Goal: Communication & Community: Answer question/provide support

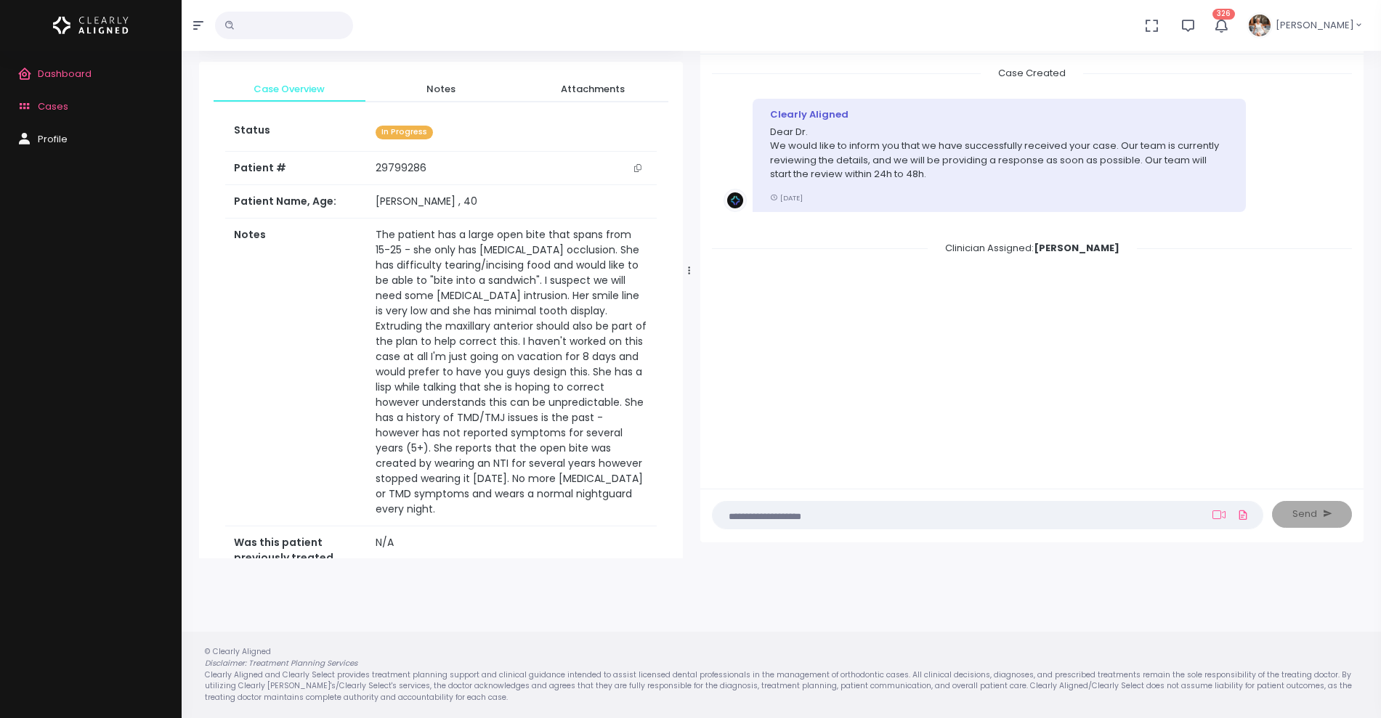
scroll to position [712, 0]
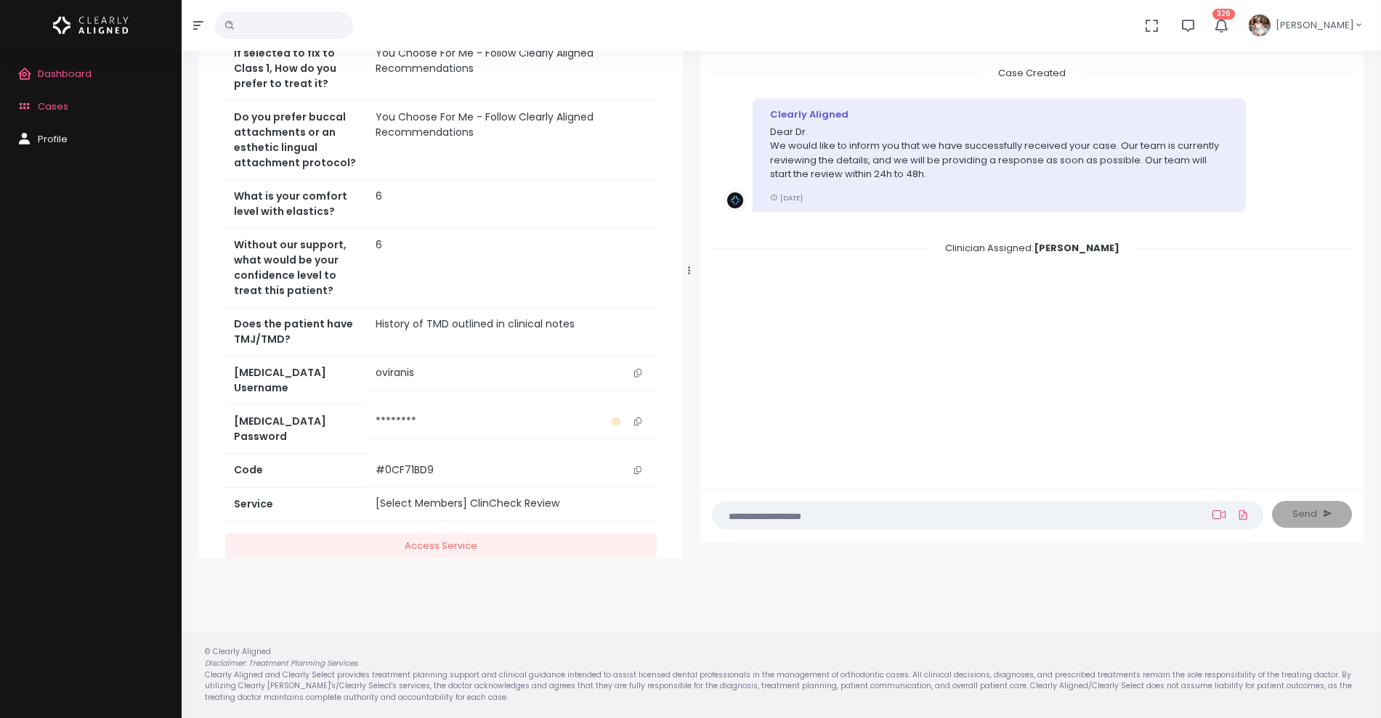
click at [1223, 517] on icon at bounding box center [1218, 515] width 13 height 12
click at [1093, 442] on input "text" at bounding box center [1119, 439] width 195 height 27
paste input "**********"
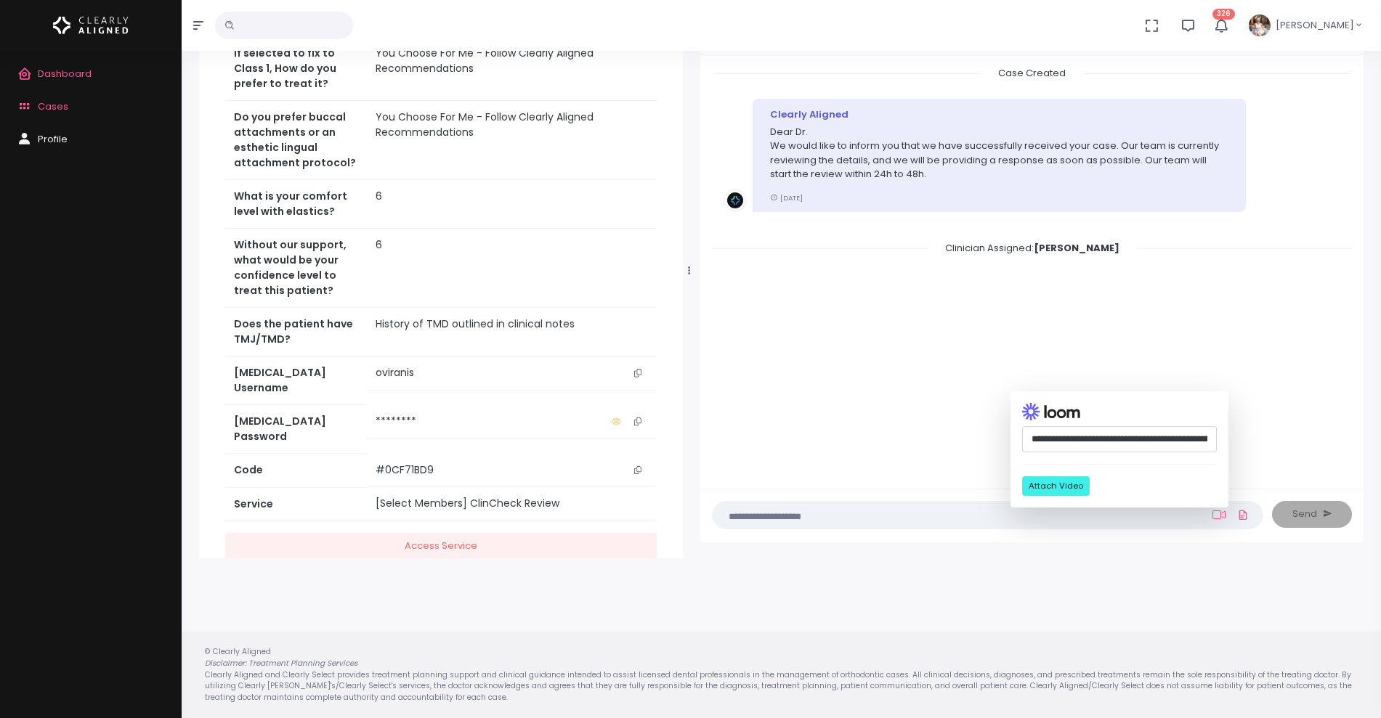
scroll to position [0, 370]
type input "**********"
click at [1045, 487] on button "Attach Video" at bounding box center [1056, 487] width 68 height 20
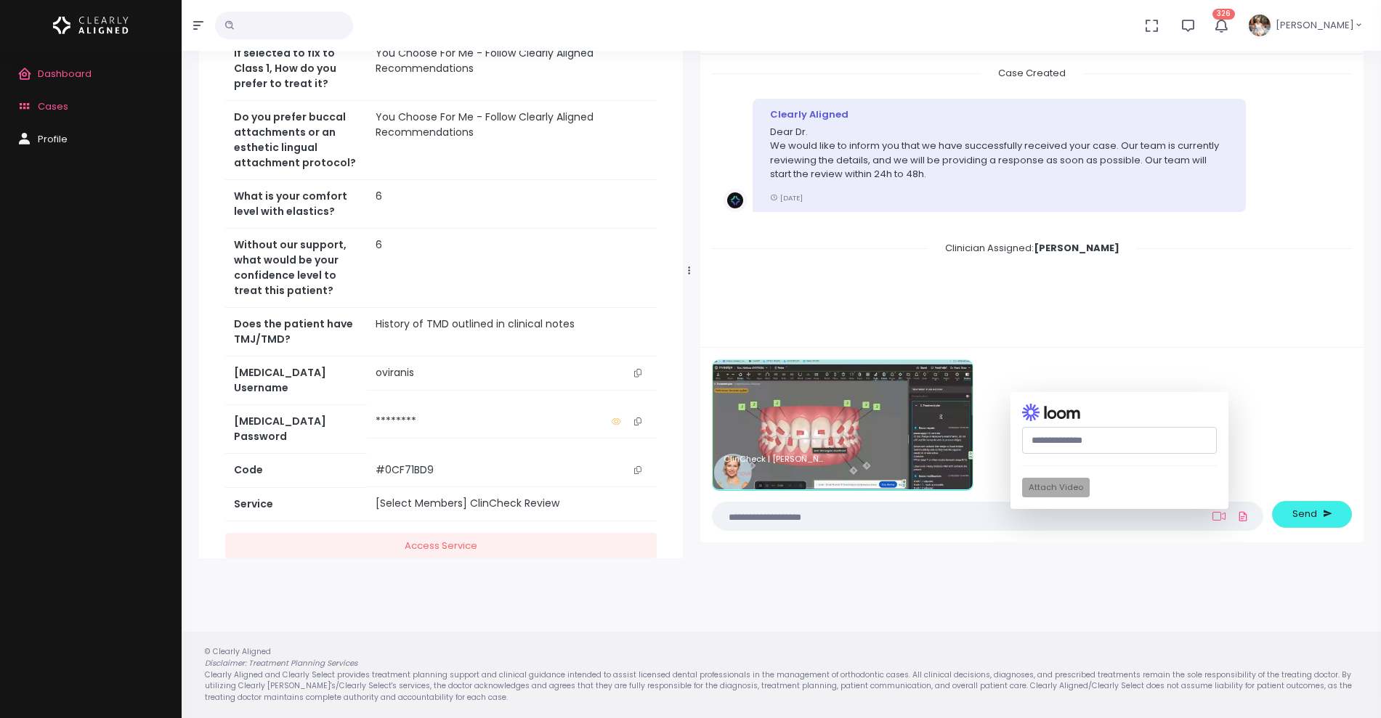
click at [888, 512] on textarea at bounding box center [959, 517] width 476 height 16
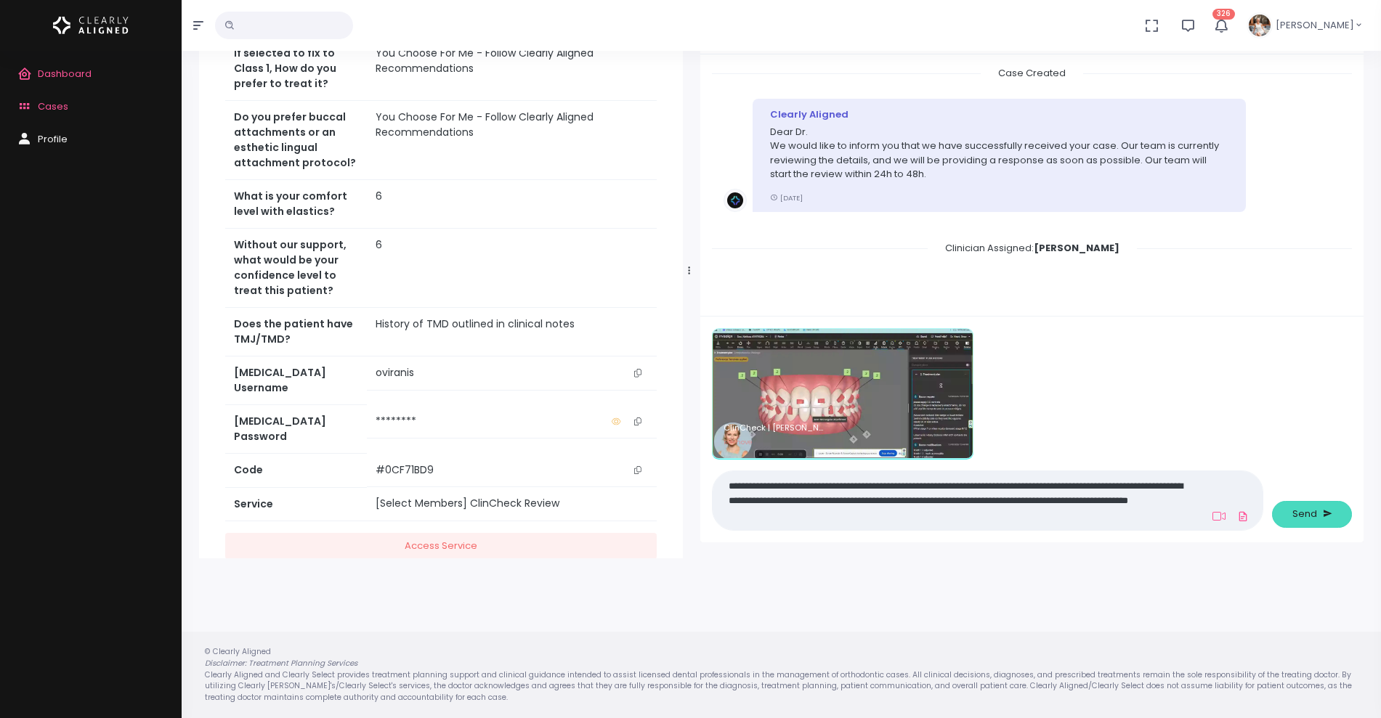
type textarea "**********"
click at [1301, 514] on span "Send" at bounding box center [1304, 514] width 25 height 15
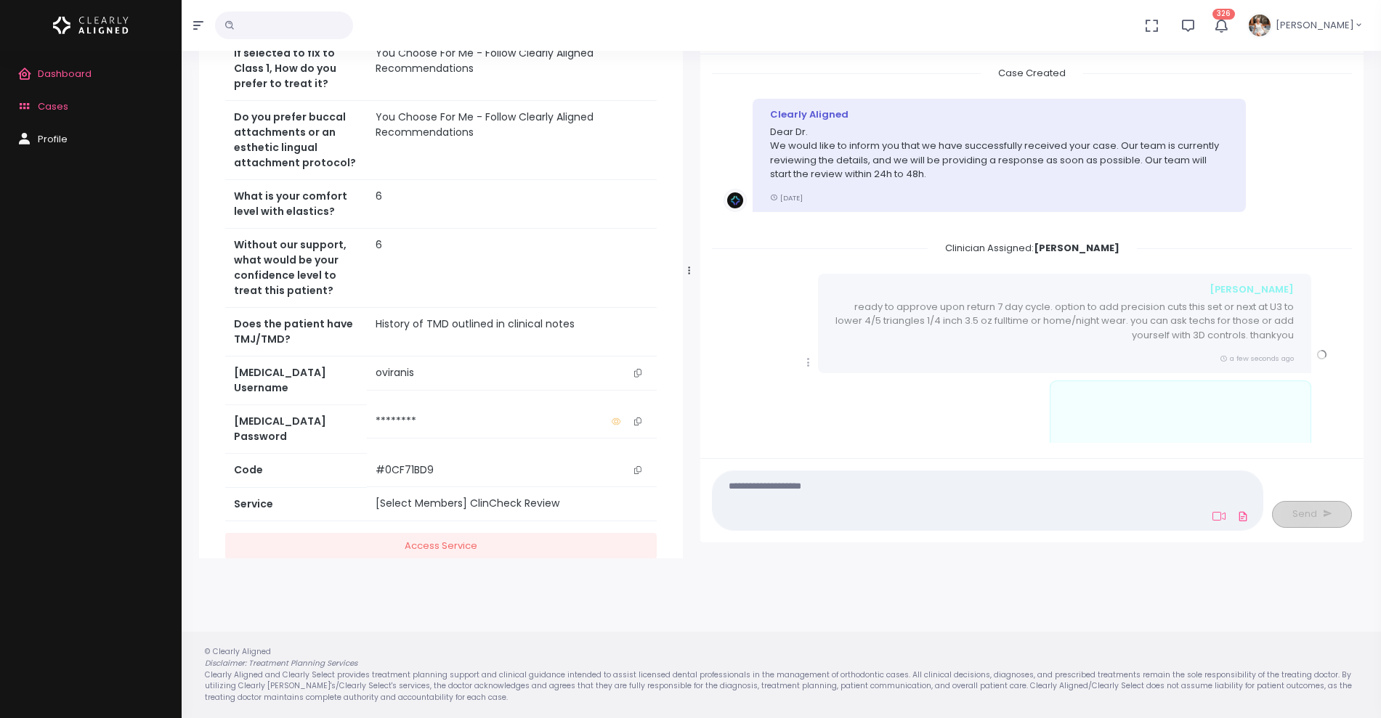
scroll to position [85, 0]
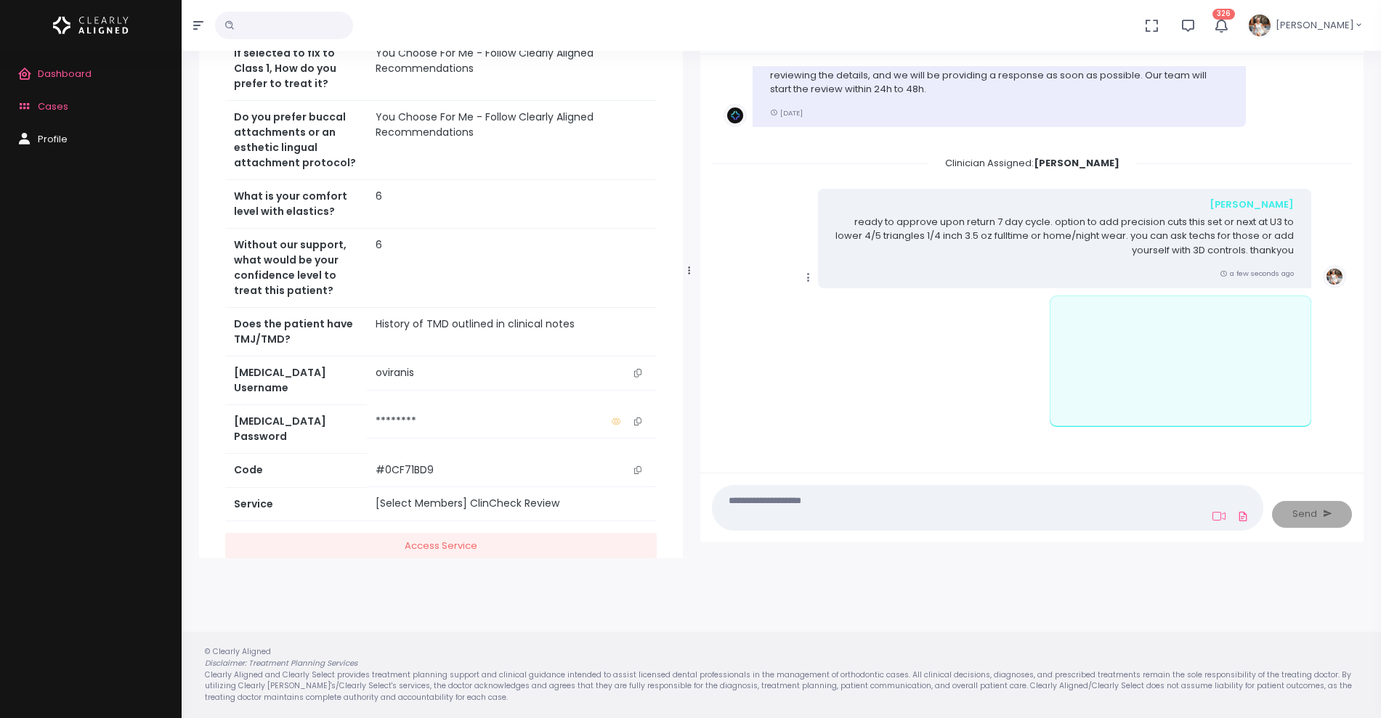
click at [811, 280] on icon "scrollable content" at bounding box center [808, 277] width 13 height 13
click at [838, 313] on link "Mark as Video Review" at bounding box center [875, 306] width 151 height 23
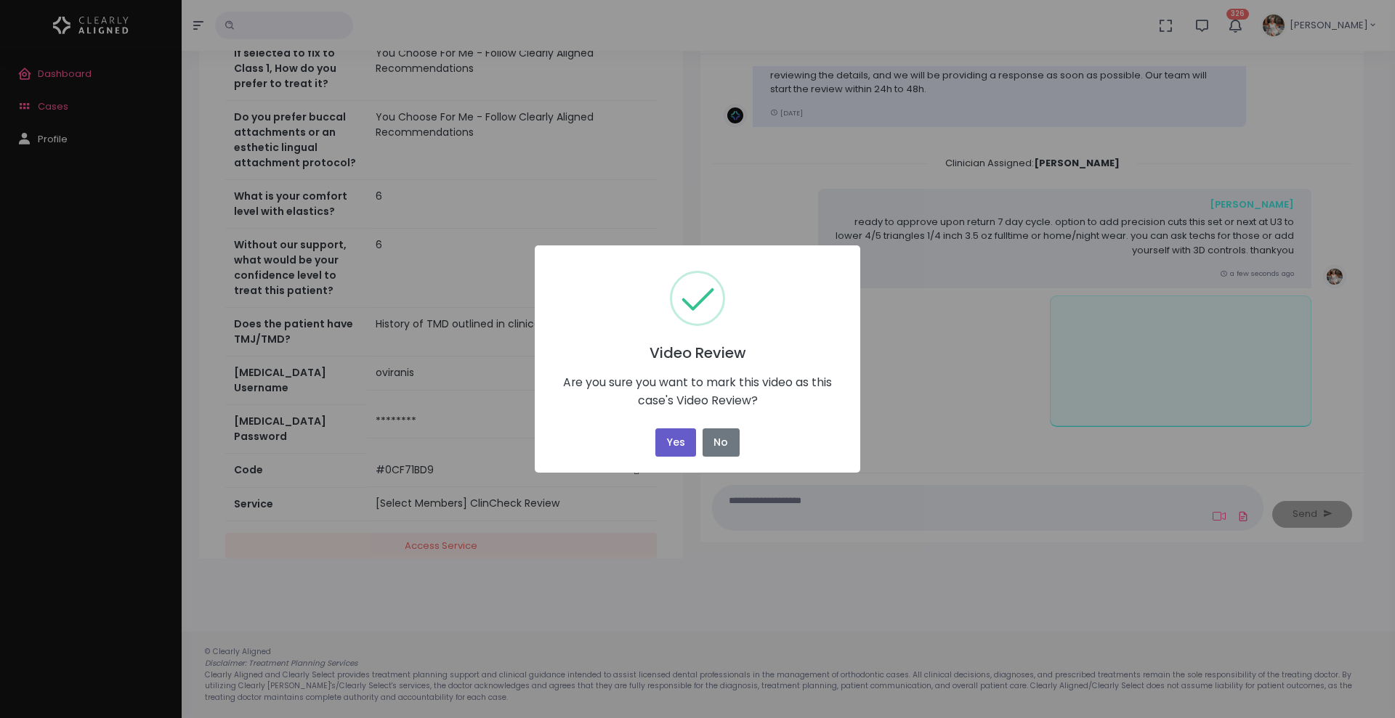
click at [674, 430] on button "Yes" at bounding box center [675, 443] width 41 height 28
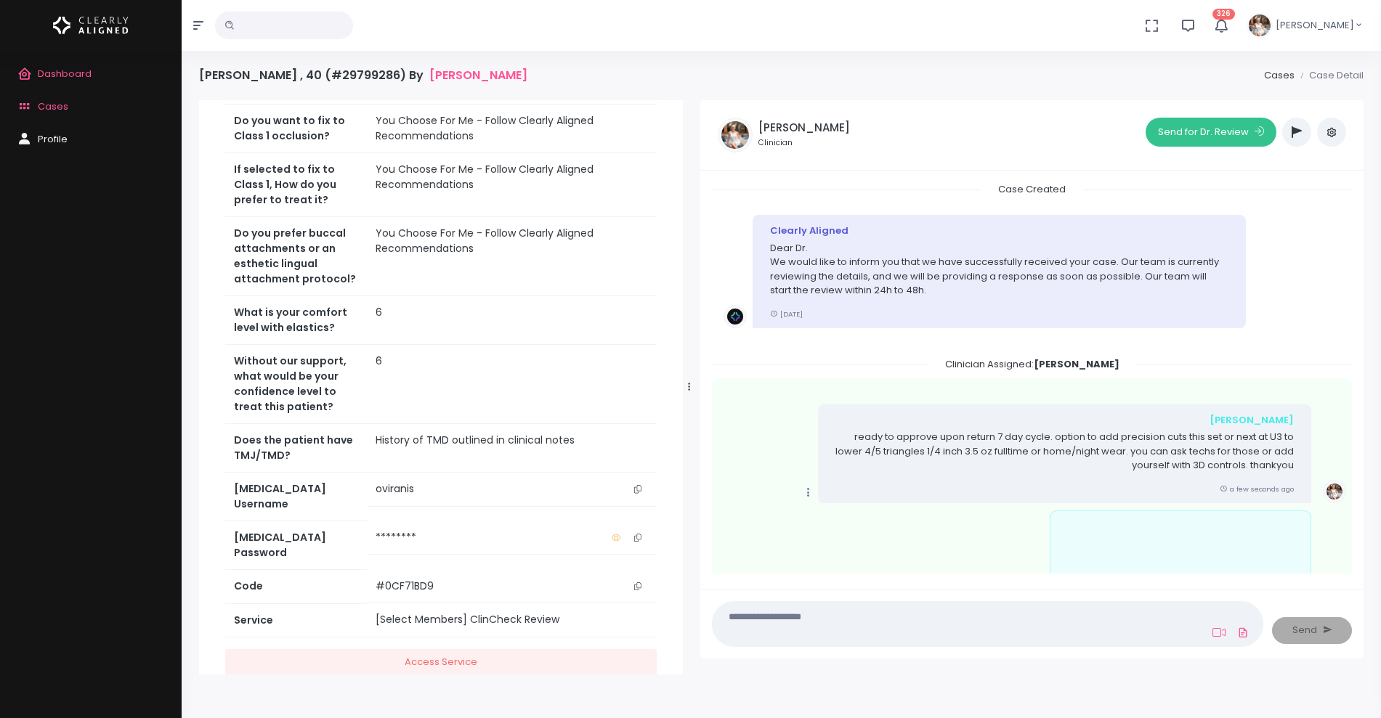
scroll to position [99, 0]
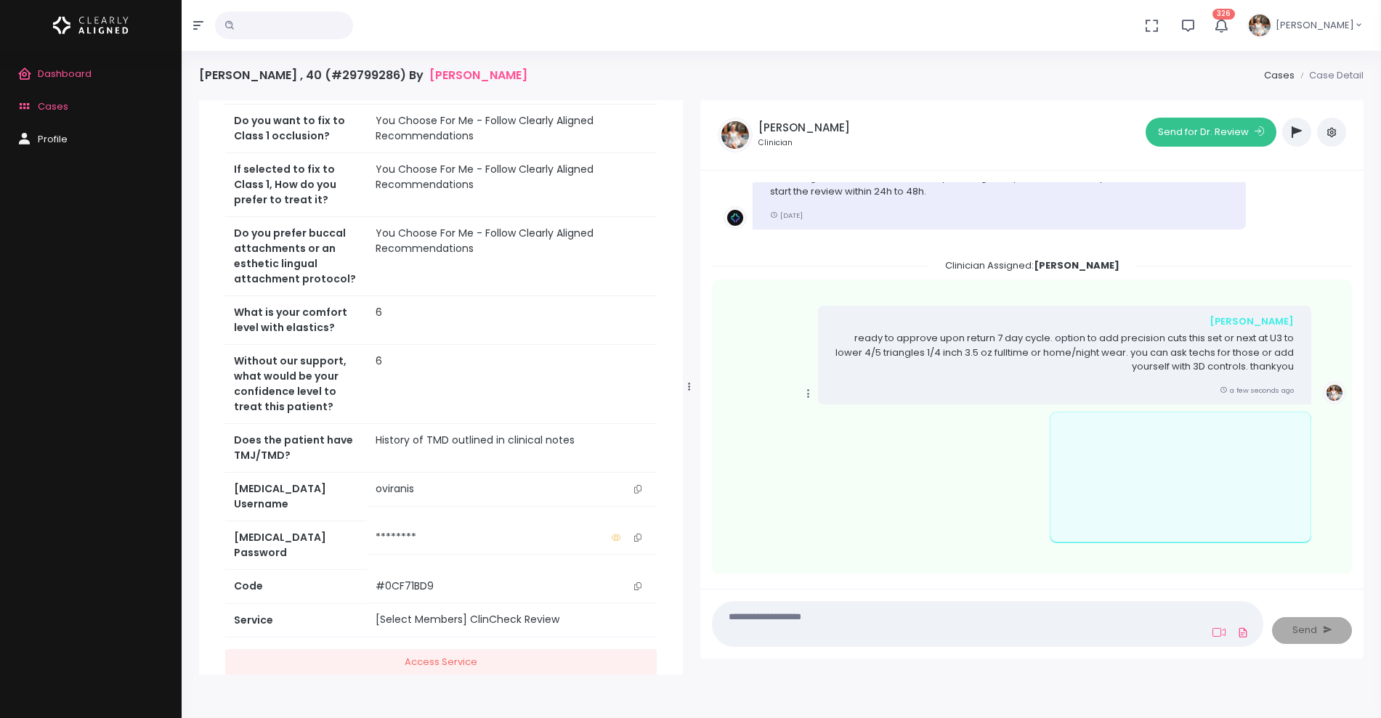
click at [1207, 129] on button "Send for Dr. Review" at bounding box center [1211, 132] width 131 height 29
click at [51, 108] on span "Cases" at bounding box center [53, 107] width 31 height 14
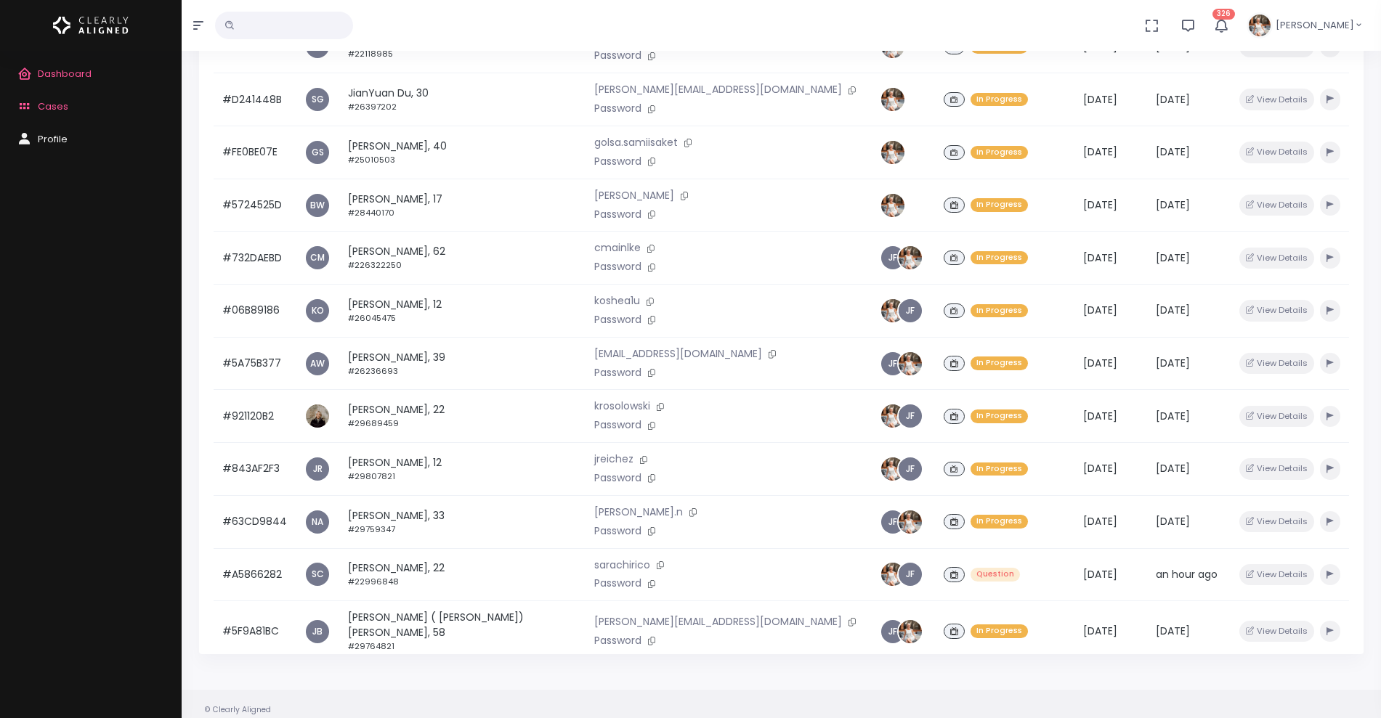
scroll to position [347, 0]
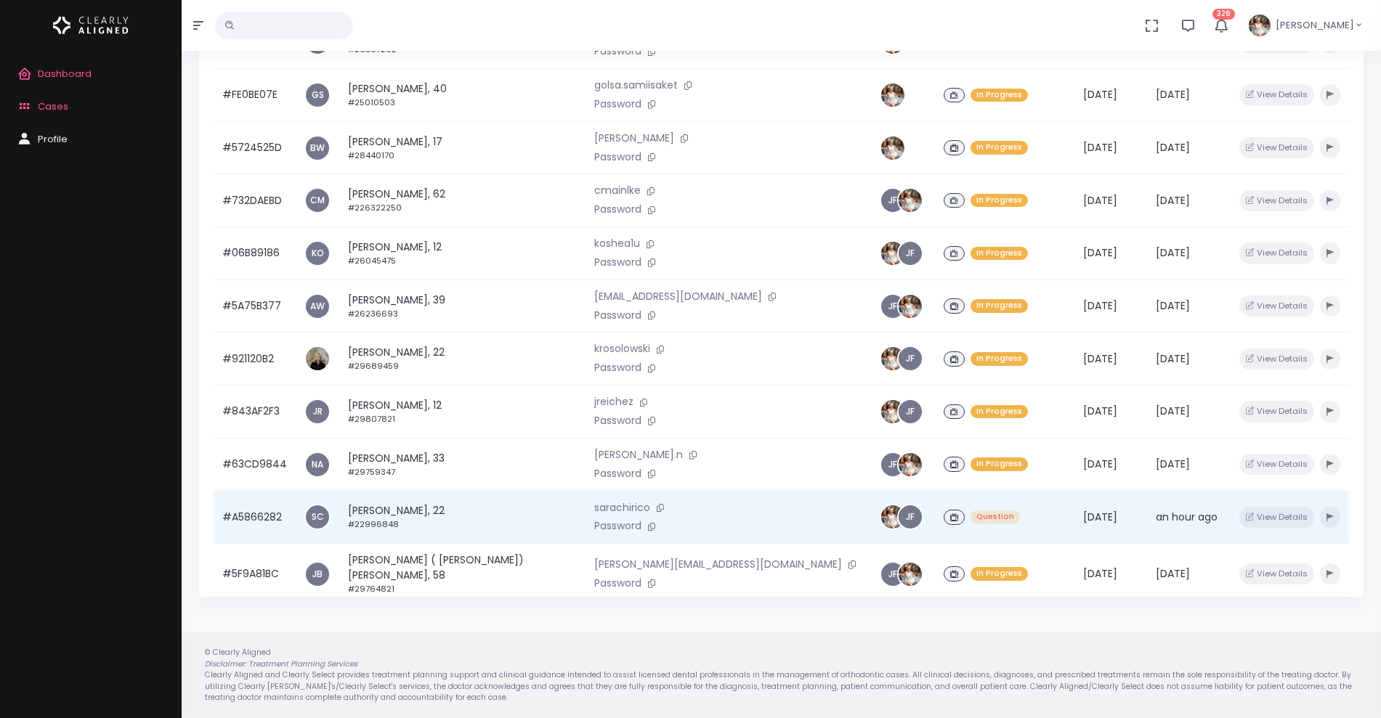
click at [262, 491] on td "#A5866282" at bounding box center [255, 517] width 82 height 53
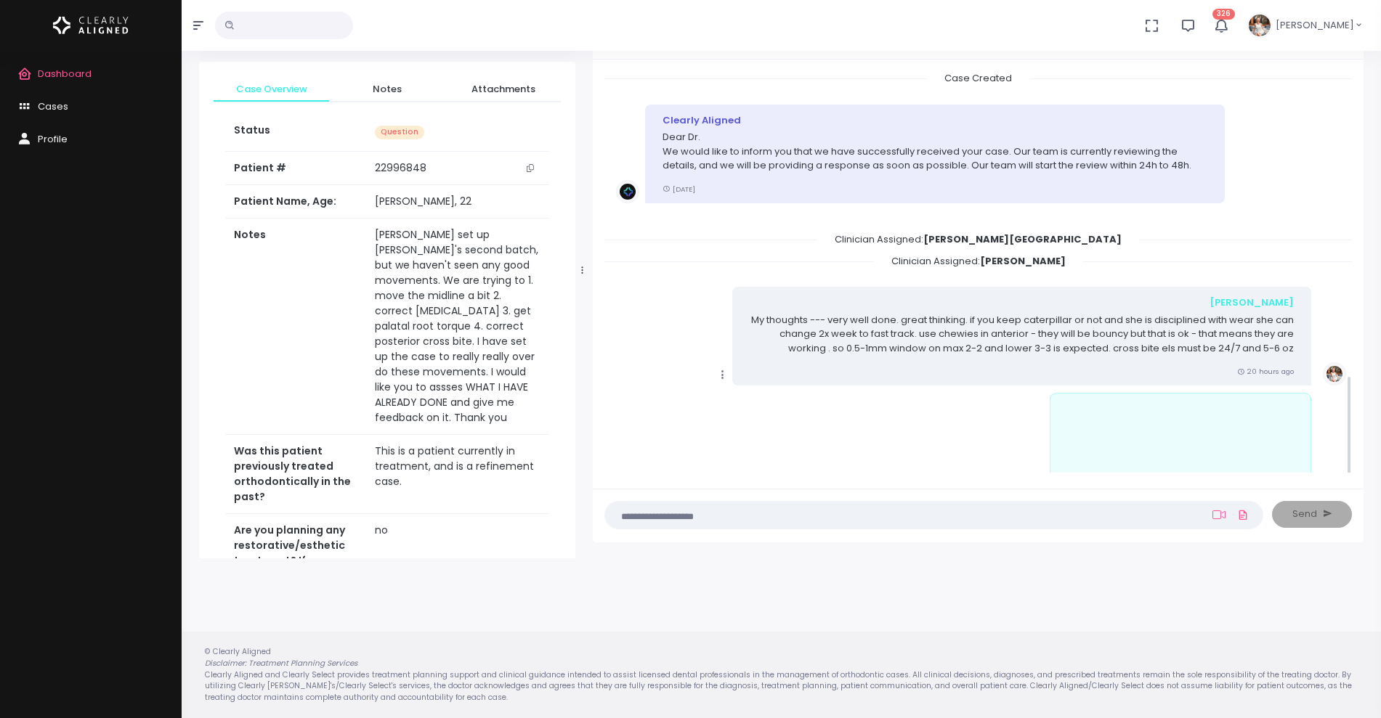
scroll to position [1209, 0]
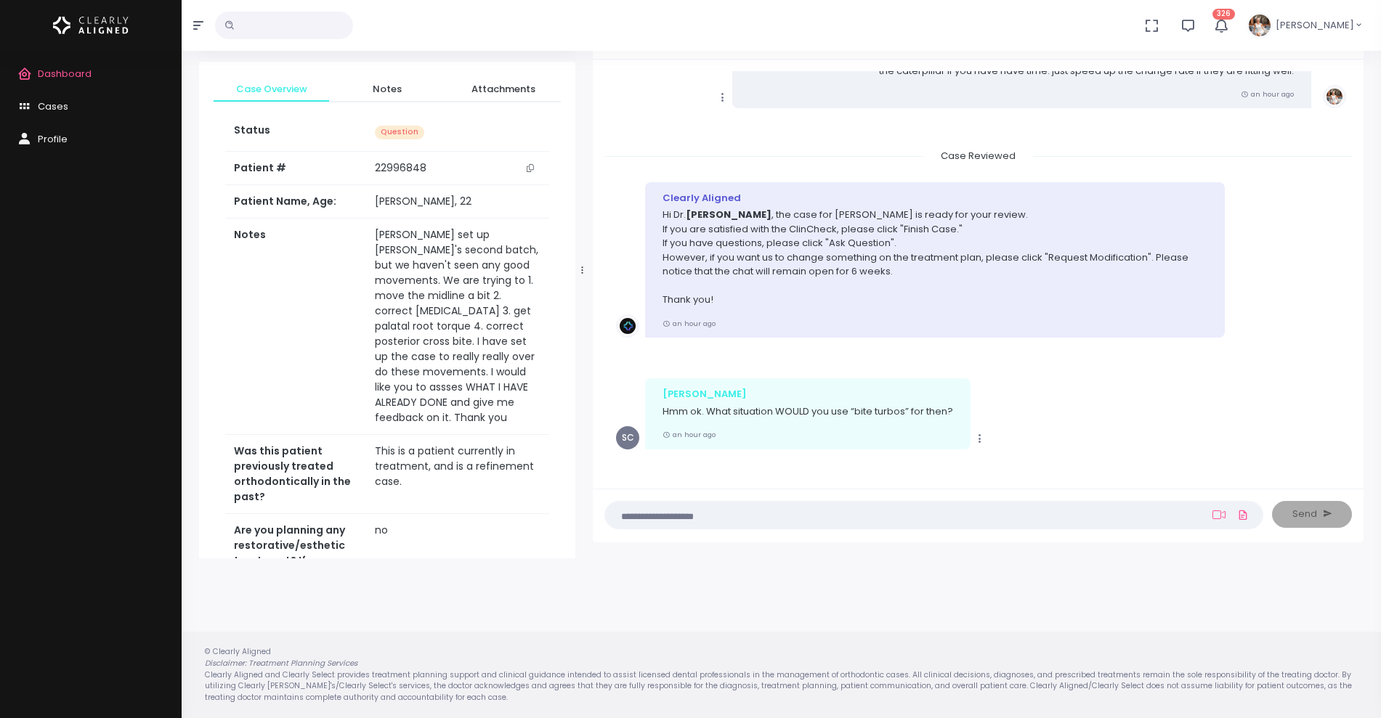
click at [803, 522] on textarea at bounding box center [905, 515] width 583 height 16
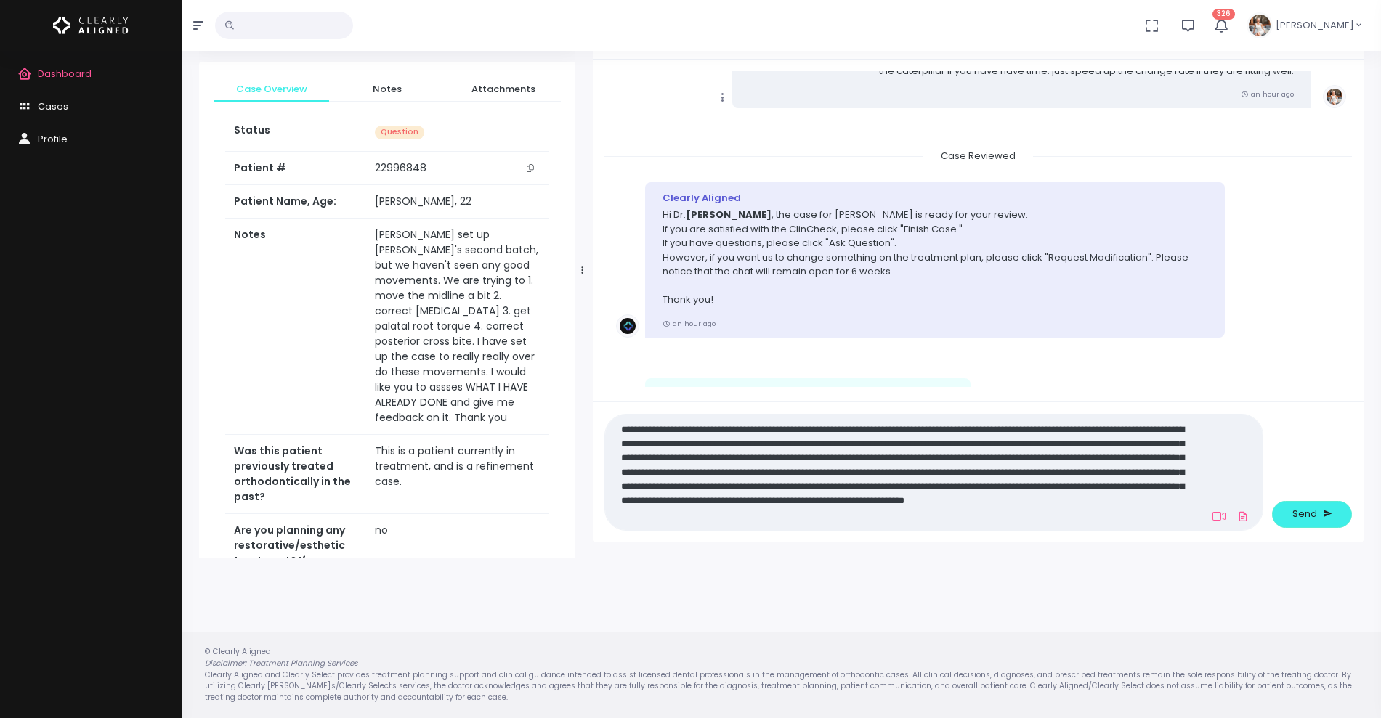
scroll to position [0, 0]
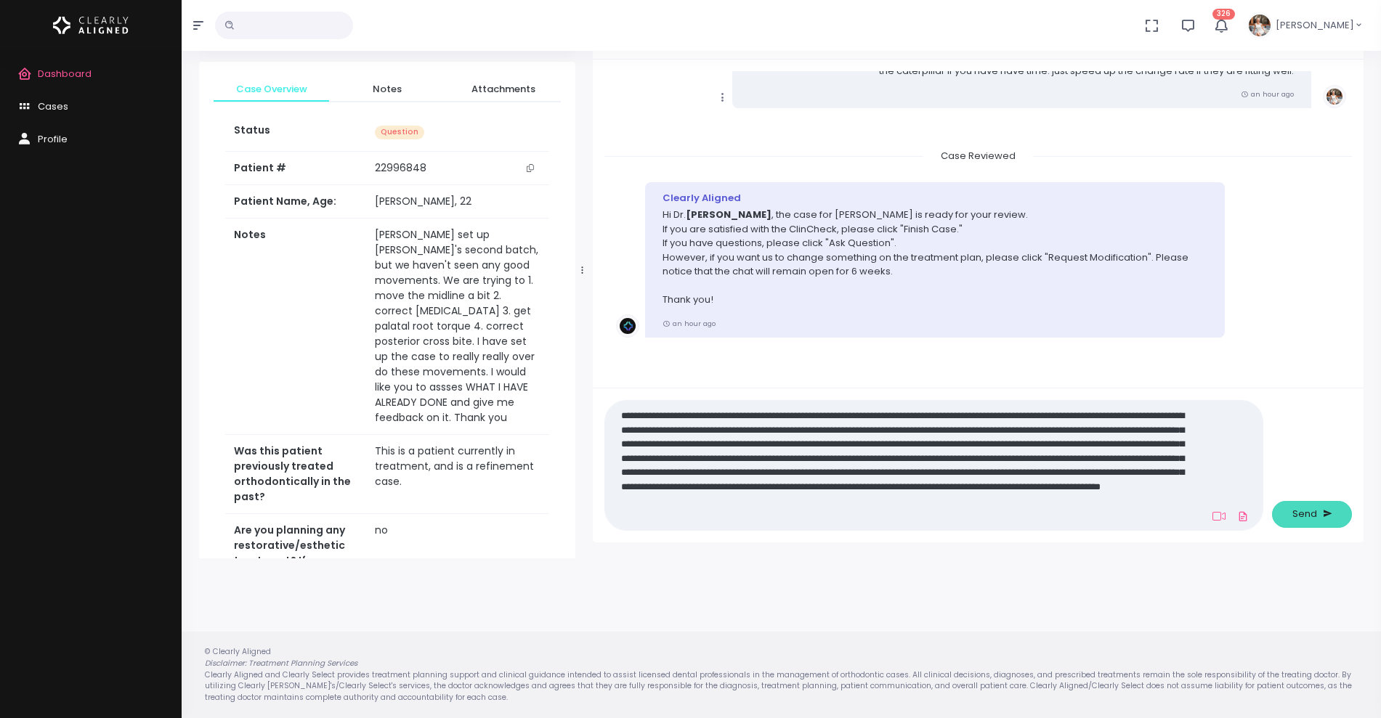
type textarea "**********"
click at [1298, 513] on span "Send" at bounding box center [1304, 514] width 25 height 15
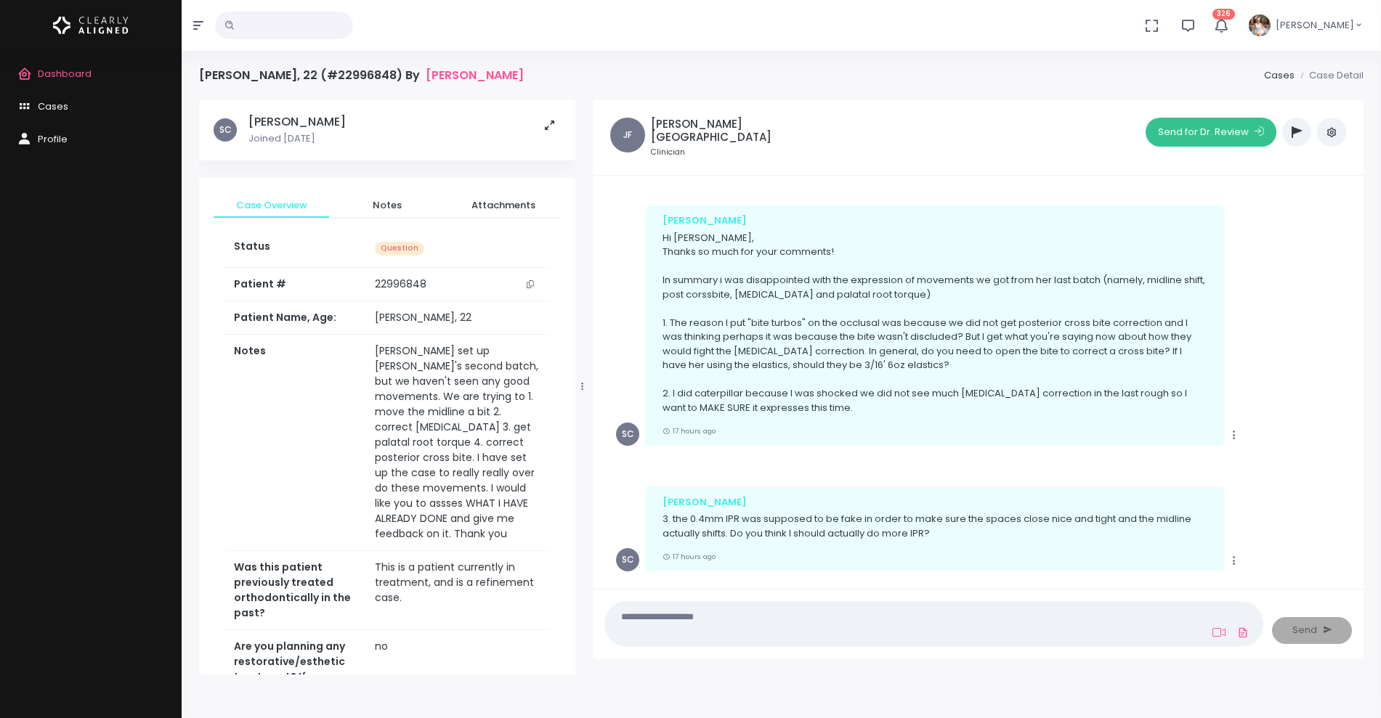
click at [1180, 124] on button "Send for Dr. Review" at bounding box center [1211, 132] width 131 height 29
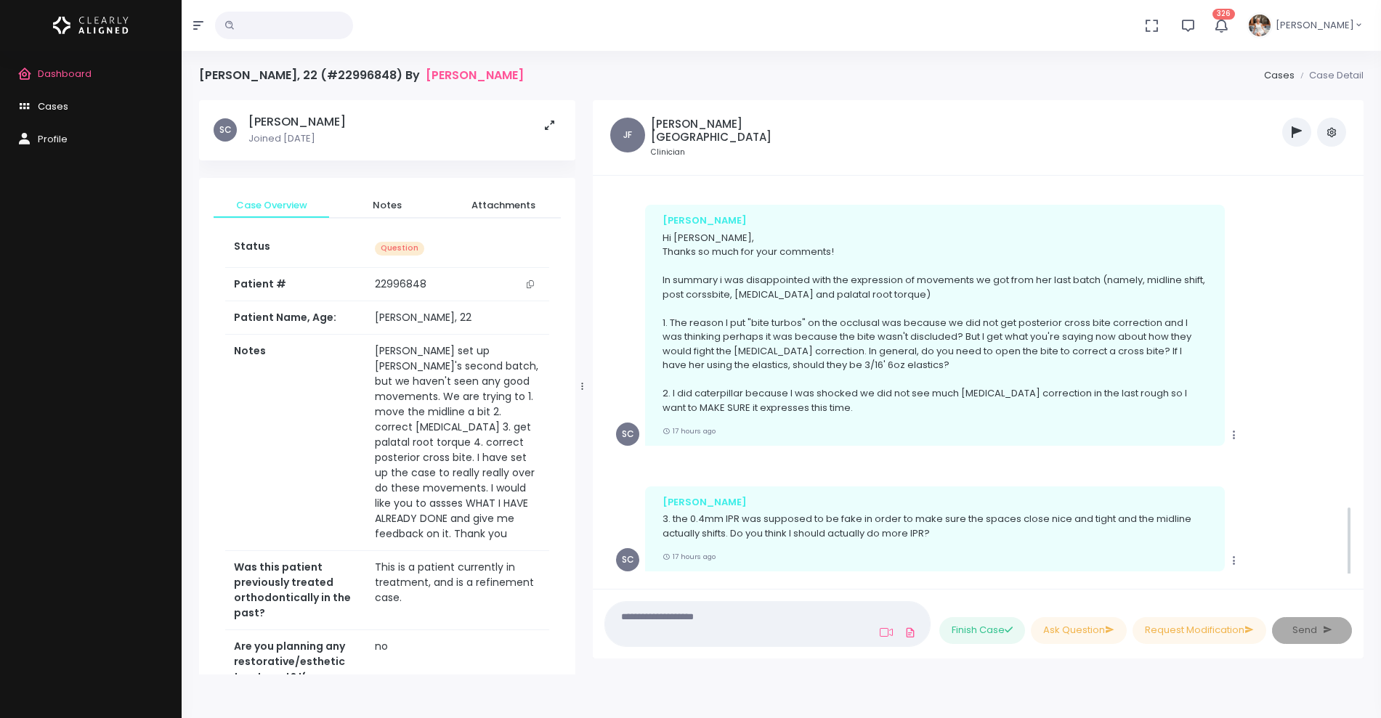
scroll to position [1711, 0]
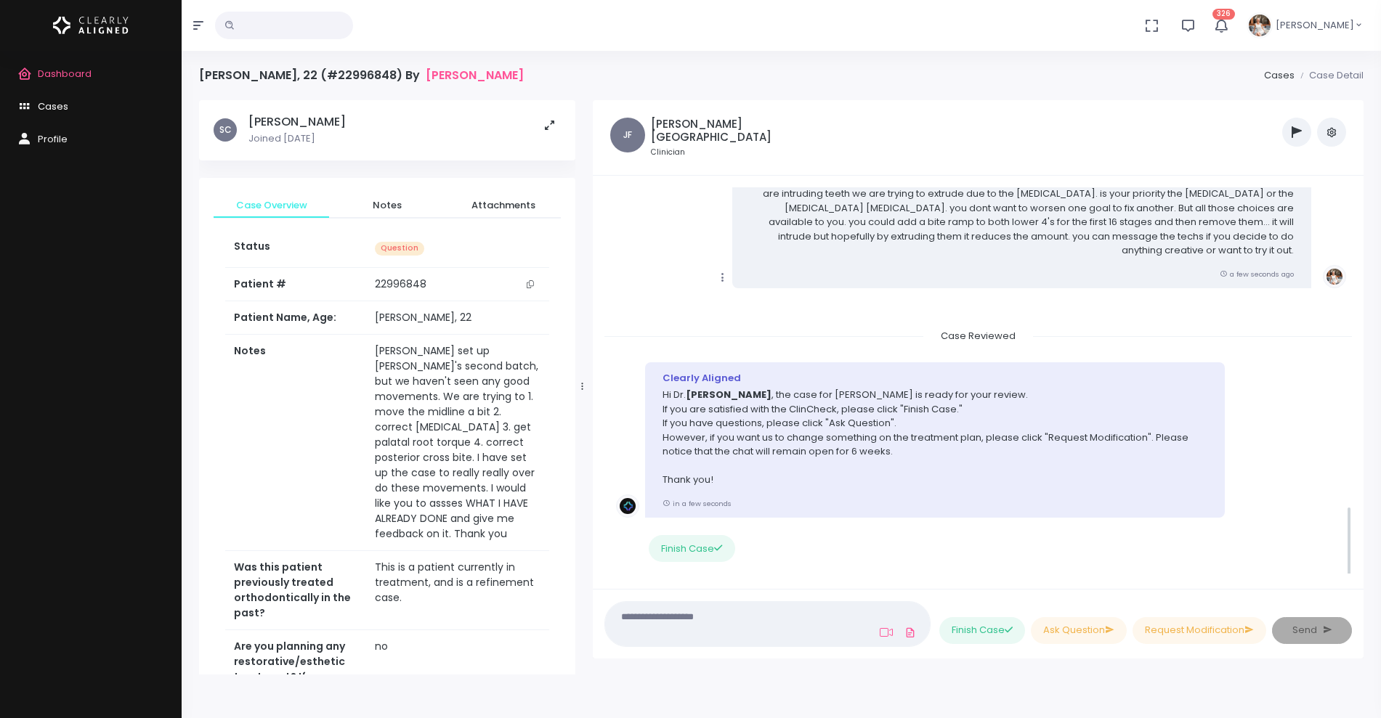
click at [68, 111] on link "Cases" at bounding box center [91, 107] width 182 height 33
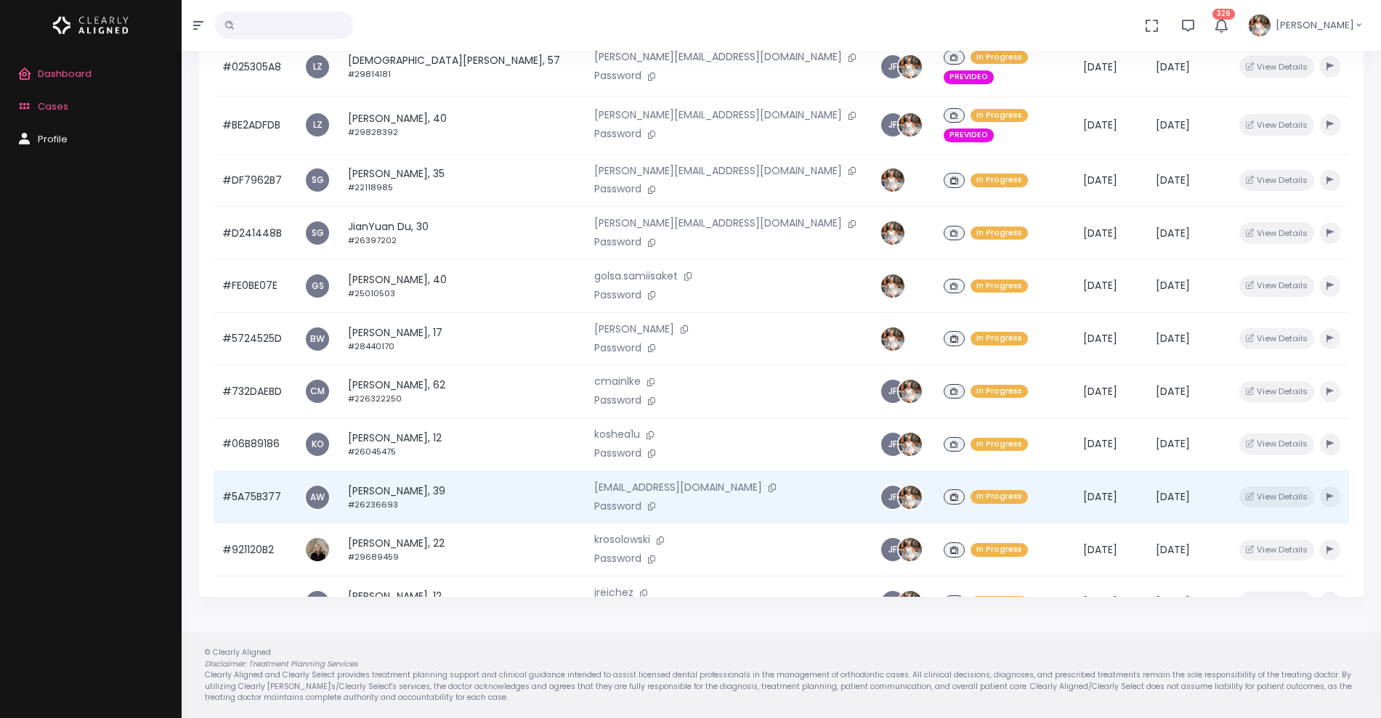
scroll to position [19, 0]
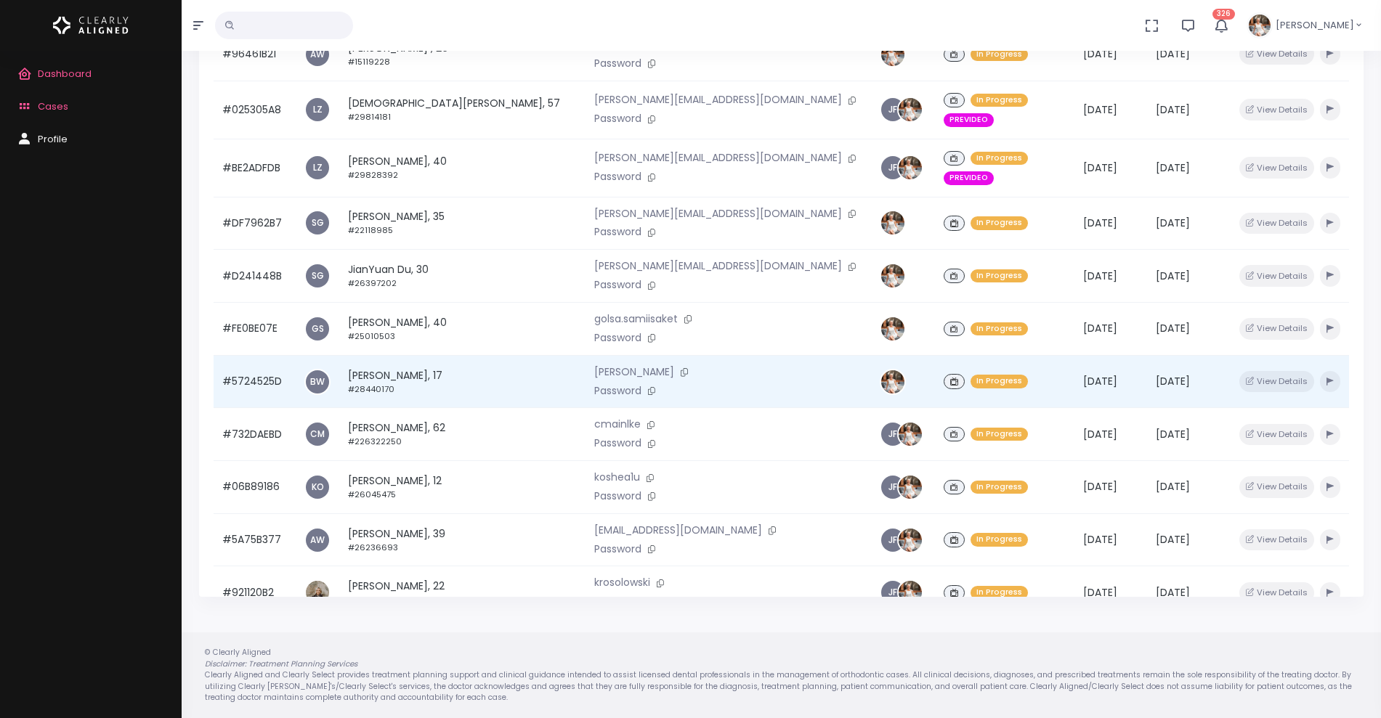
click at [227, 355] on td "#5724525D" at bounding box center [255, 381] width 82 height 53
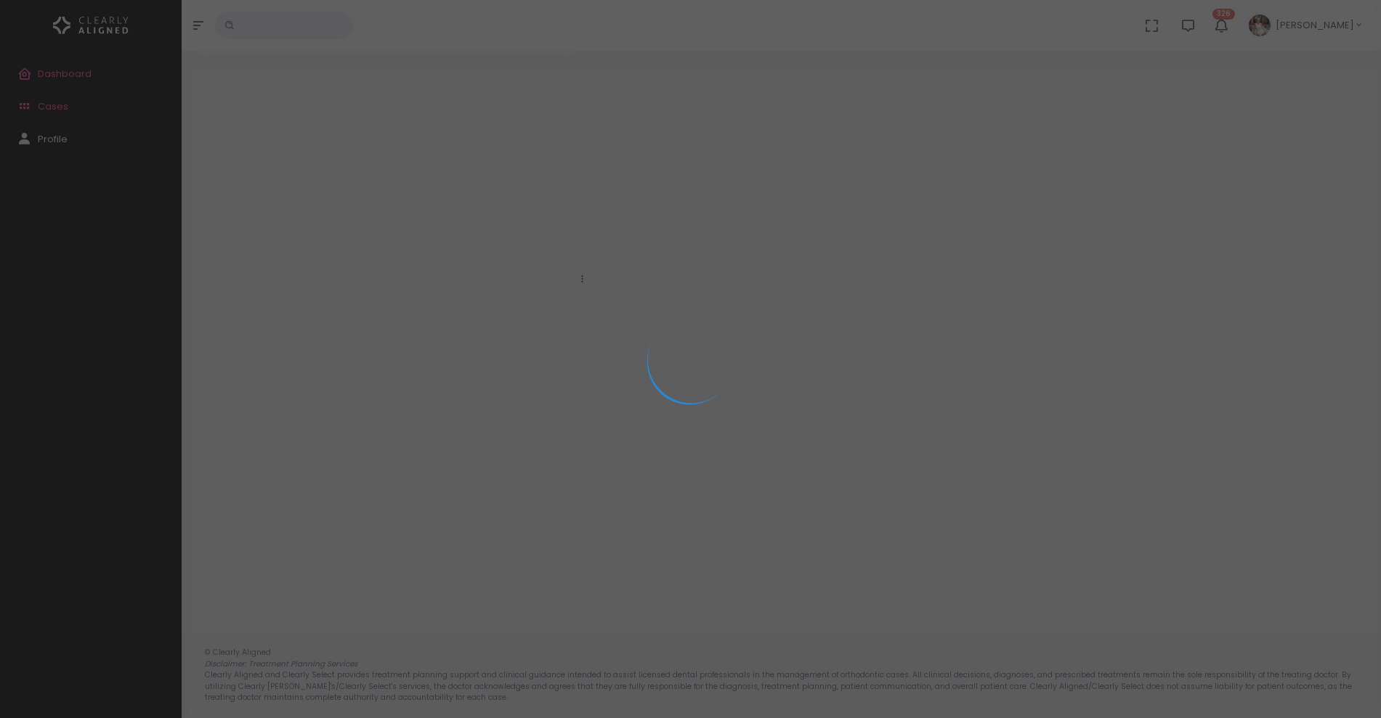
scroll to position [116, 0]
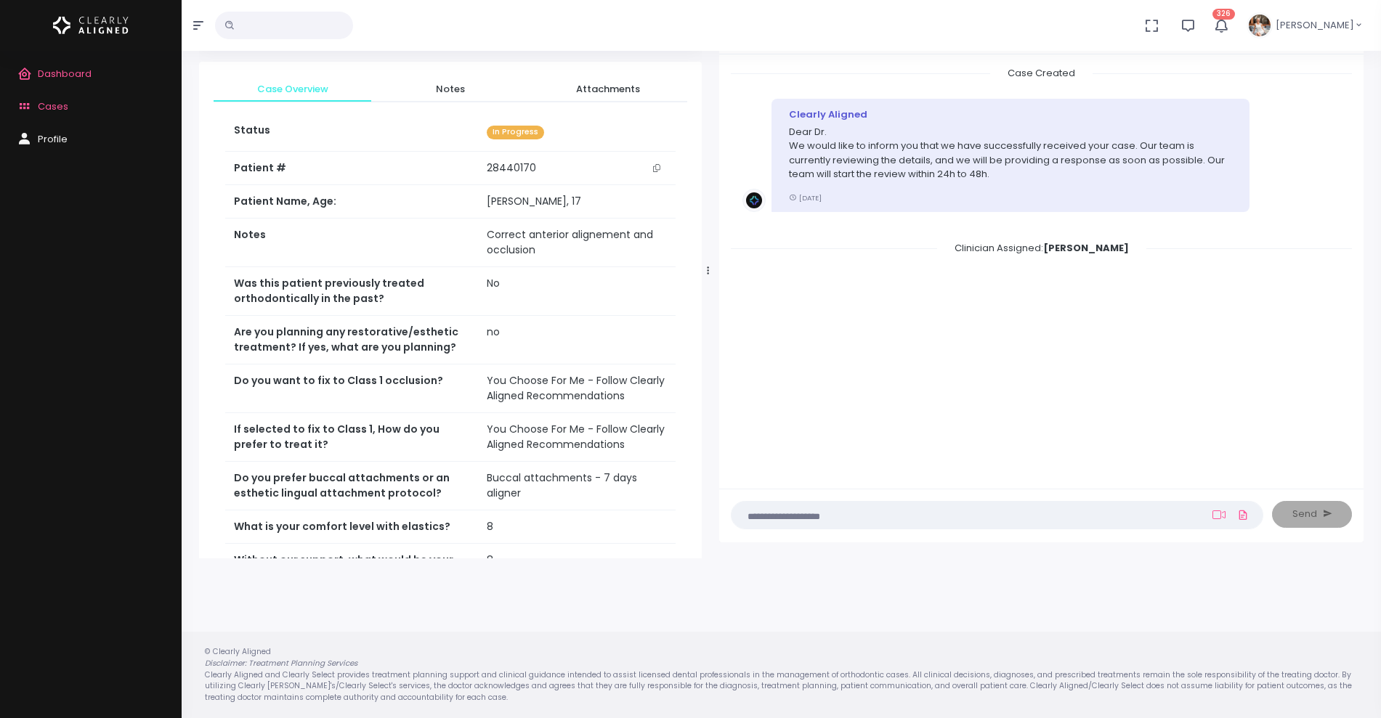
drag, startPoint x: 583, startPoint y: 268, endPoint x: 710, endPoint y: 268, distance: 126.4
click at [710, 268] on div at bounding box center [708, 270] width 7 height 563
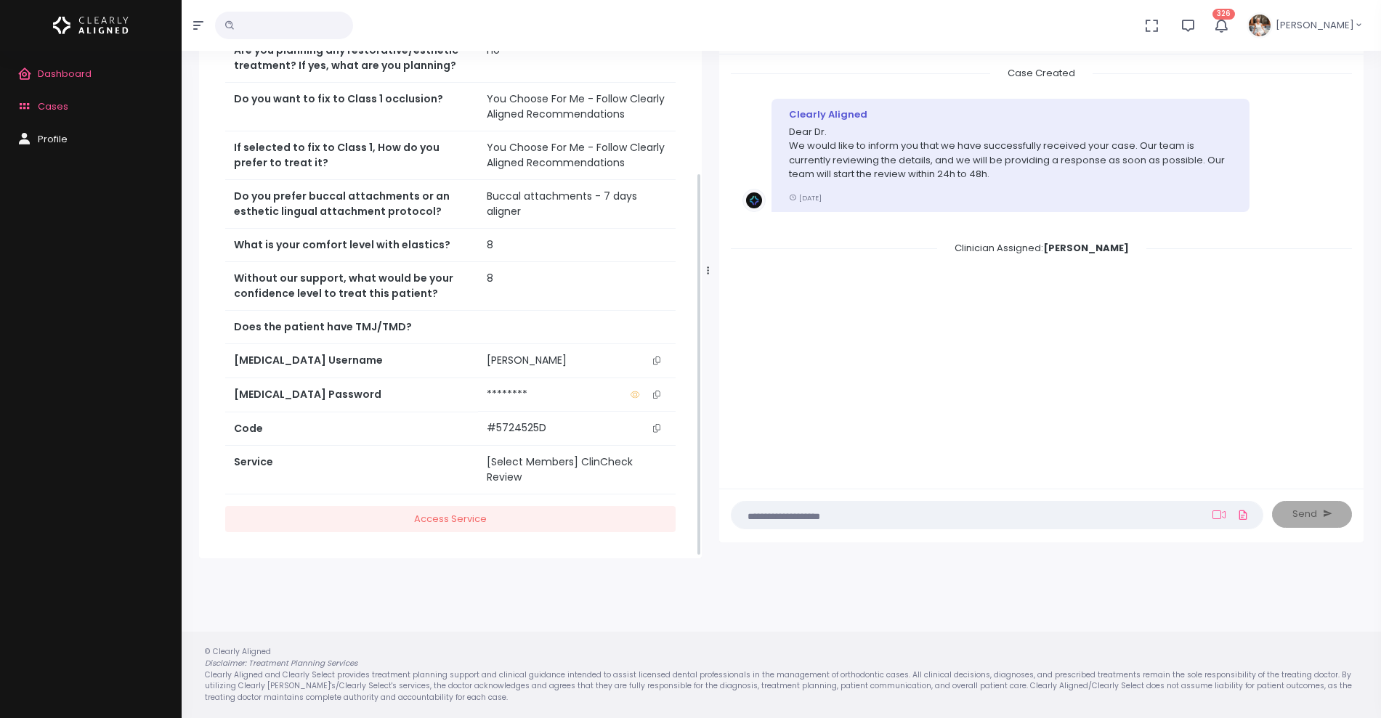
scroll to position [285, 0]
click at [656, 356] on icon "scrollable content" at bounding box center [656, 358] width 7 height 8
click at [655, 352] on button "scrollable content" at bounding box center [657, 357] width 20 height 15
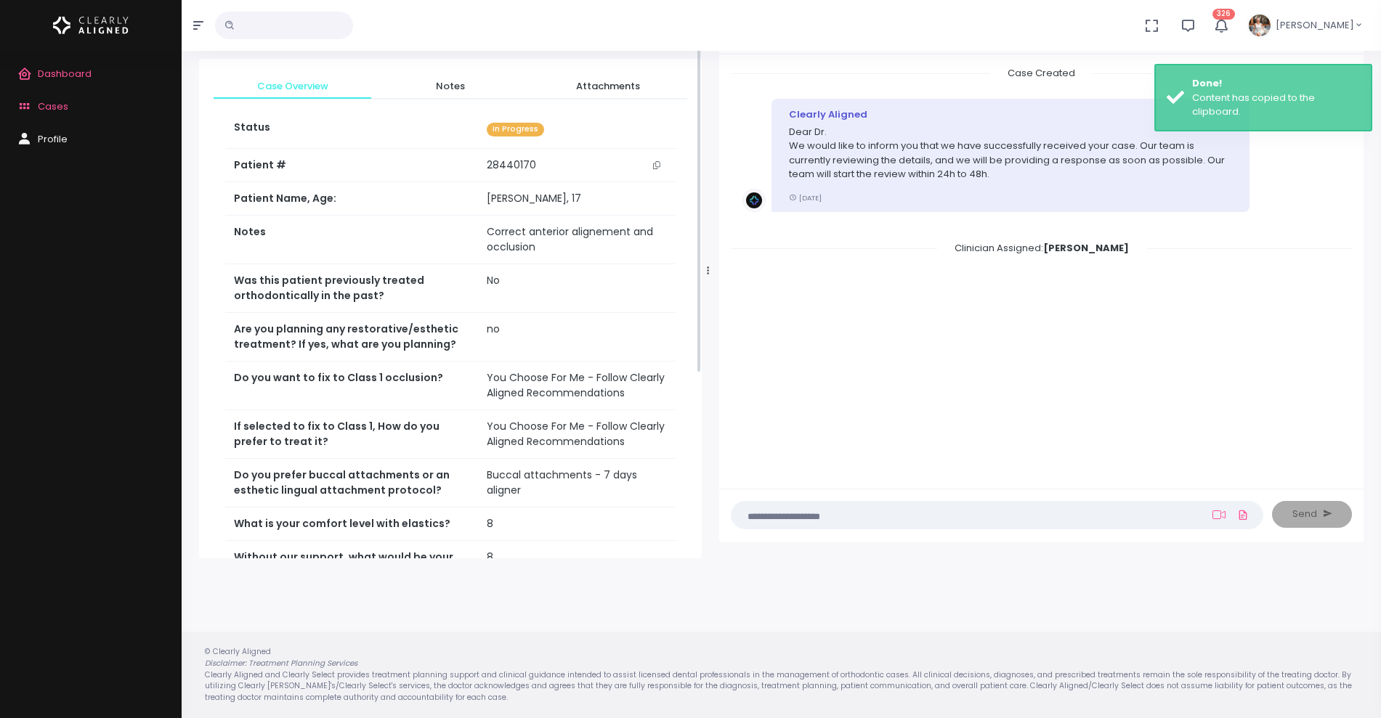
scroll to position [0, 0]
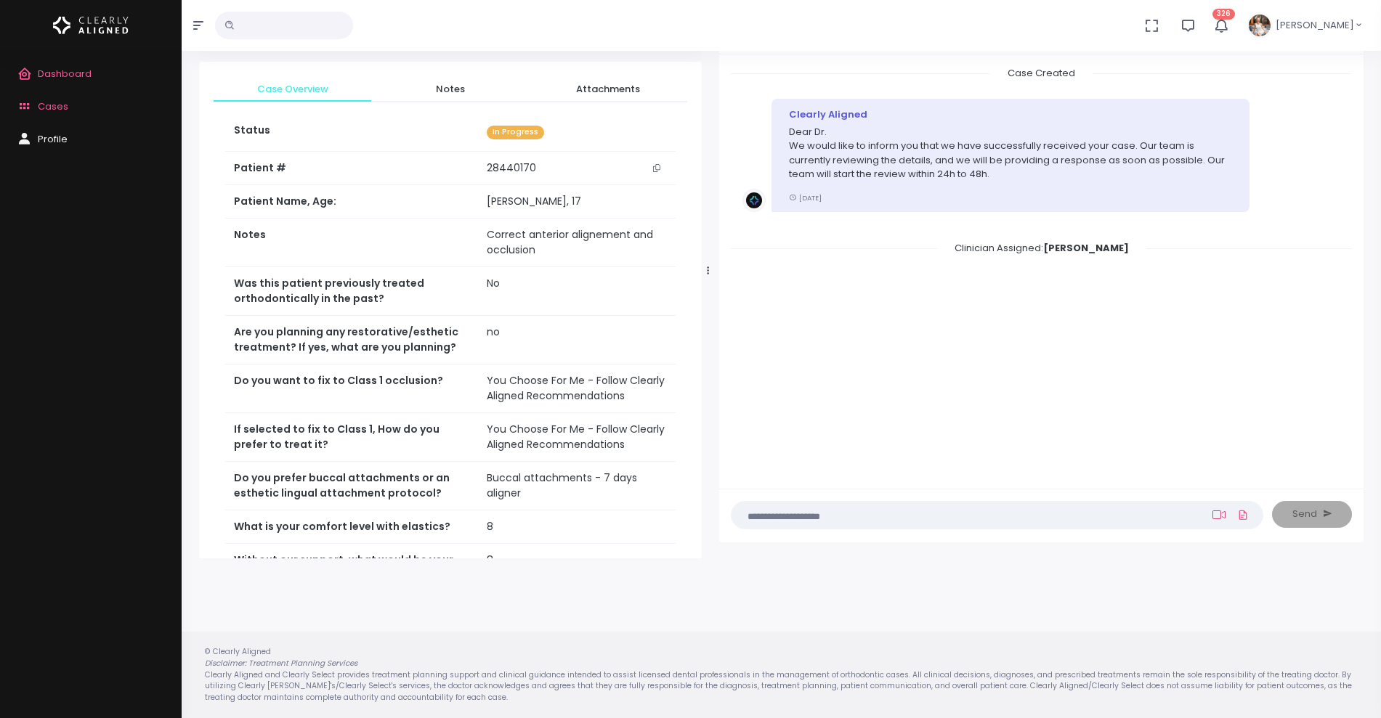
click at [1220, 514] on icon at bounding box center [1218, 515] width 13 height 9
click at [1127, 443] on input "text" at bounding box center [1119, 439] width 195 height 27
paste input "**********"
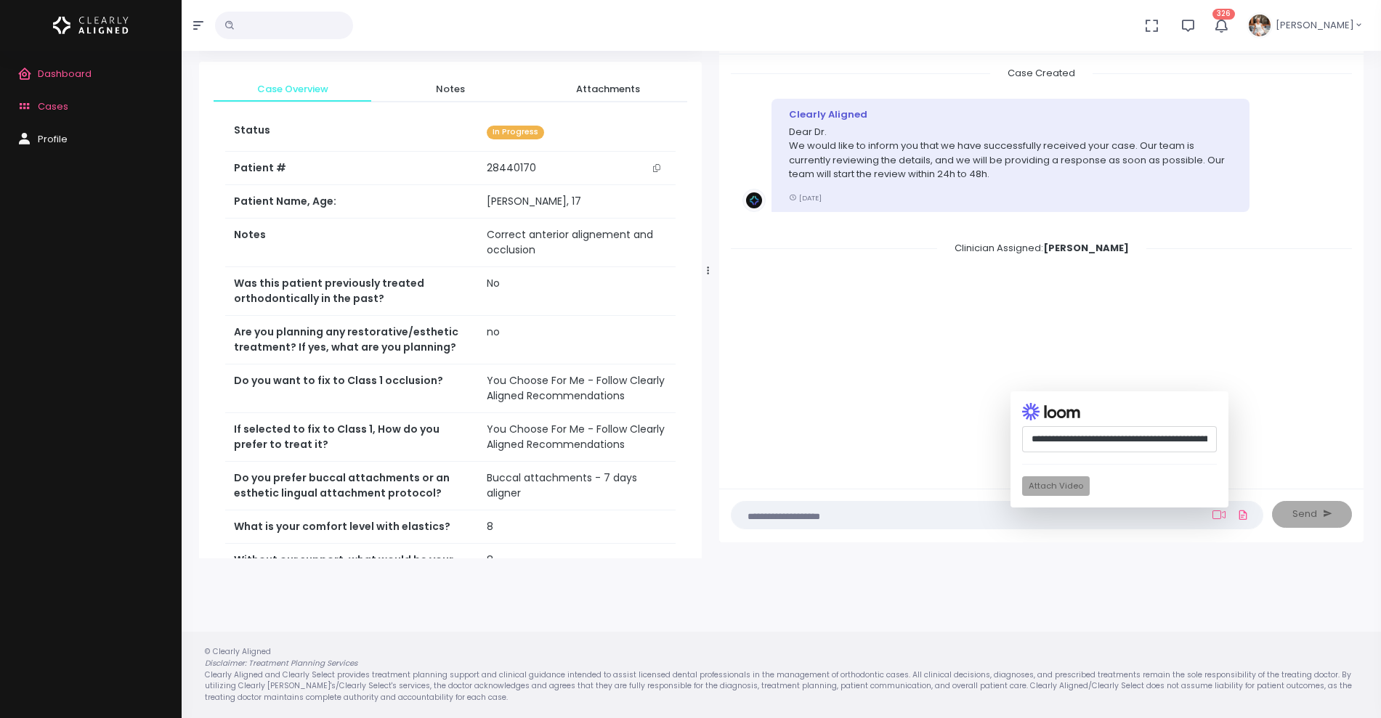
scroll to position [0, 373]
type input "**********"
click at [1046, 493] on button "Attach Video" at bounding box center [1056, 487] width 68 height 20
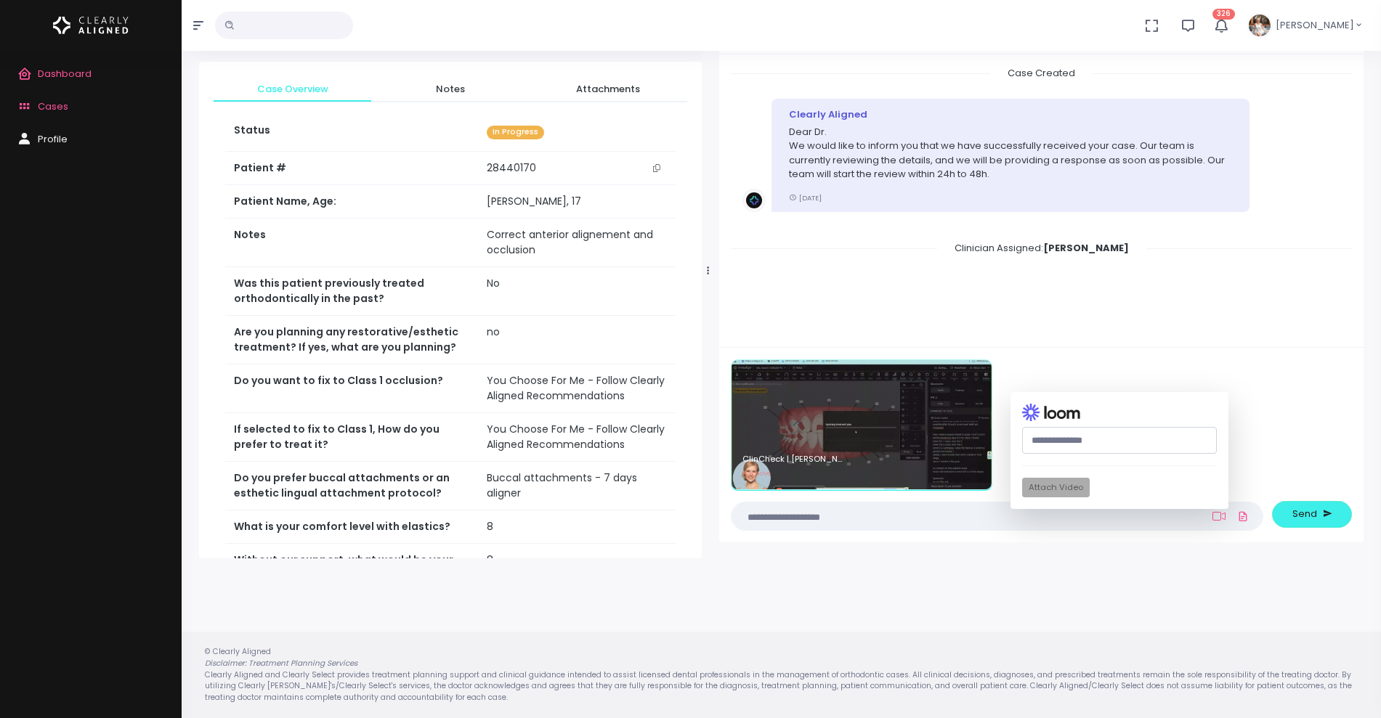
click at [934, 509] on textarea at bounding box center [968, 517] width 457 height 16
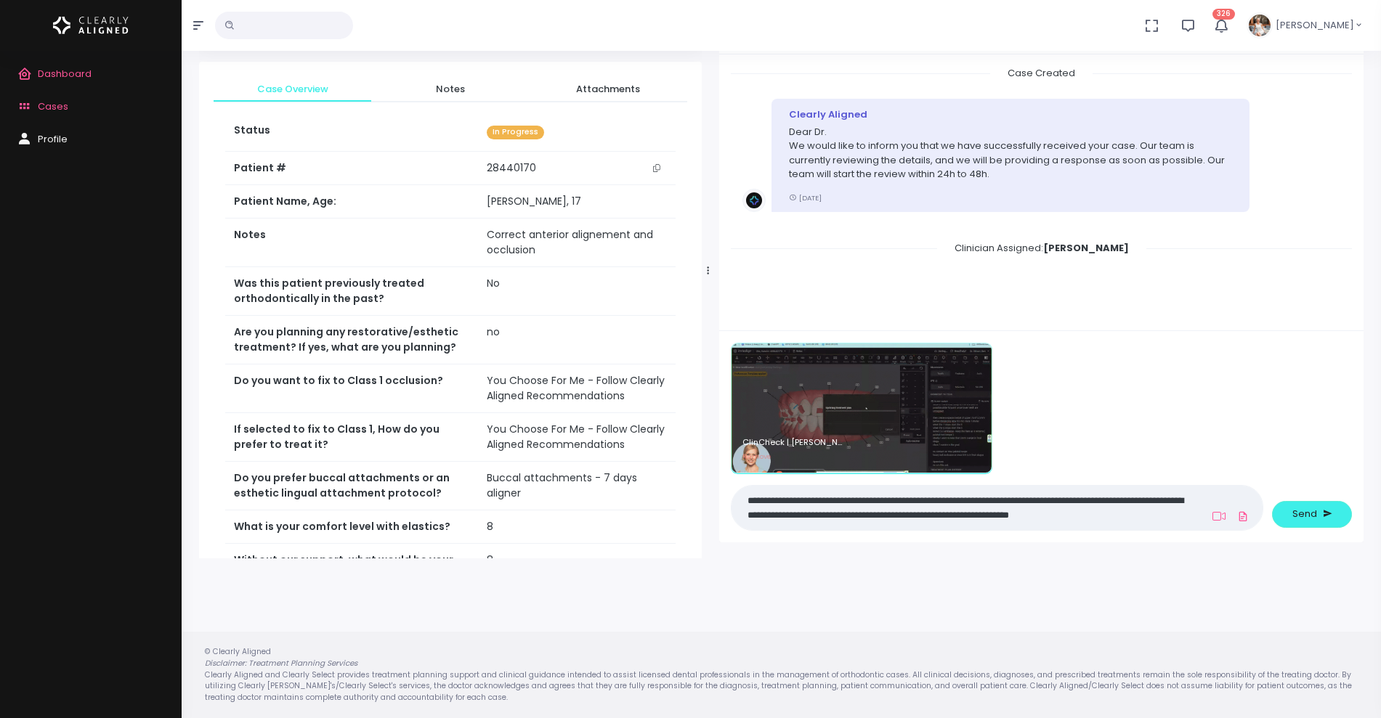
click at [950, 506] on textarea "**********" at bounding box center [968, 508] width 457 height 33
click at [1165, 518] on textarea "**********" at bounding box center [968, 508] width 457 height 33
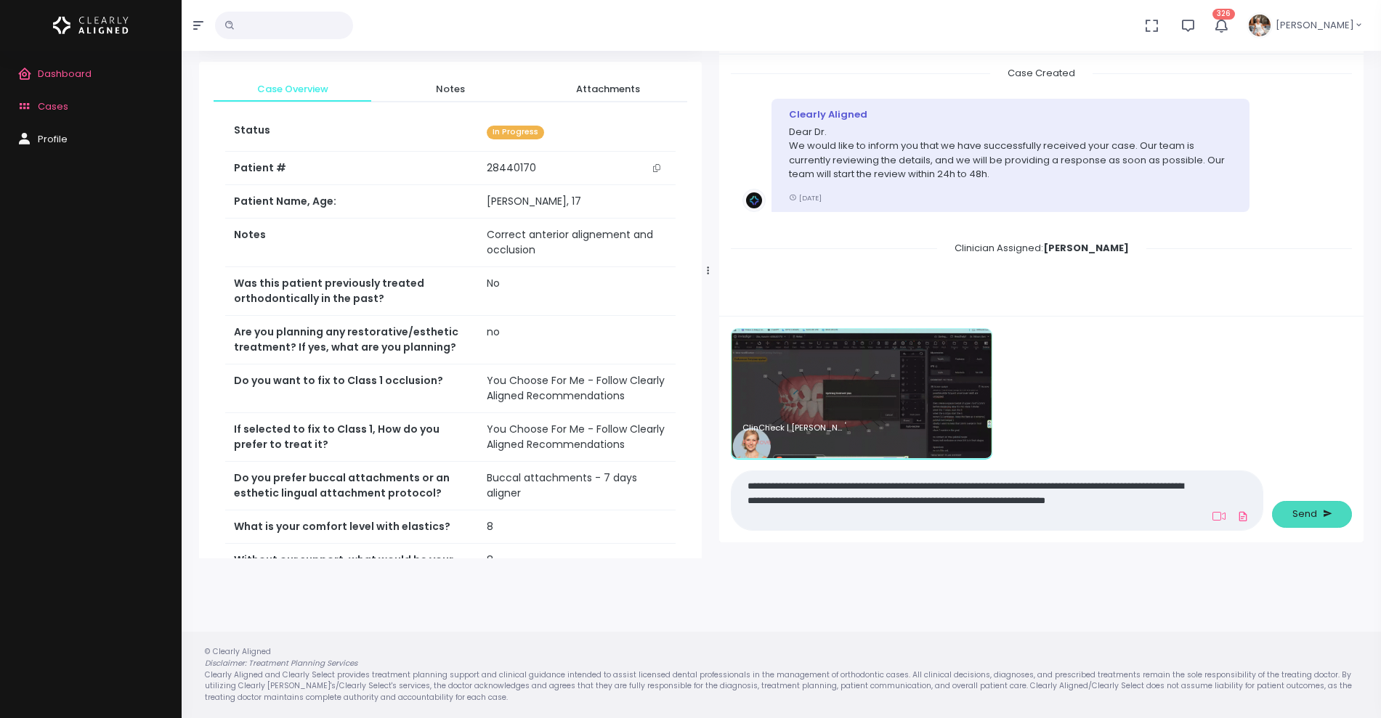
type textarea "**********"
click at [1309, 520] on span "Send" at bounding box center [1304, 514] width 25 height 15
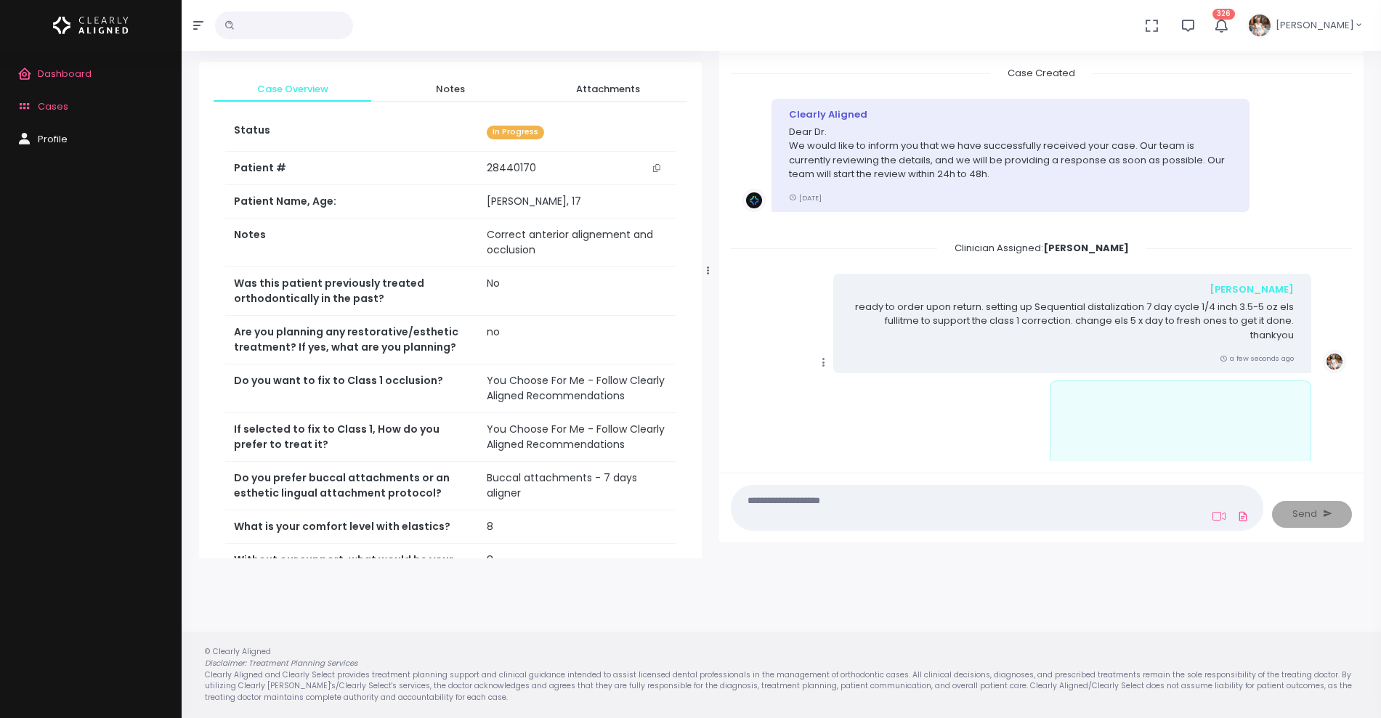
click at [819, 360] on icon at bounding box center [823, 362] width 13 height 13
click at [865, 255] on link "Mark as Video Review" at bounding box center [890, 253] width 151 height 23
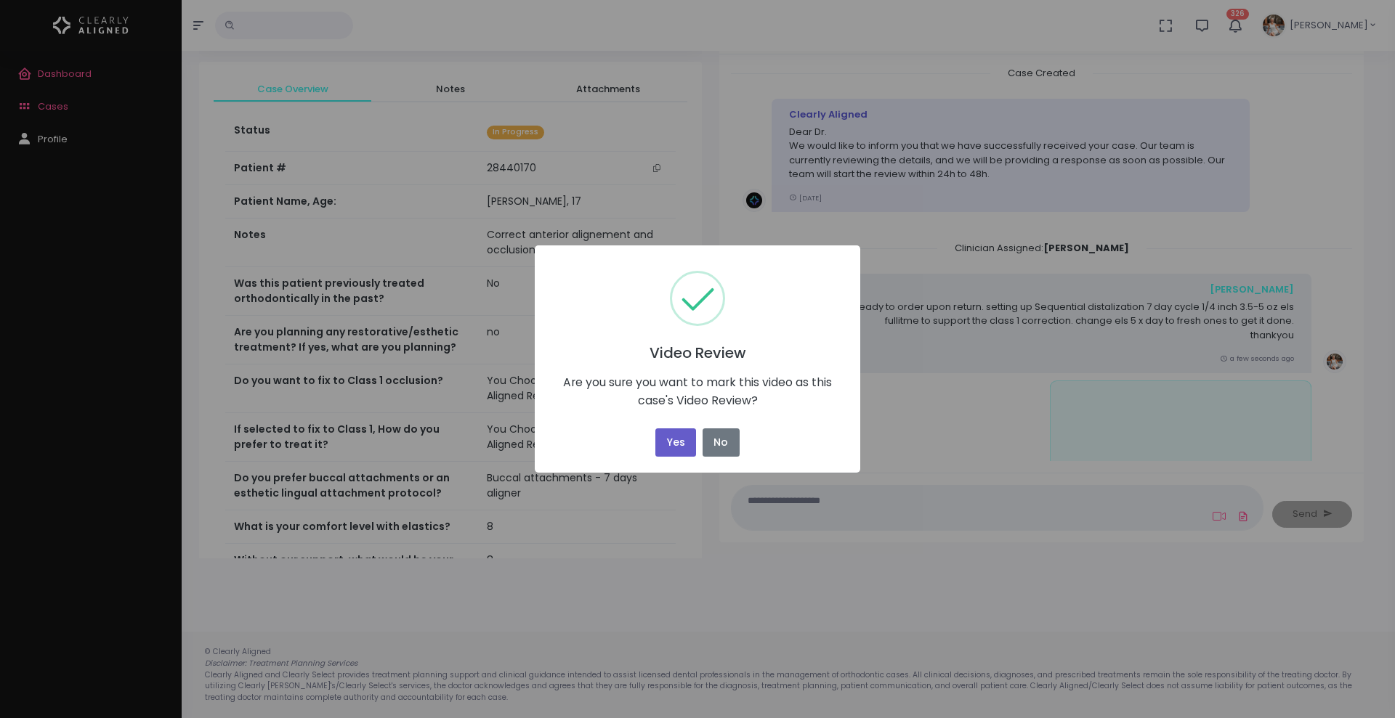
click at [676, 442] on button "Yes" at bounding box center [675, 443] width 41 height 28
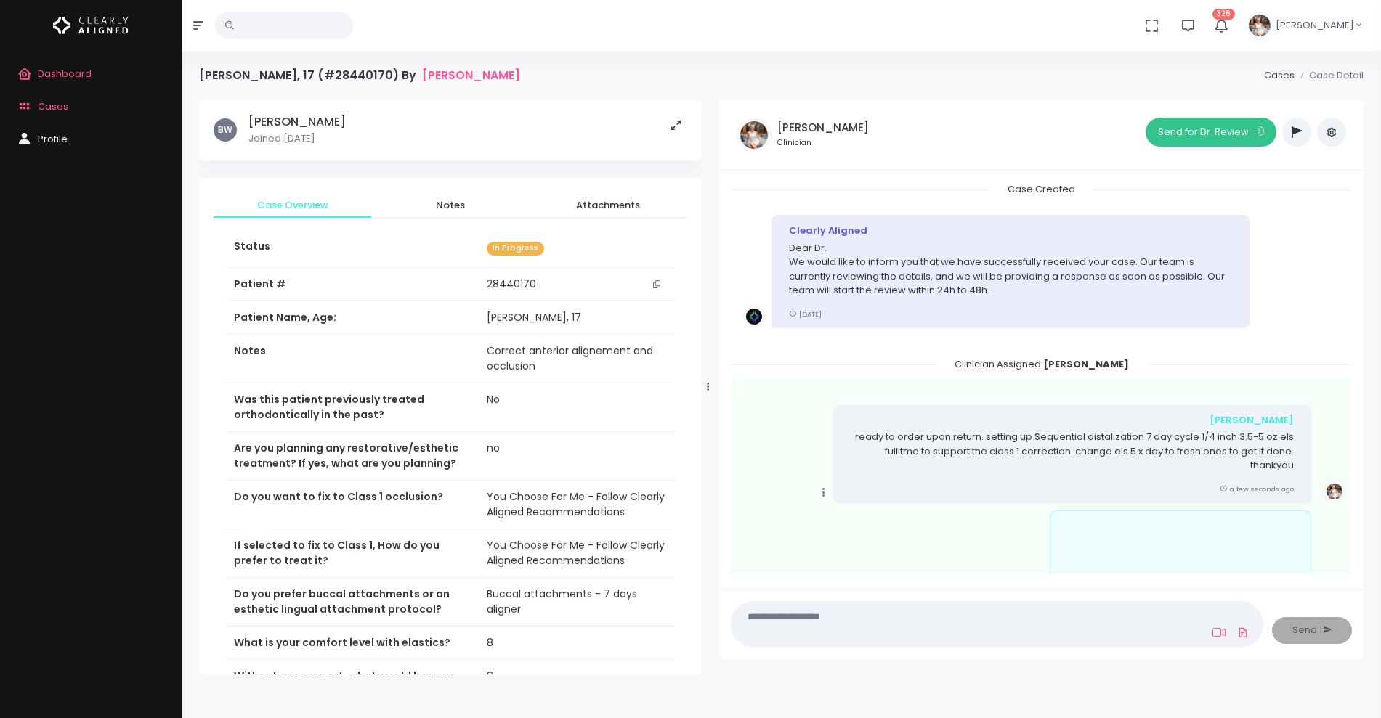
scroll to position [99, 0]
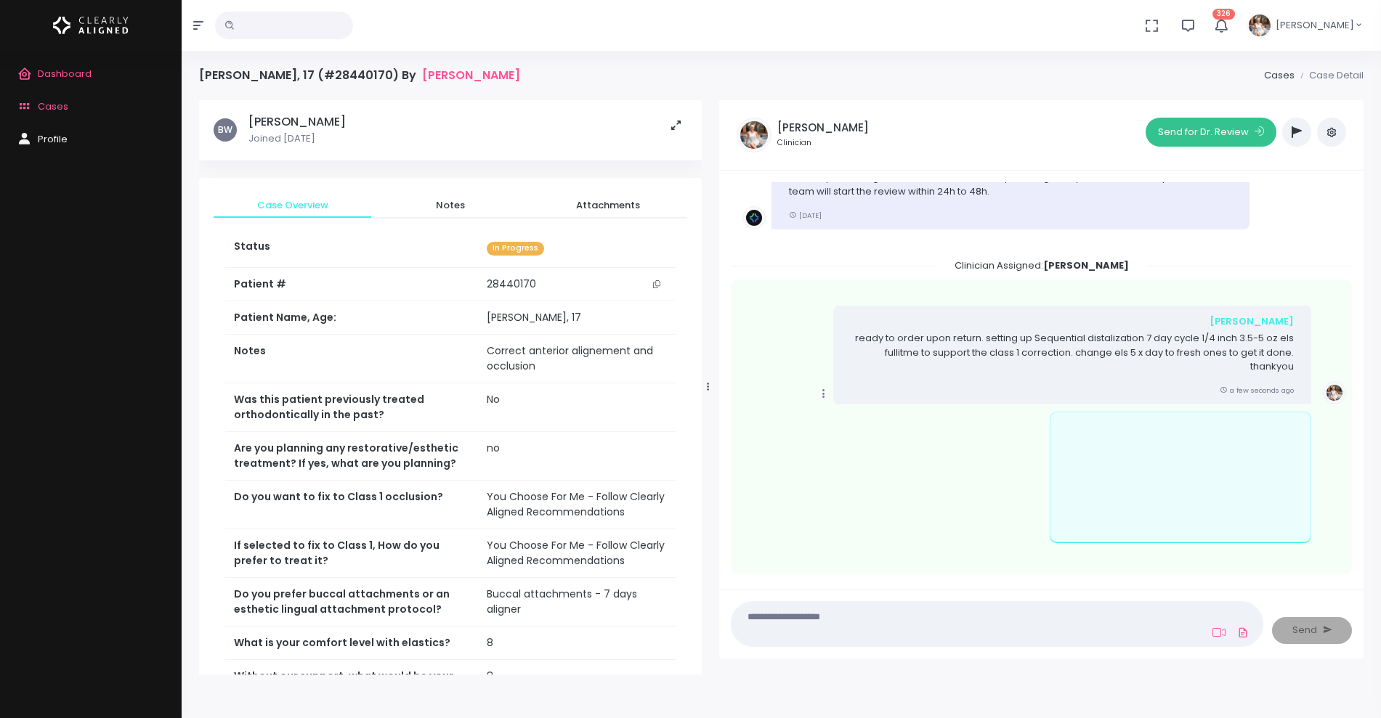
click at [1185, 130] on button "Send for Dr. Review" at bounding box center [1211, 132] width 131 height 29
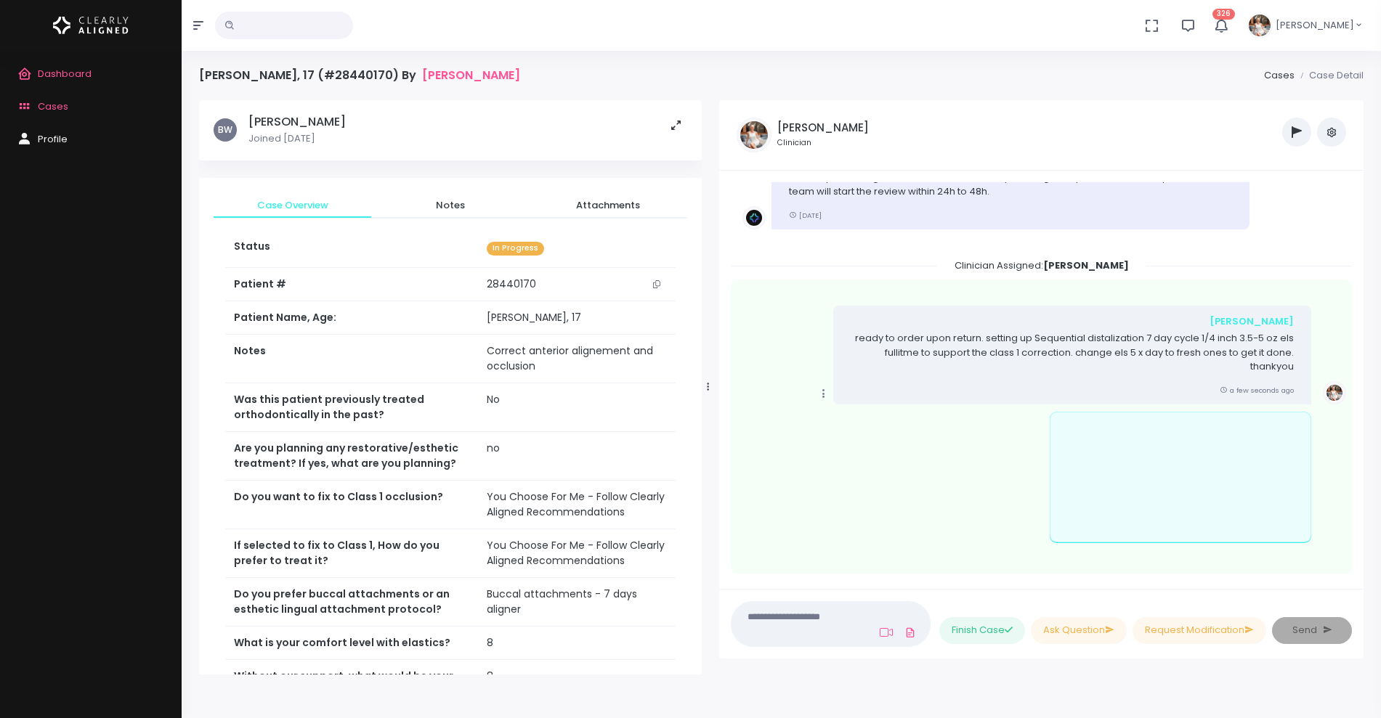
scroll to position [376, 0]
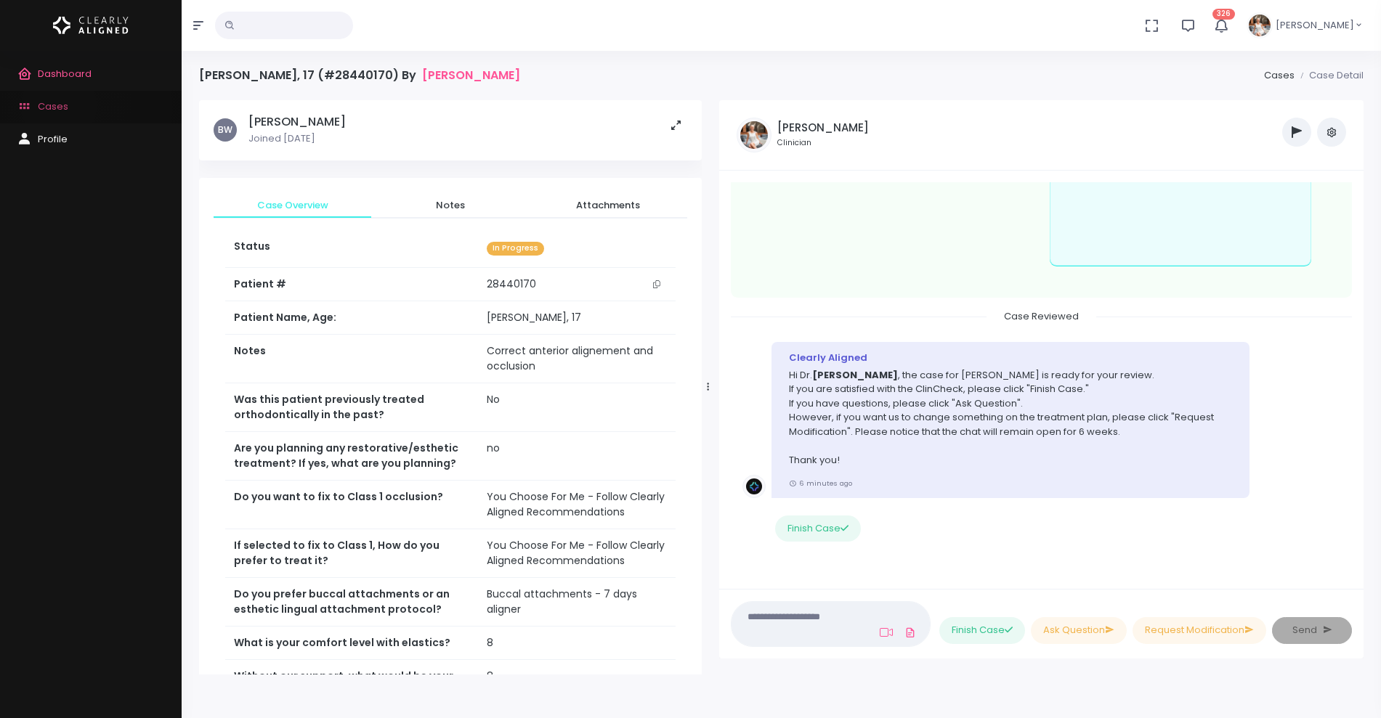
click at [59, 106] on span "Cases" at bounding box center [53, 107] width 31 height 14
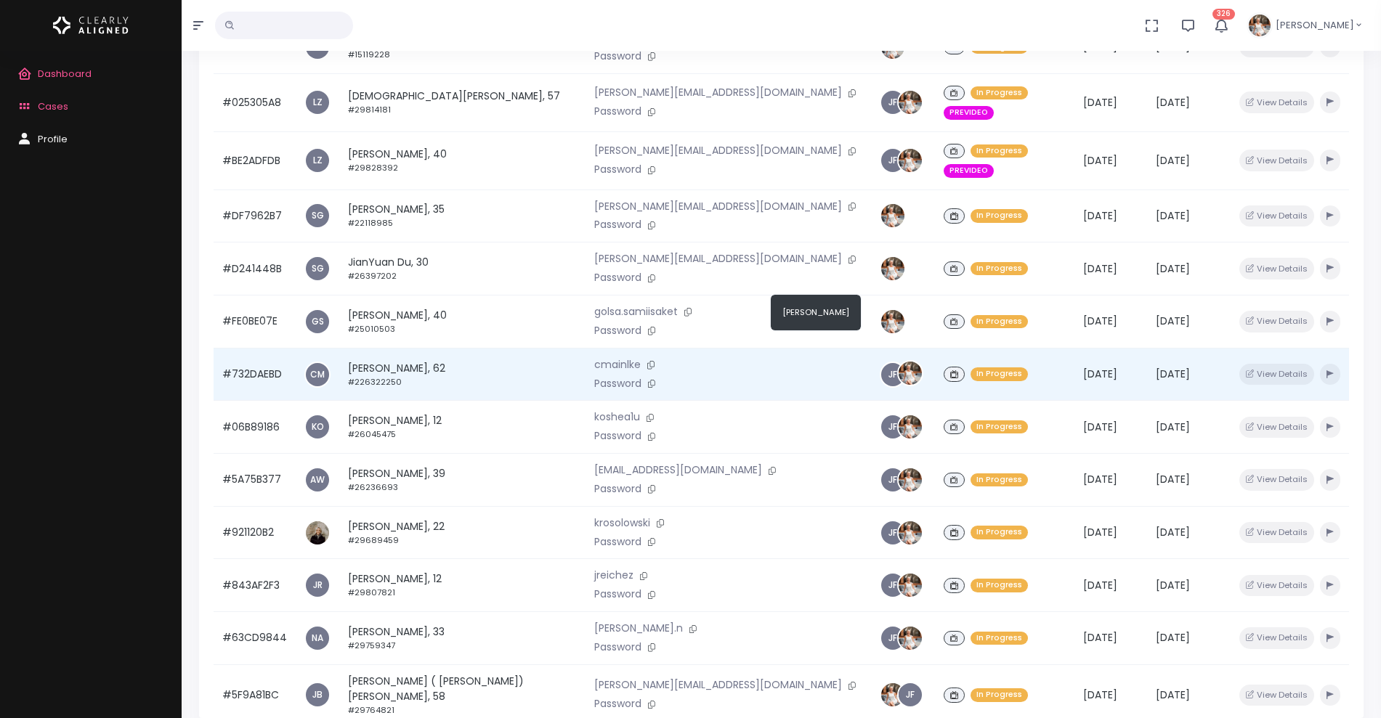
scroll to position [256, 0]
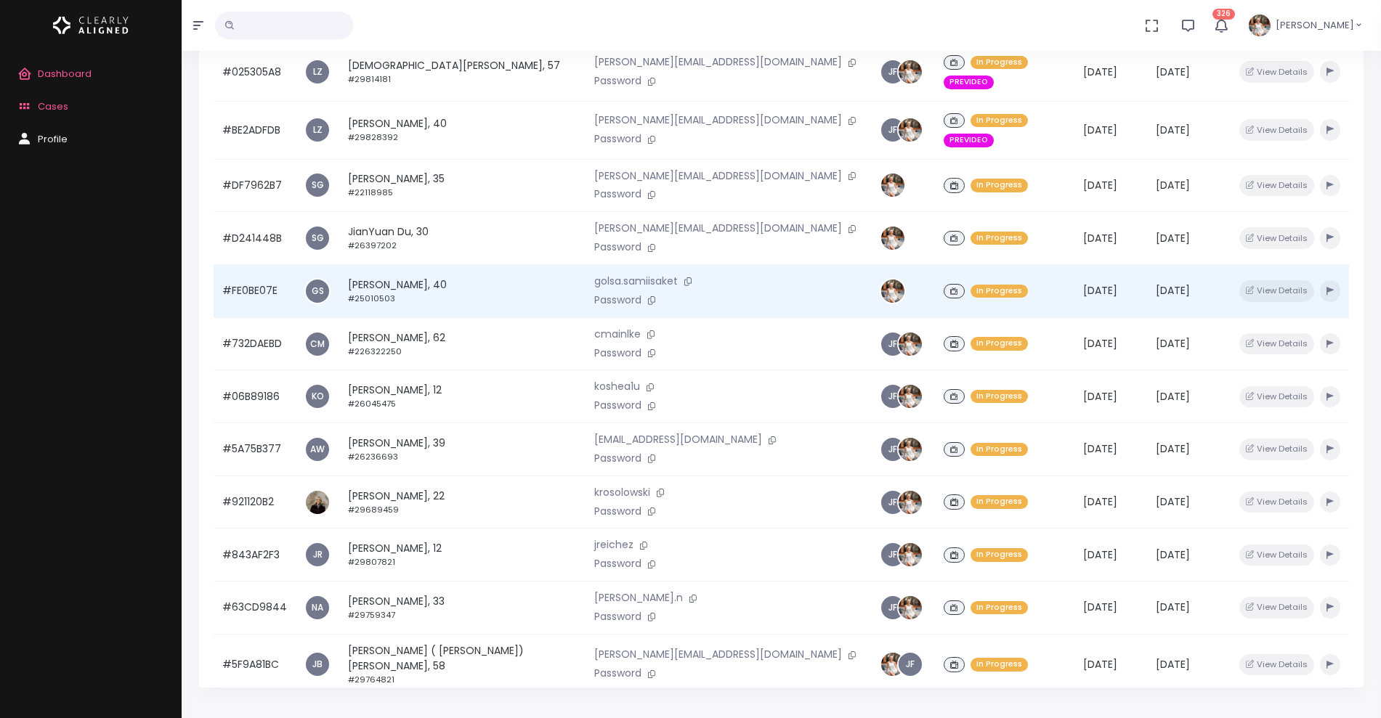
click at [236, 265] on td "#FE0BE07E" at bounding box center [255, 291] width 82 height 53
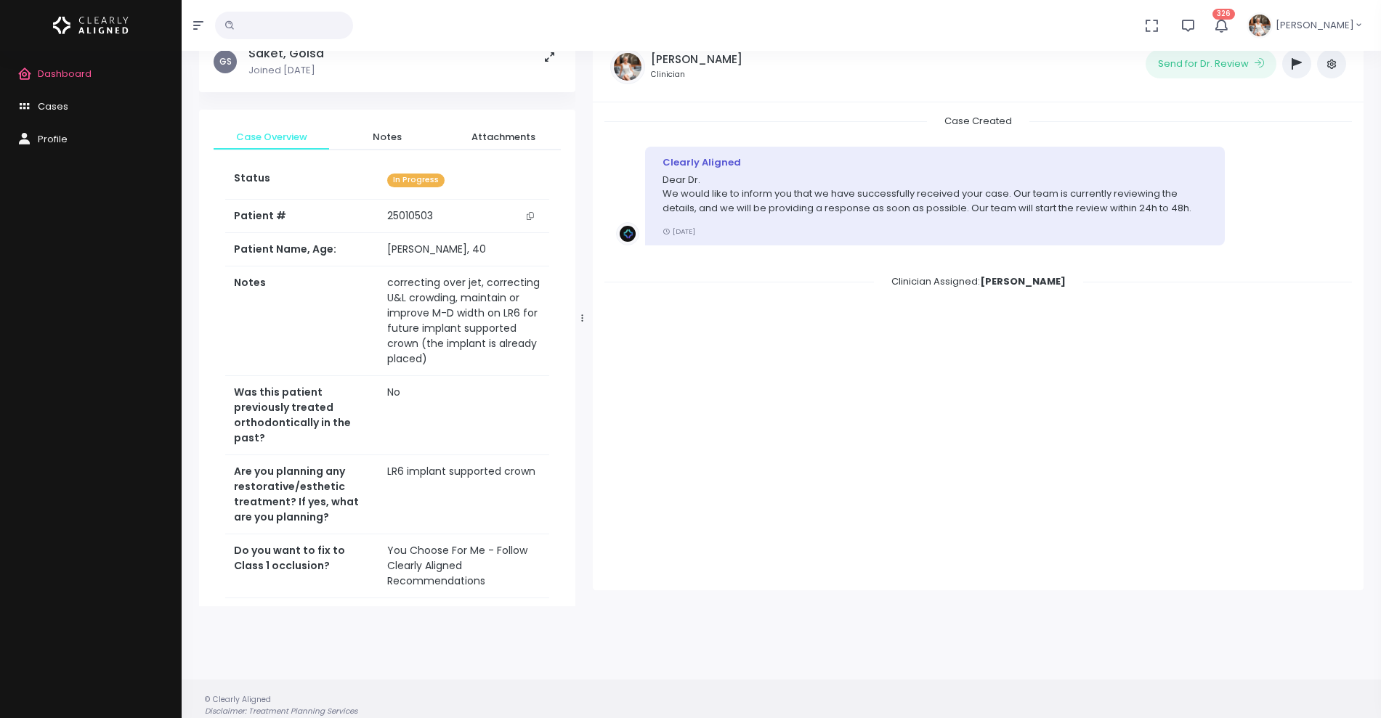
scroll to position [116, 0]
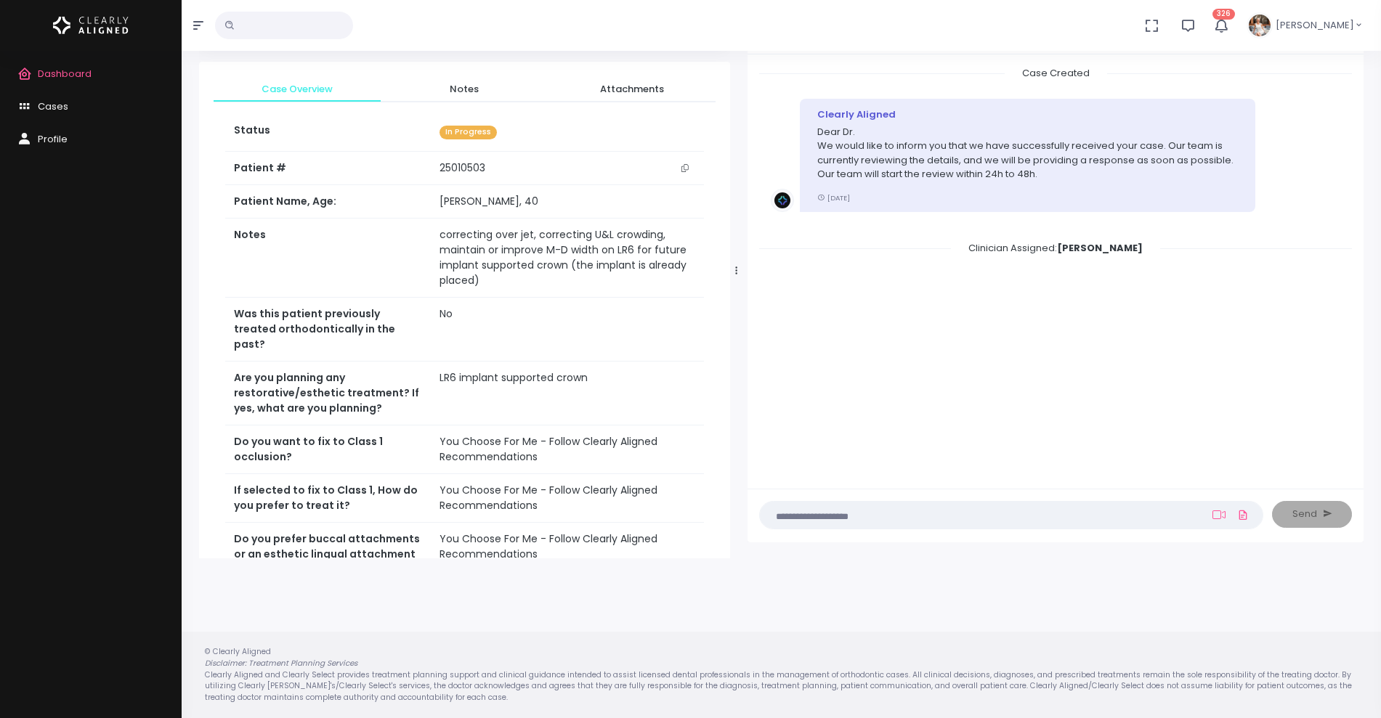
drag, startPoint x: 578, startPoint y: 269, endPoint x: 733, endPoint y: 269, distance: 154.7
click at [733, 269] on div at bounding box center [736, 270] width 7 height 563
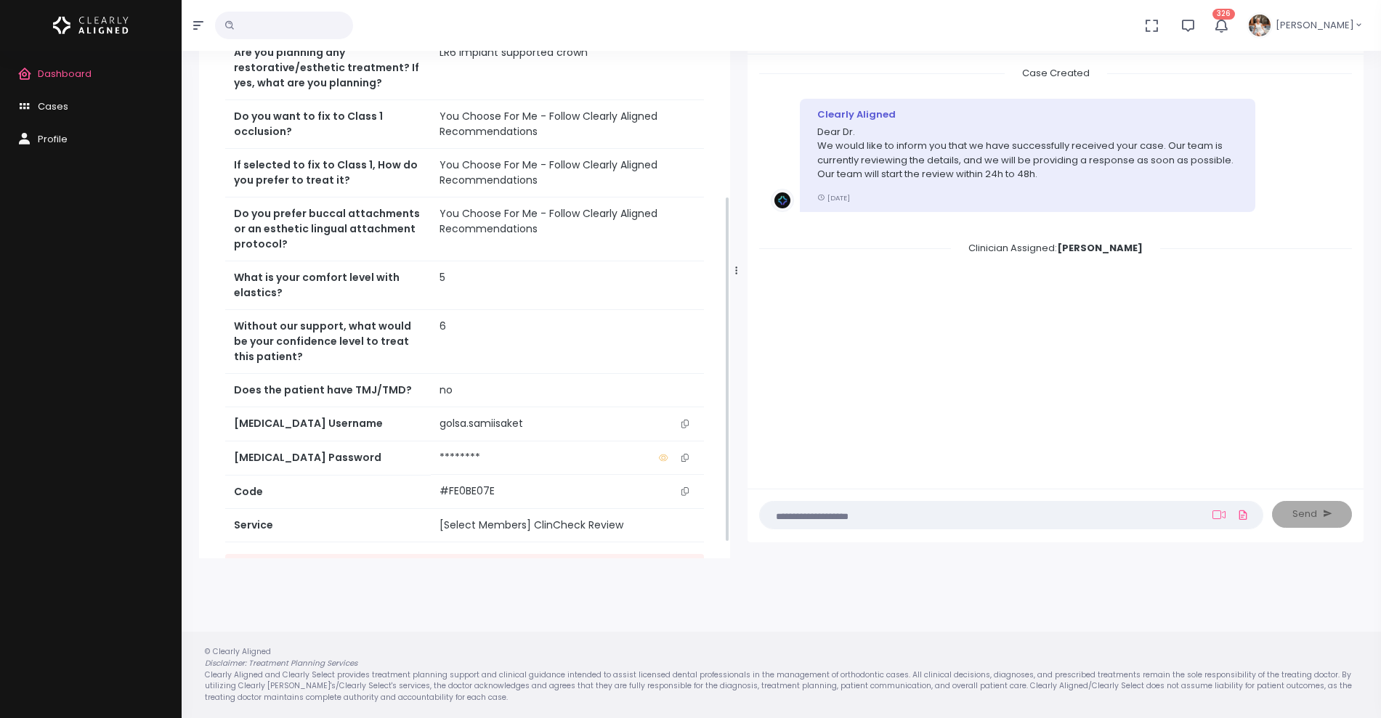
scroll to position [376, 0]
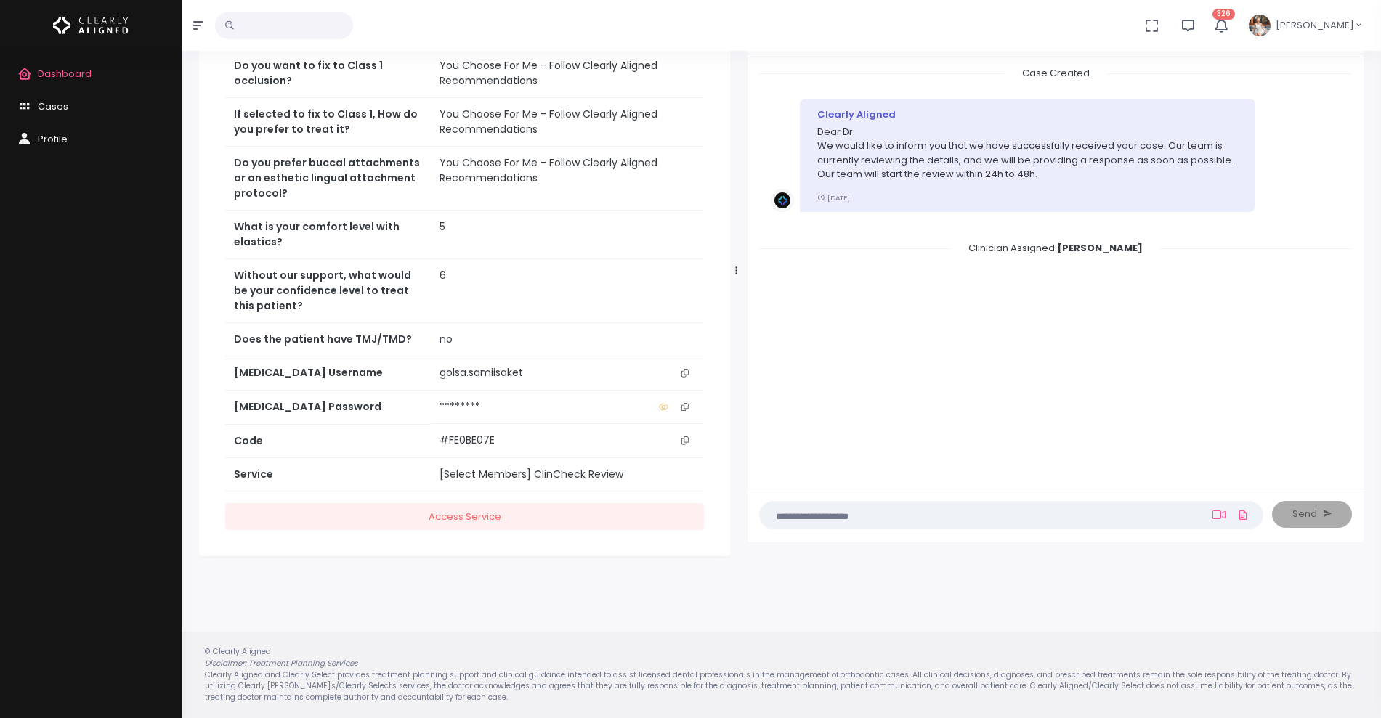
click at [686, 369] on icon "scrollable content" at bounding box center [684, 373] width 7 height 8
click at [684, 369] on icon "scrollable content" at bounding box center [684, 373] width 7 height 8
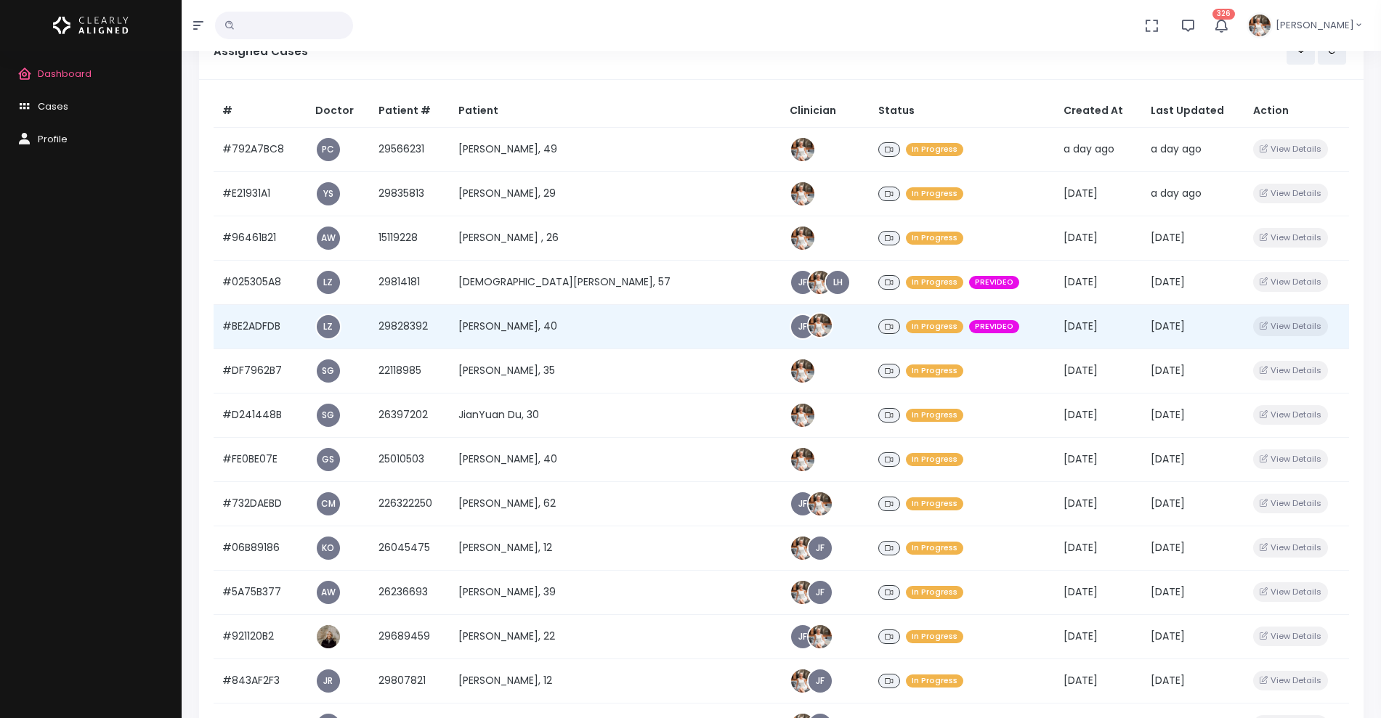
scroll to position [272, 0]
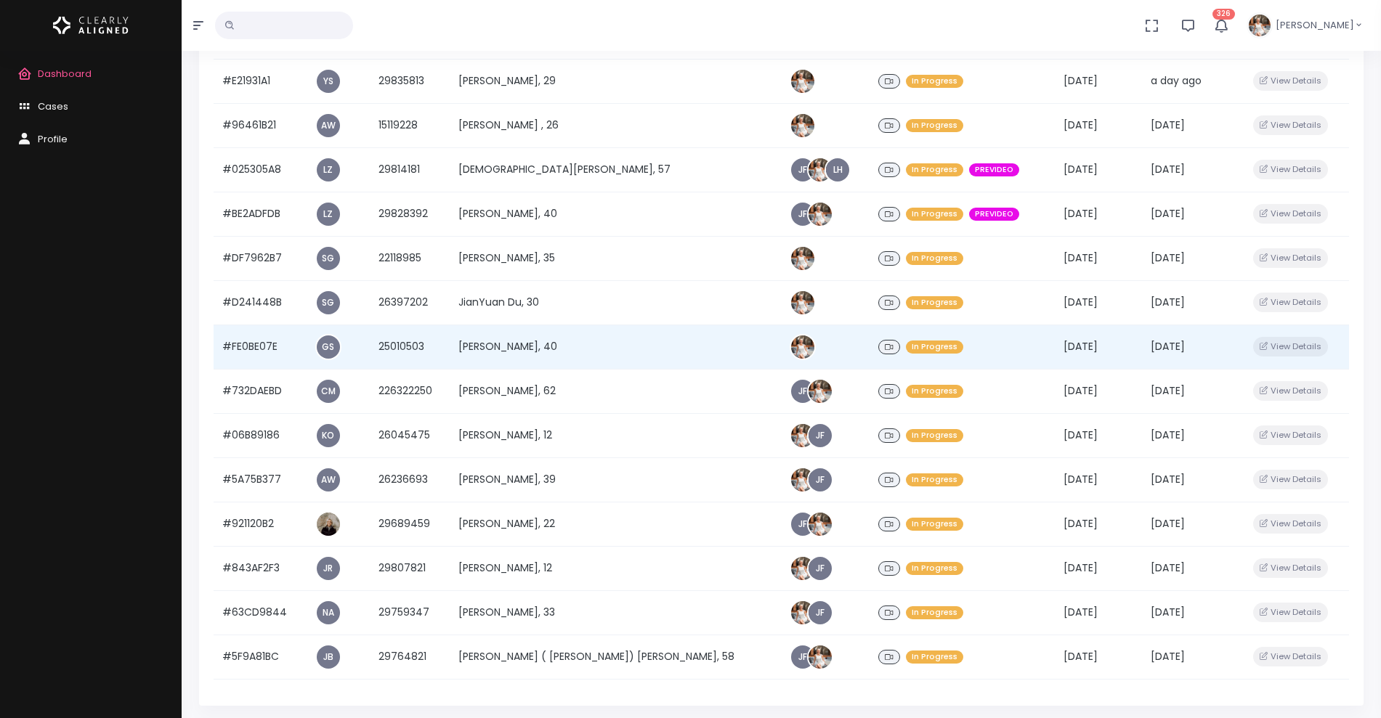
click at [246, 345] on td "#FE0BE07E" at bounding box center [260, 347] width 93 height 44
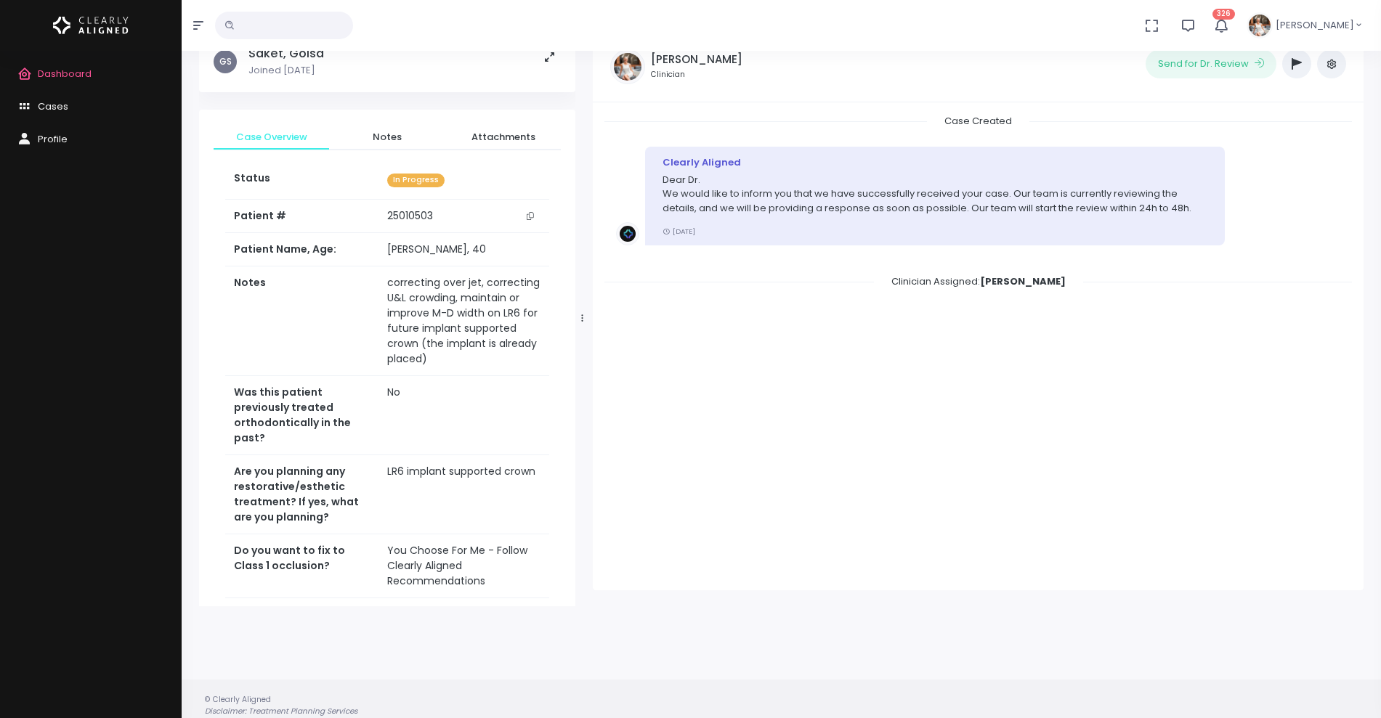
scroll to position [116, 0]
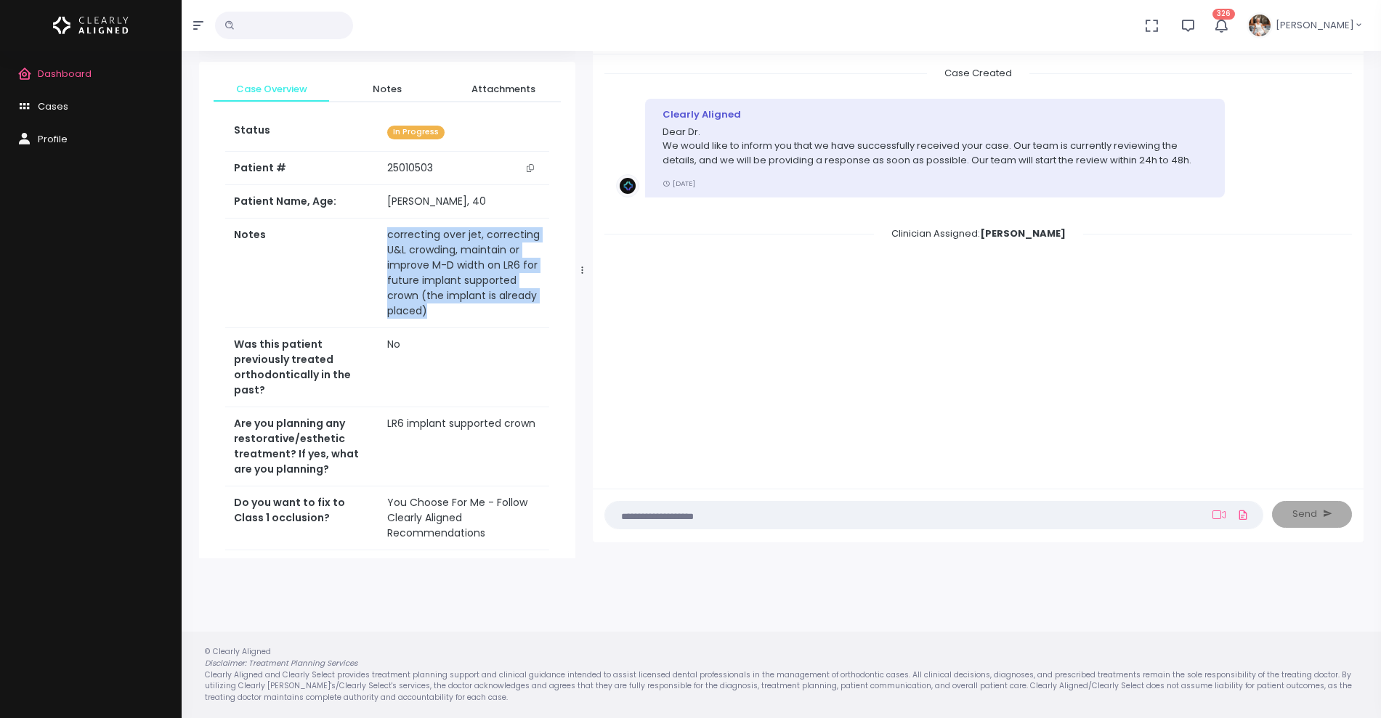
drag, startPoint x: 433, startPoint y: 312, endPoint x: 350, endPoint y: 243, distance: 107.8
click at [350, 243] on tr "Notes correcting over jet, correcting U&L crowding, maintain or improve M-D wid…" at bounding box center [387, 274] width 324 height 110
copy tr "correcting over jet, correcting U&L crowding, maintain or improve M-D width on …"
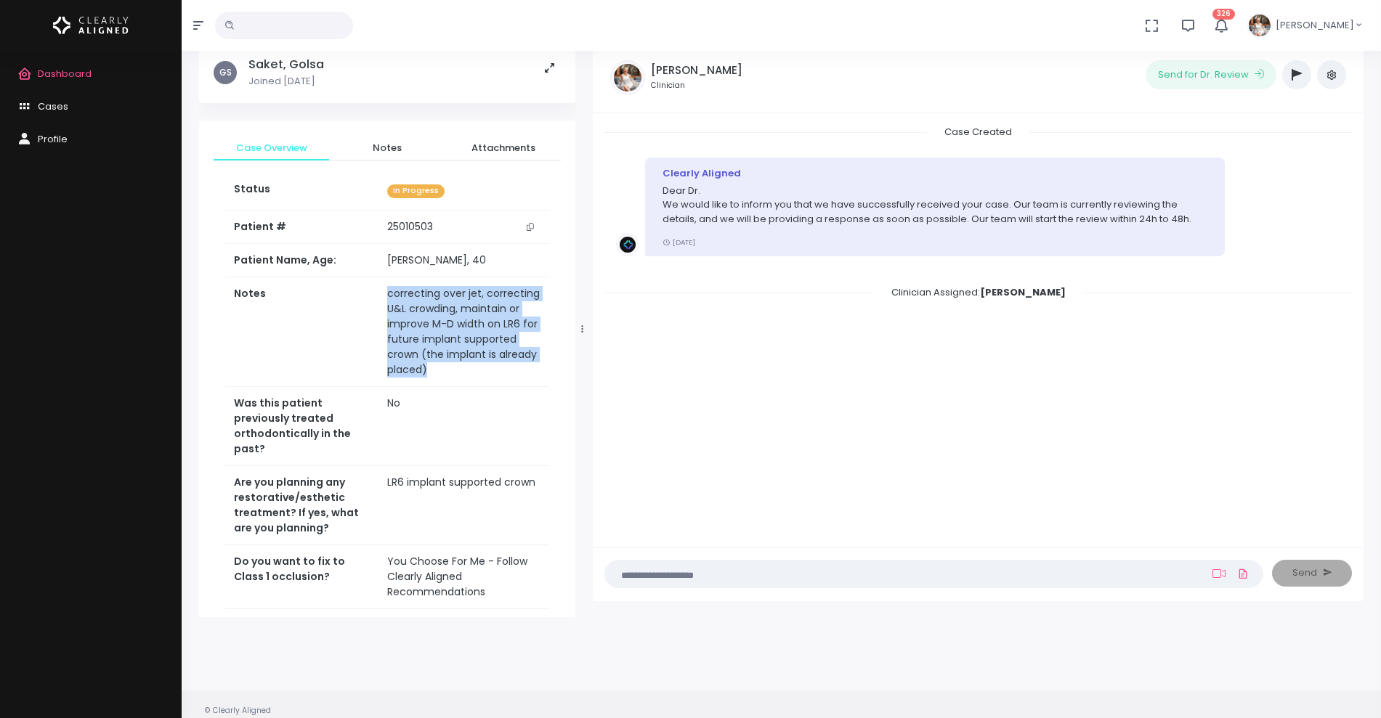
scroll to position [25, 0]
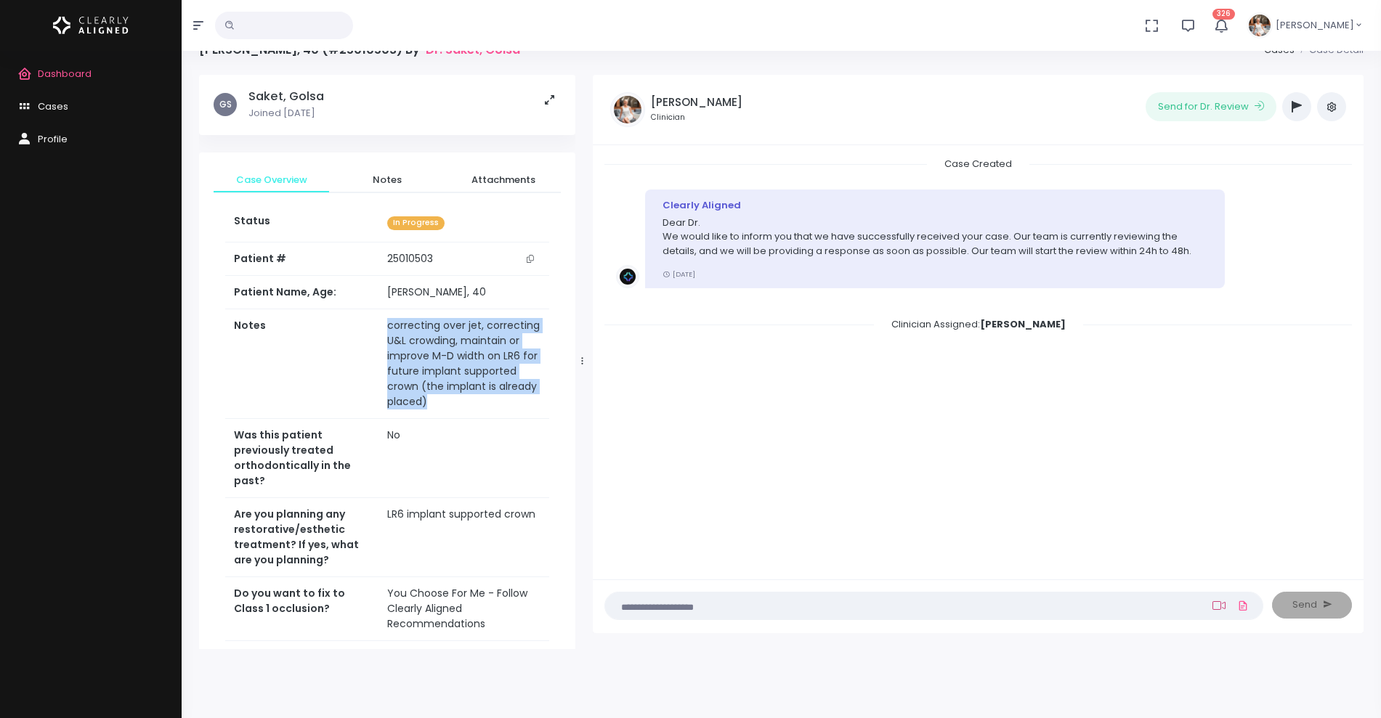
click at [1218, 602] on icon at bounding box center [1218, 606] width 13 height 12
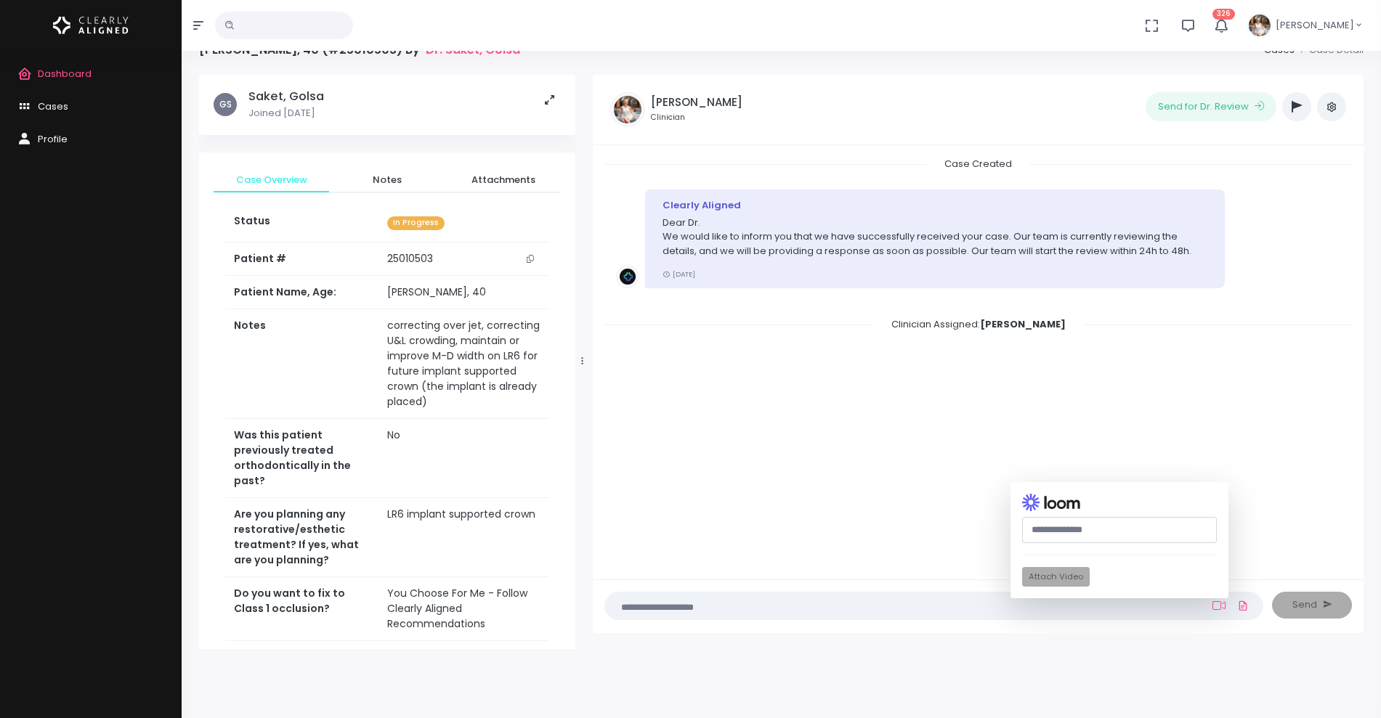
click at [1143, 521] on input "text" at bounding box center [1119, 530] width 195 height 27
paste input "**********"
type input "**********"
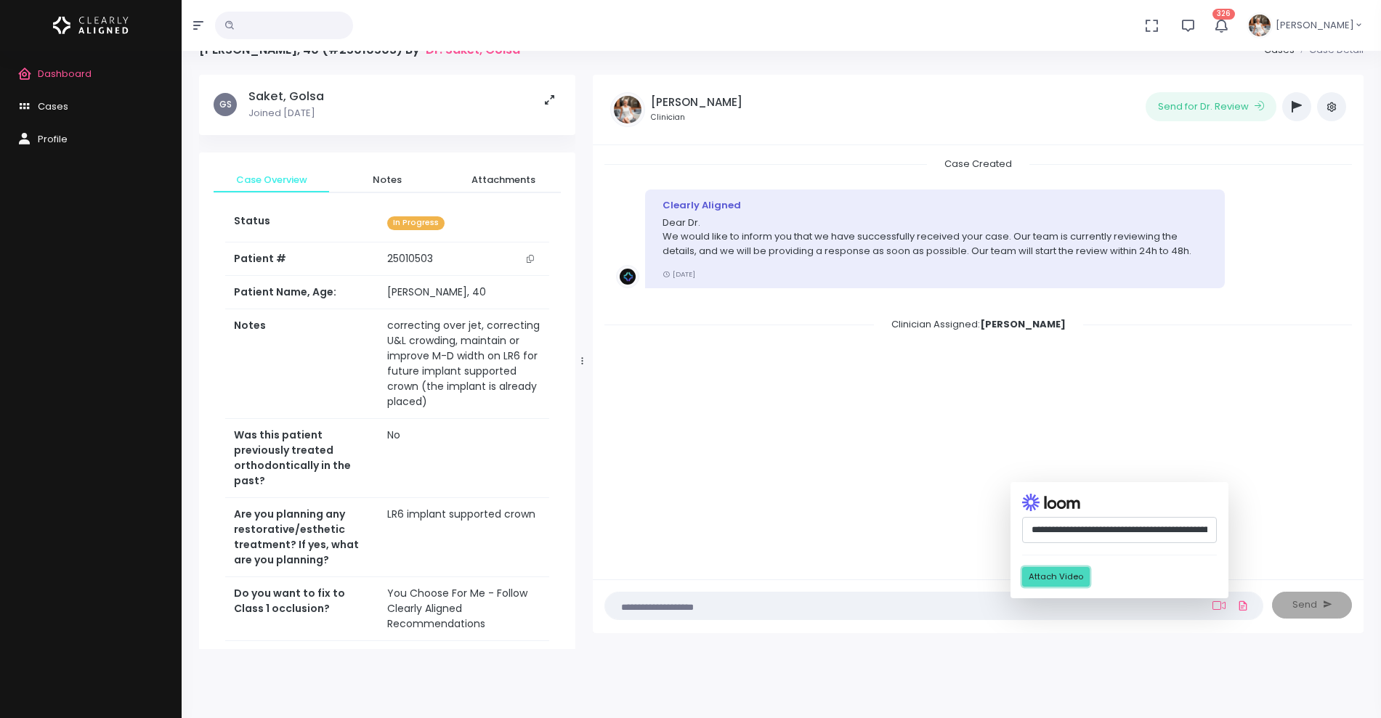
click at [1056, 575] on button "Attach Video" at bounding box center [1056, 577] width 68 height 20
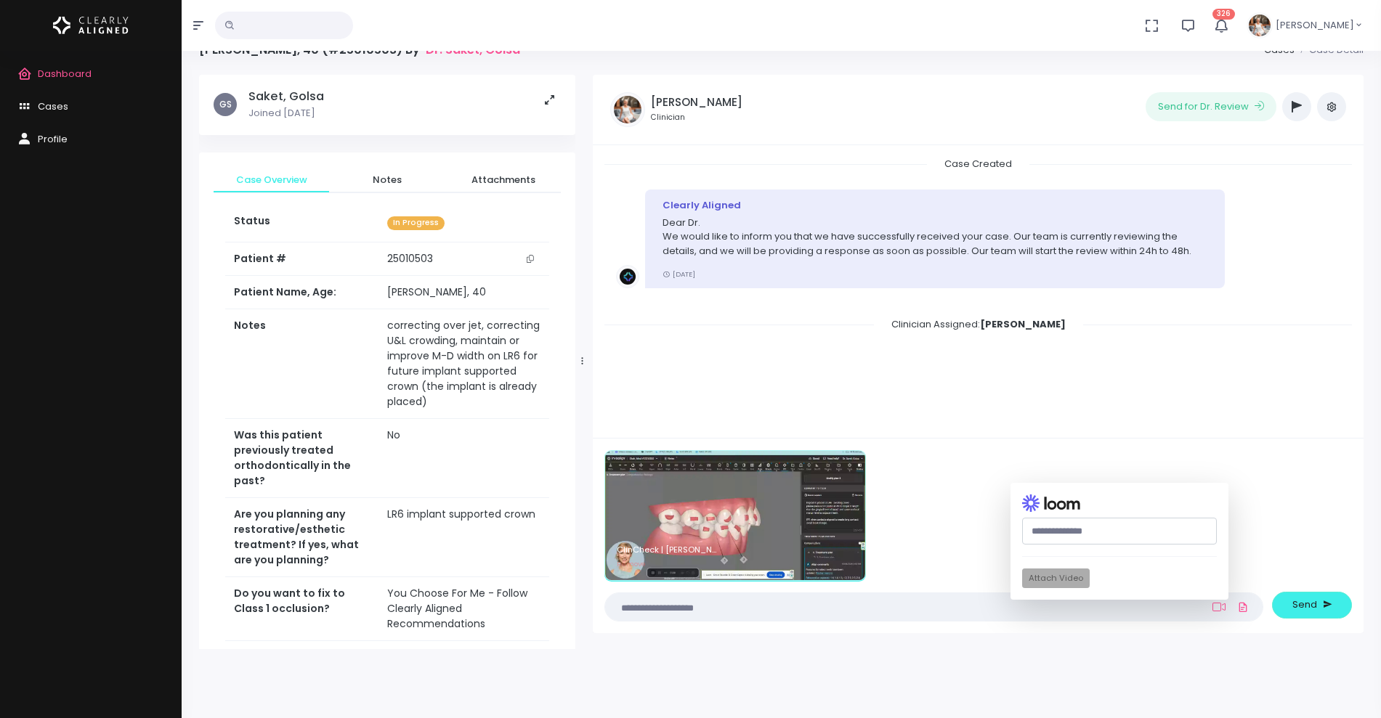
click at [781, 610] on textarea at bounding box center [905, 607] width 583 height 16
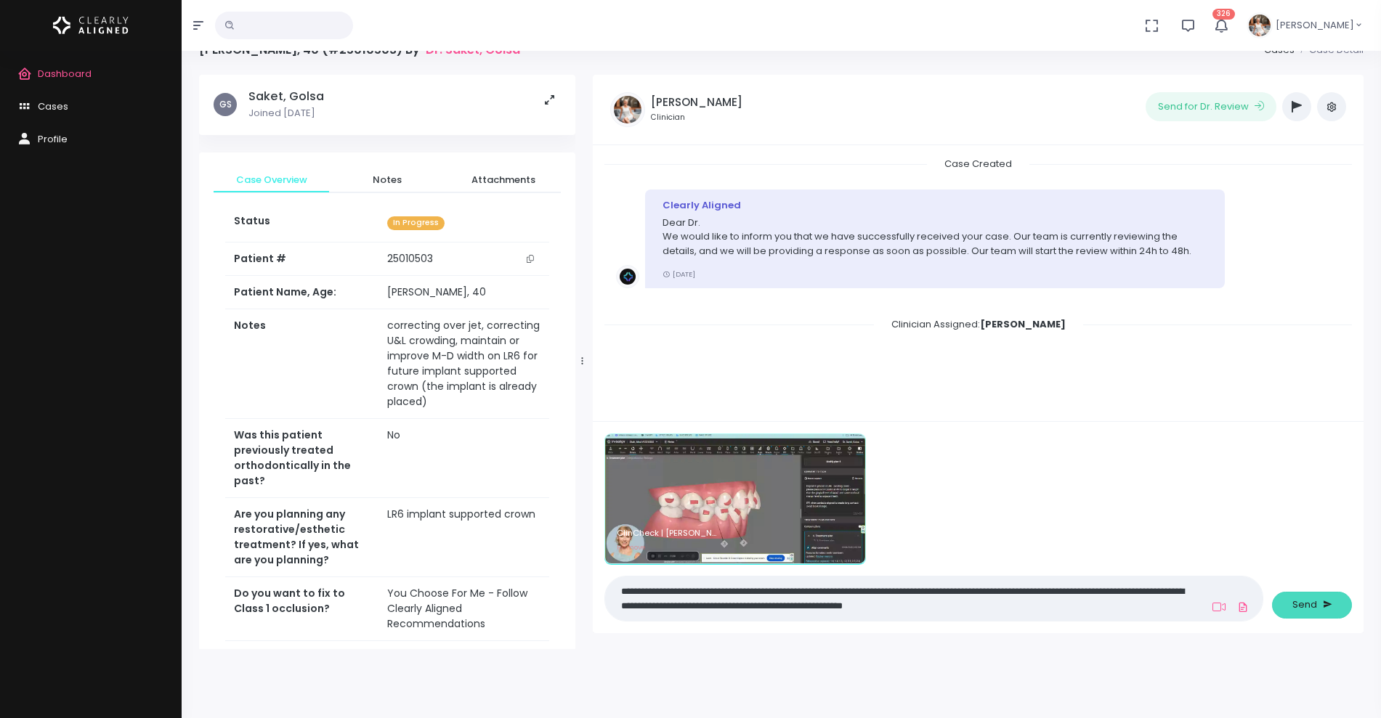
type textarea "**********"
click at [1311, 605] on span "Send" at bounding box center [1304, 605] width 25 height 15
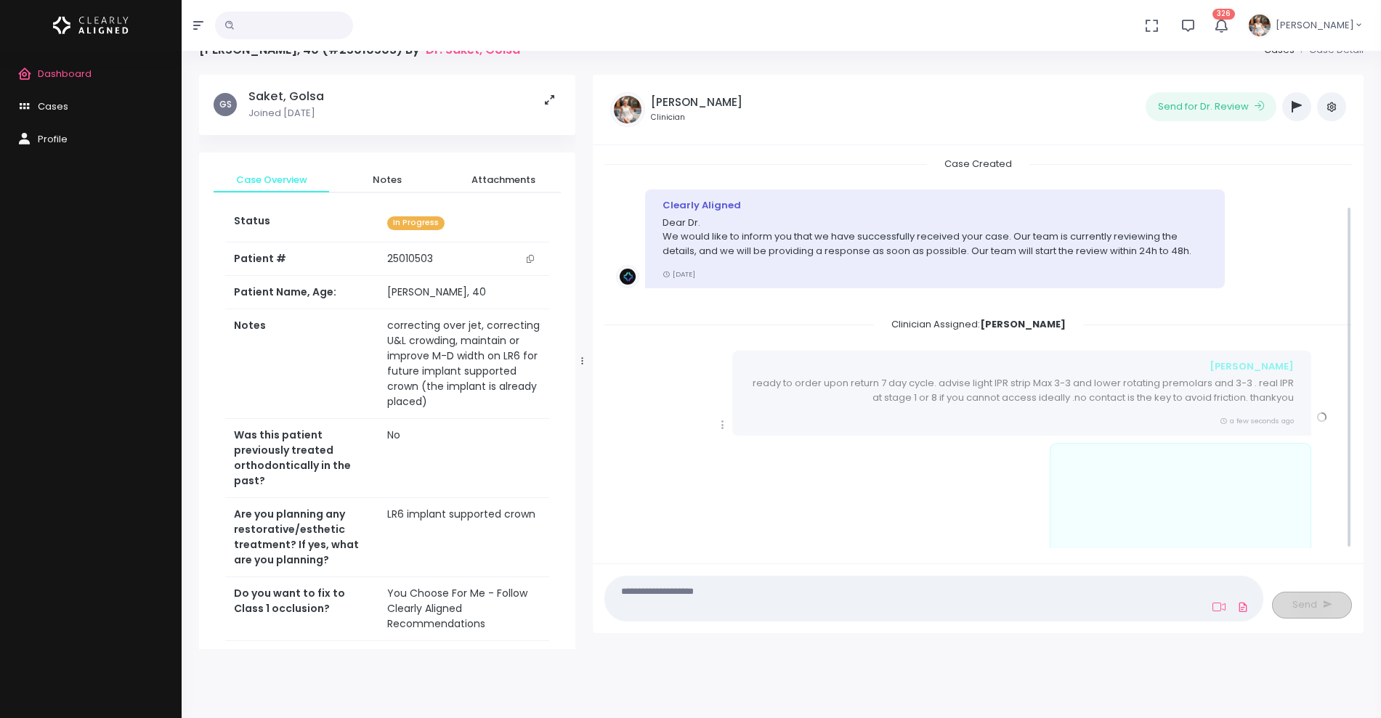
scroll to position [57, 0]
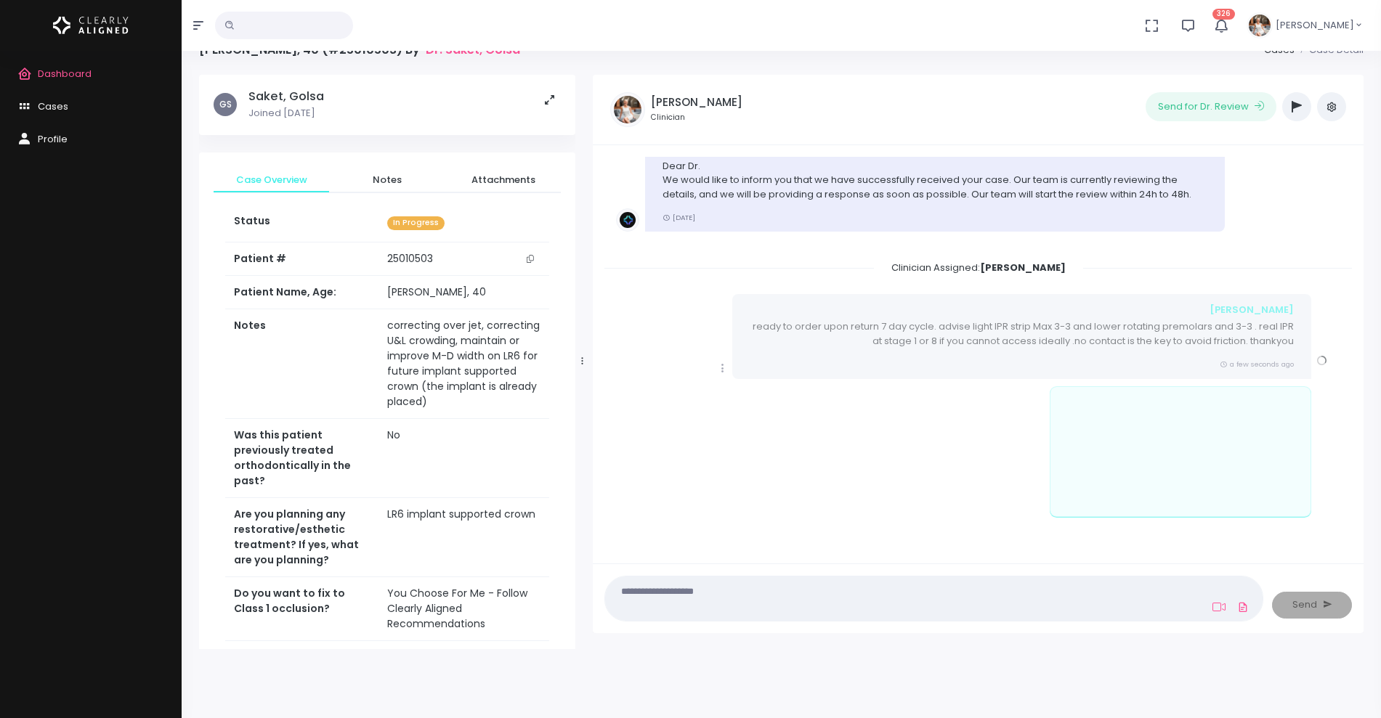
click at [724, 368] on icon "scrollable content" at bounding box center [722, 368] width 13 height 13
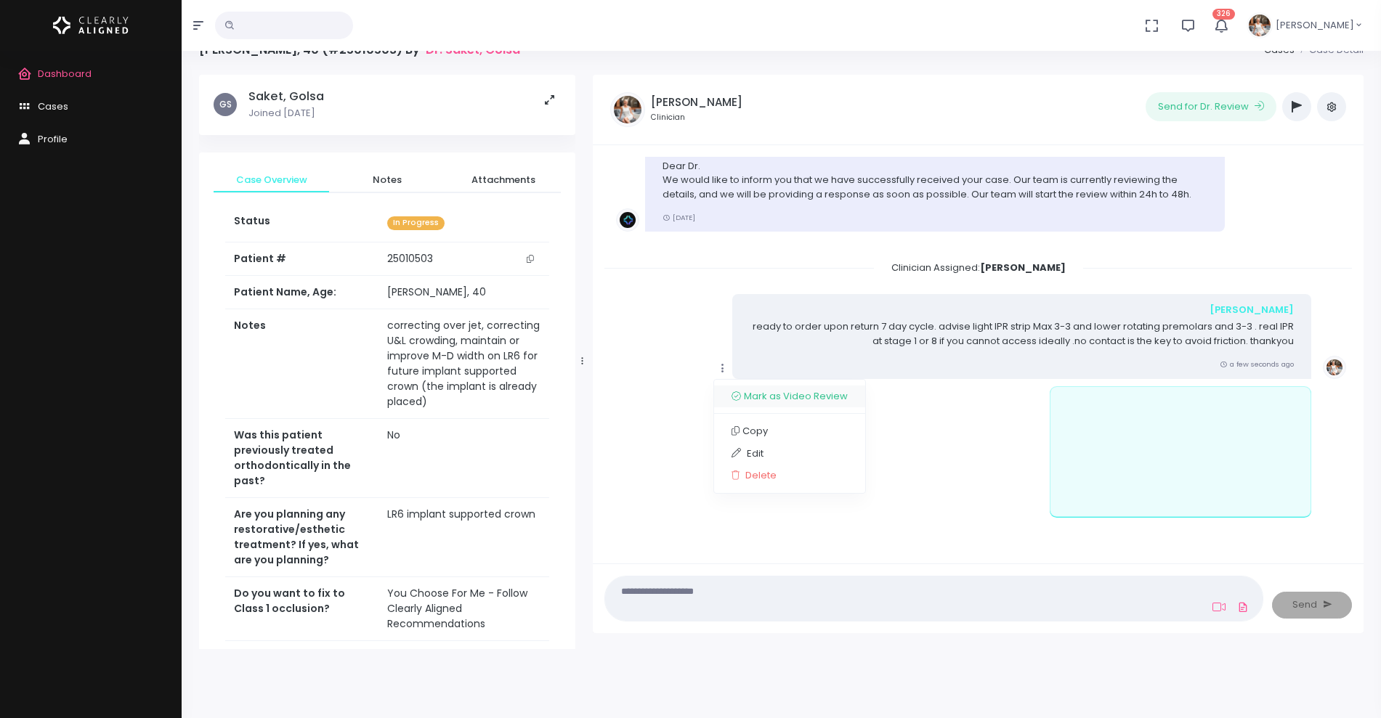
click at [758, 397] on link "Mark as Video Review" at bounding box center [789, 397] width 151 height 23
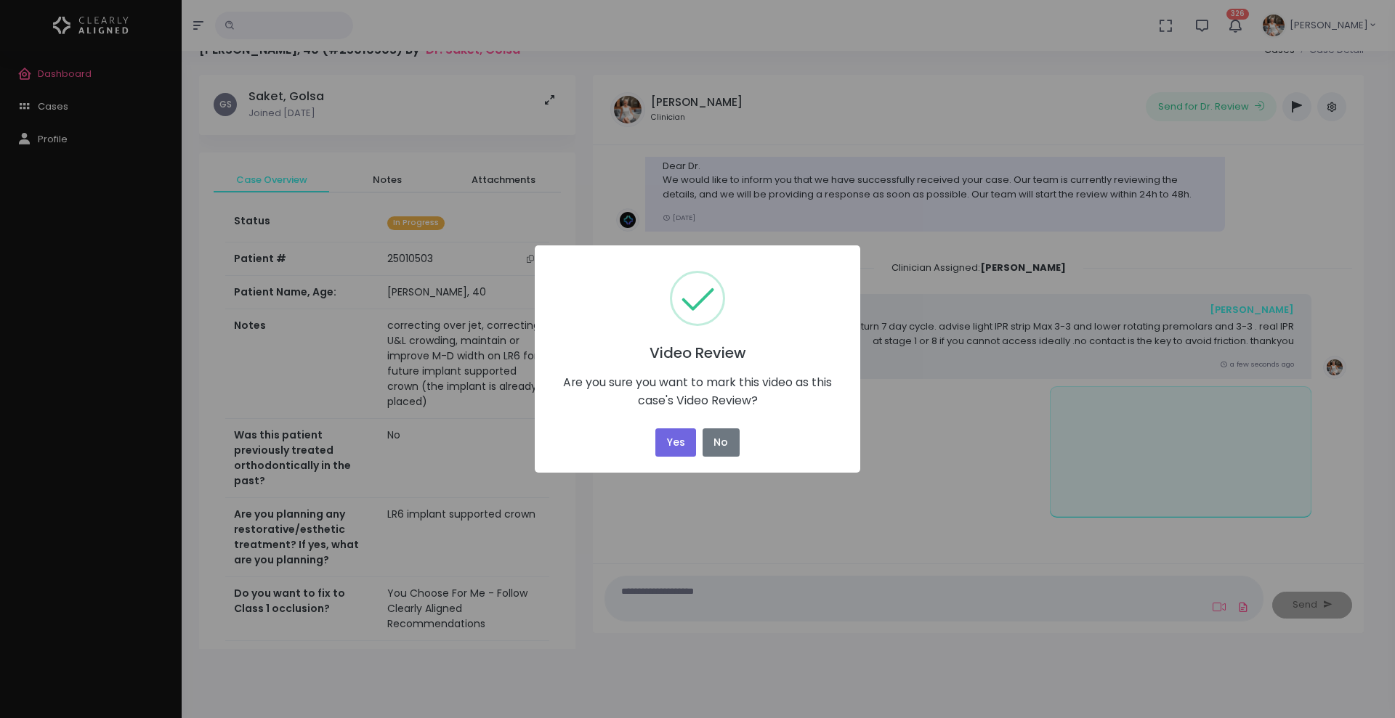
drag, startPoint x: 664, startPoint y: 442, endPoint x: 695, endPoint y: 420, distance: 37.9
click at [664, 443] on button "Yes" at bounding box center [675, 443] width 41 height 28
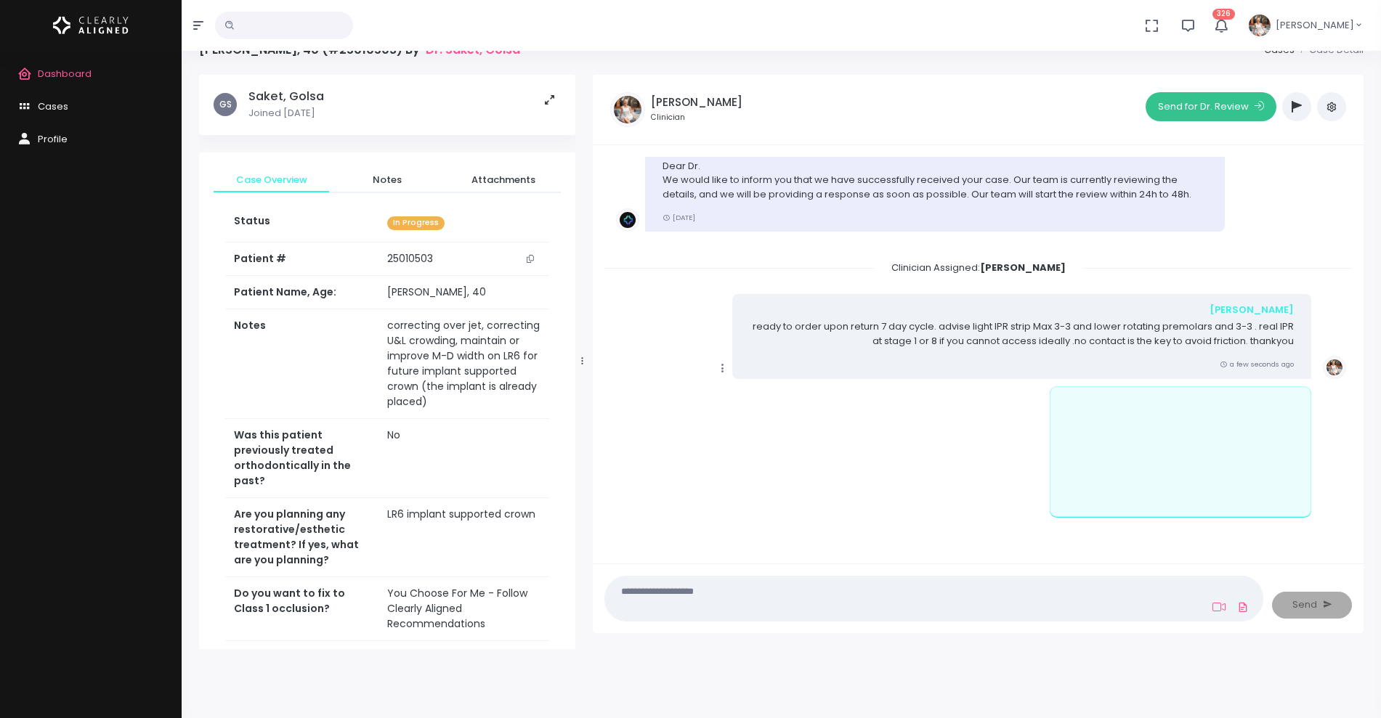
click at [1218, 107] on button "Send for Dr. Review" at bounding box center [1211, 106] width 131 height 29
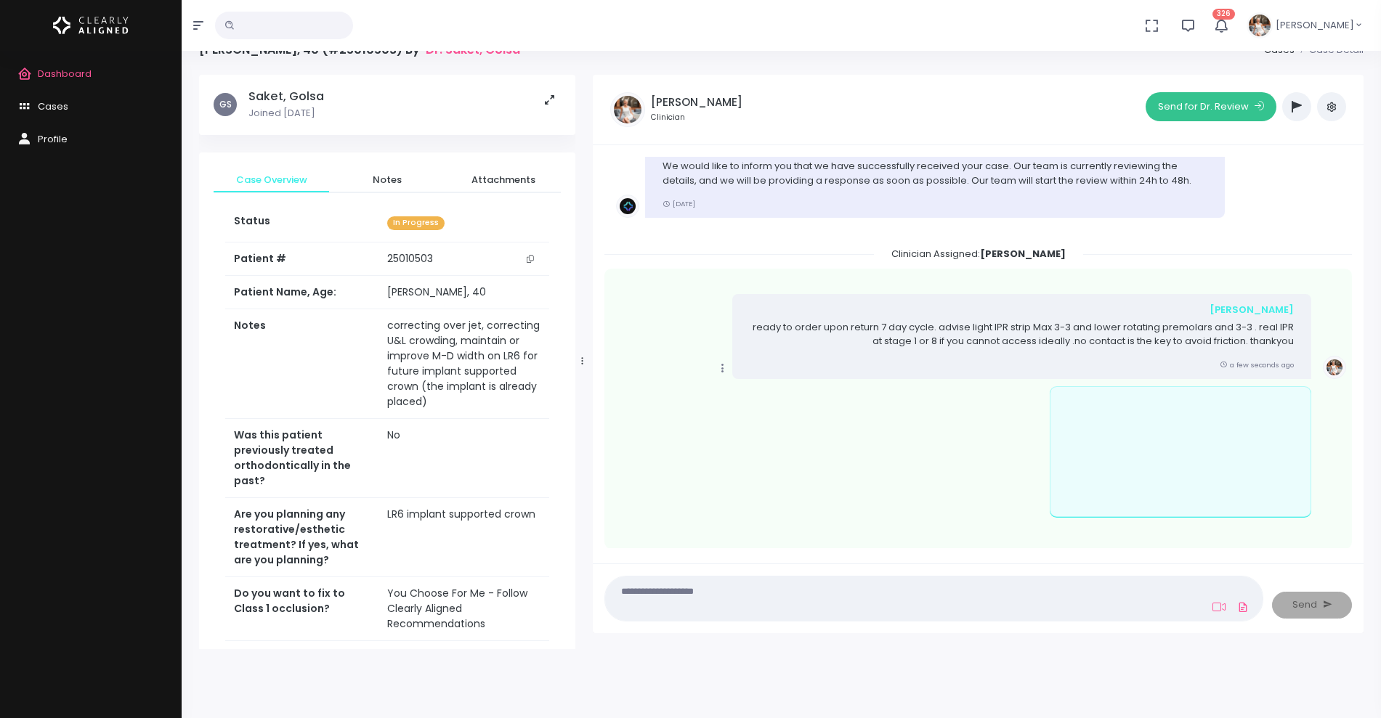
scroll to position [70, 0]
click at [1210, 107] on button "Send for Dr. Review" at bounding box center [1211, 106] width 131 height 29
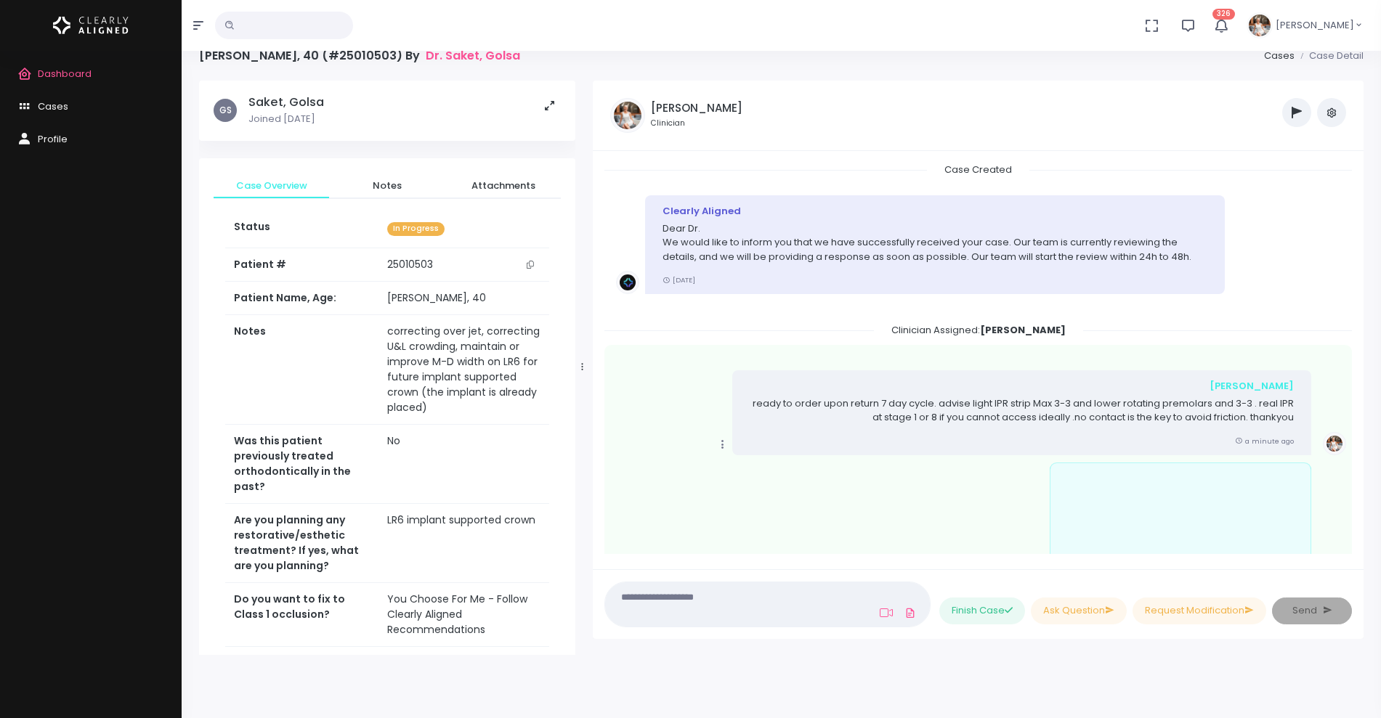
scroll to position [0, 0]
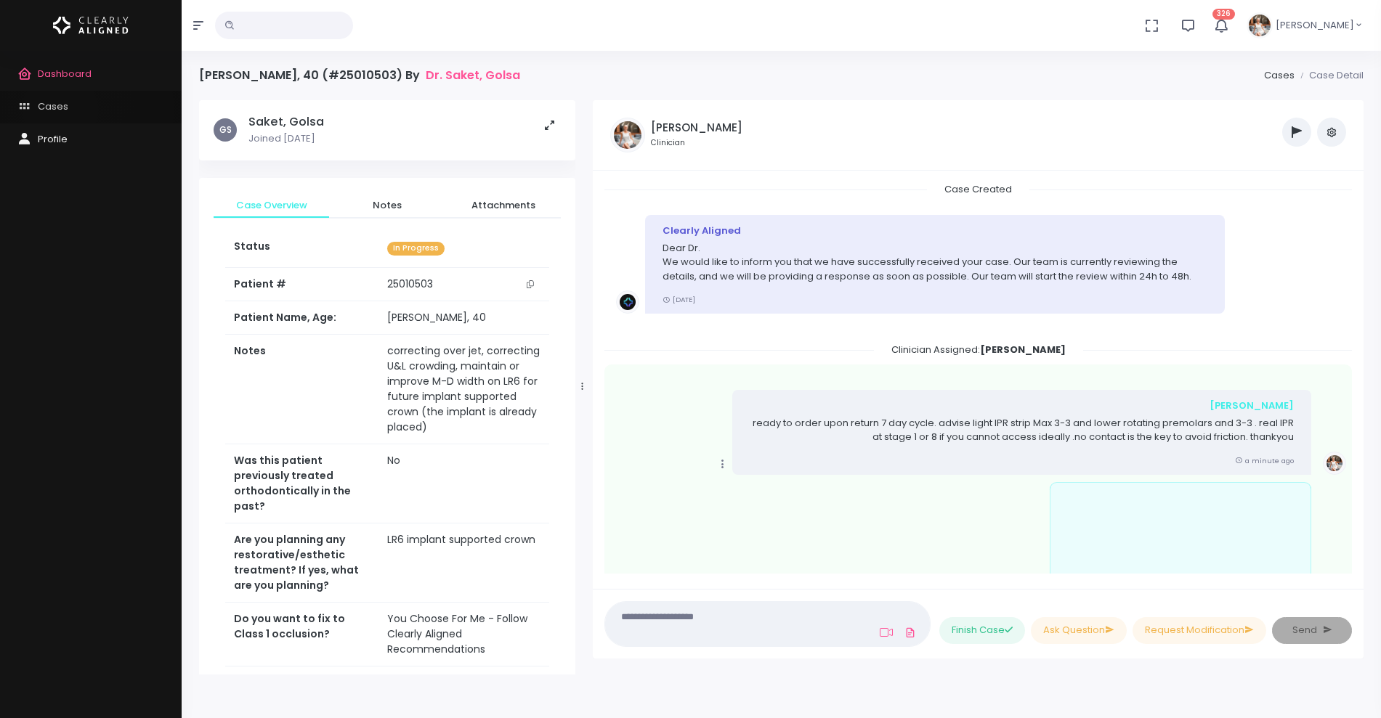
click at [60, 110] on span "Cases" at bounding box center [53, 107] width 31 height 14
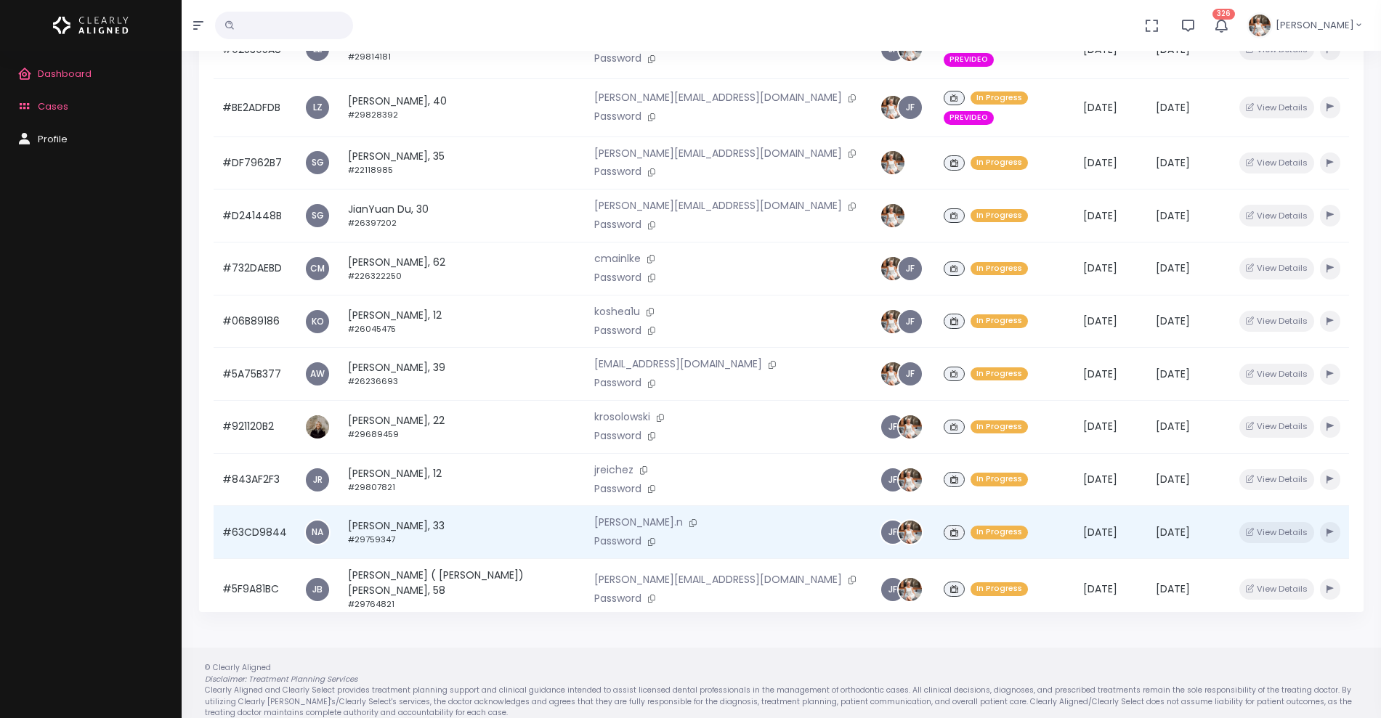
scroll to position [347, 0]
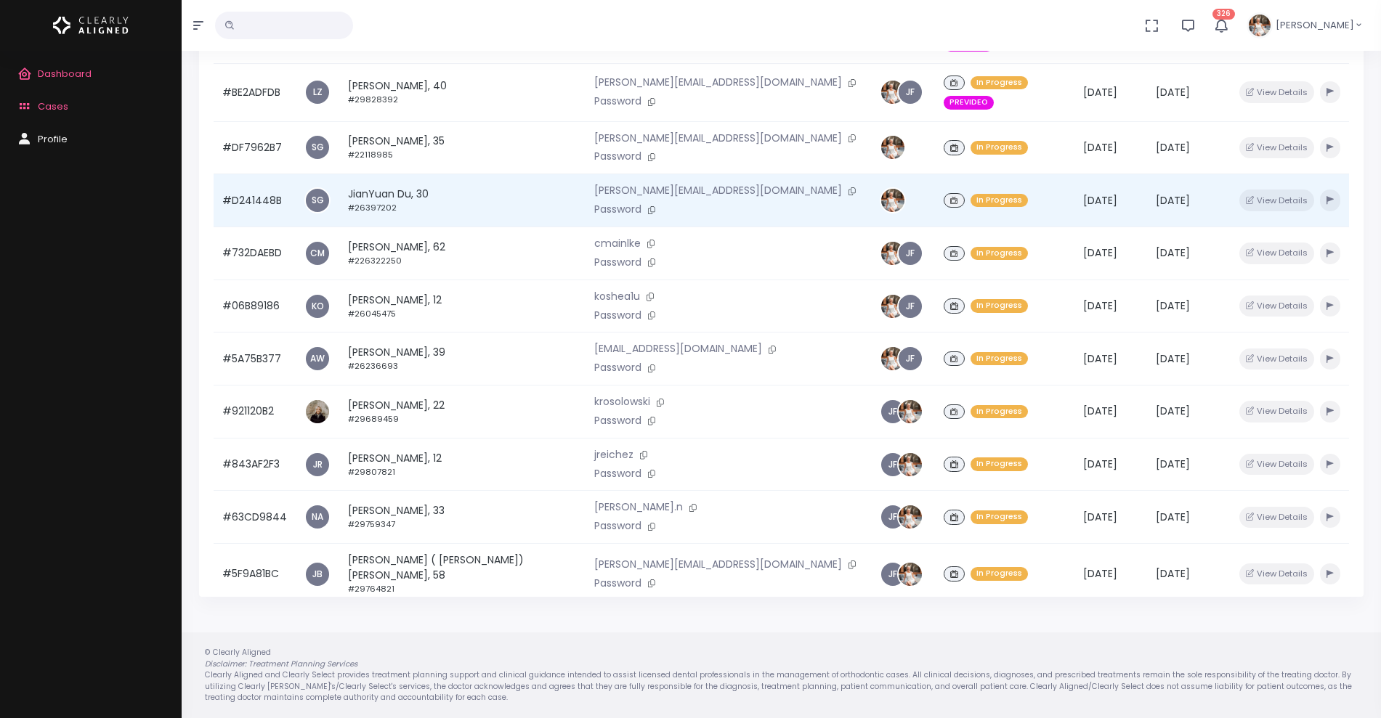
click at [240, 174] on td "#D241448B" at bounding box center [255, 200] width 82 height 53
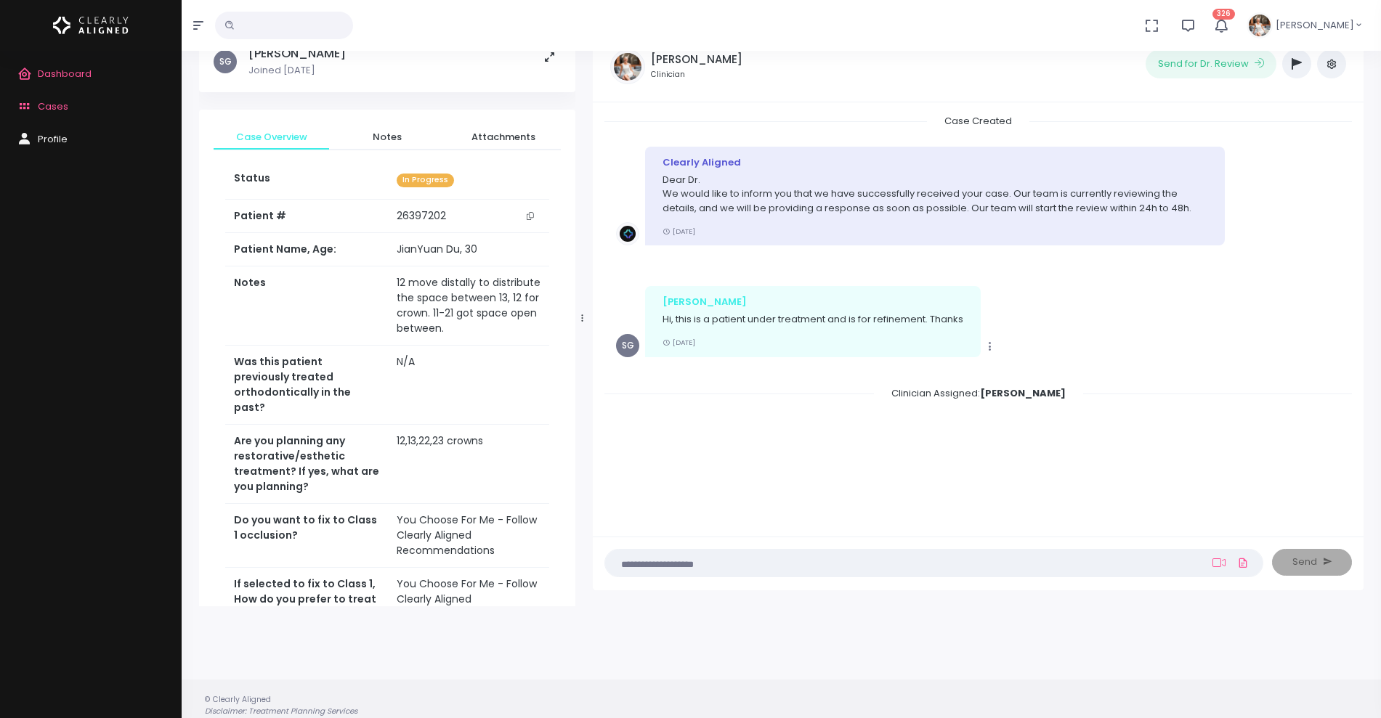
scroll to position [116, 0]
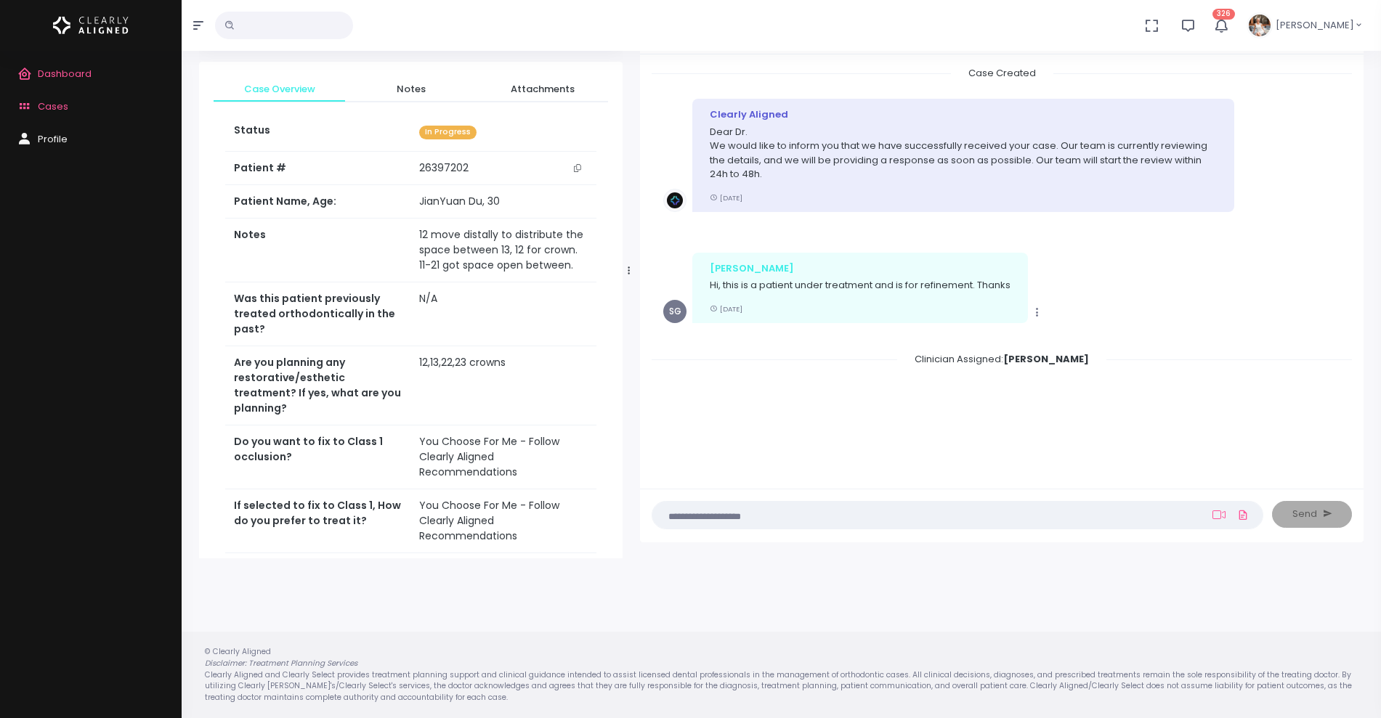
drag, startPoint x: 581, startPoint y: 274, endPoint x: 647, endPoint y: 275, distance: 65.4
click at [633, 275] on div at bounding box center [628, 270] width 7 height 563
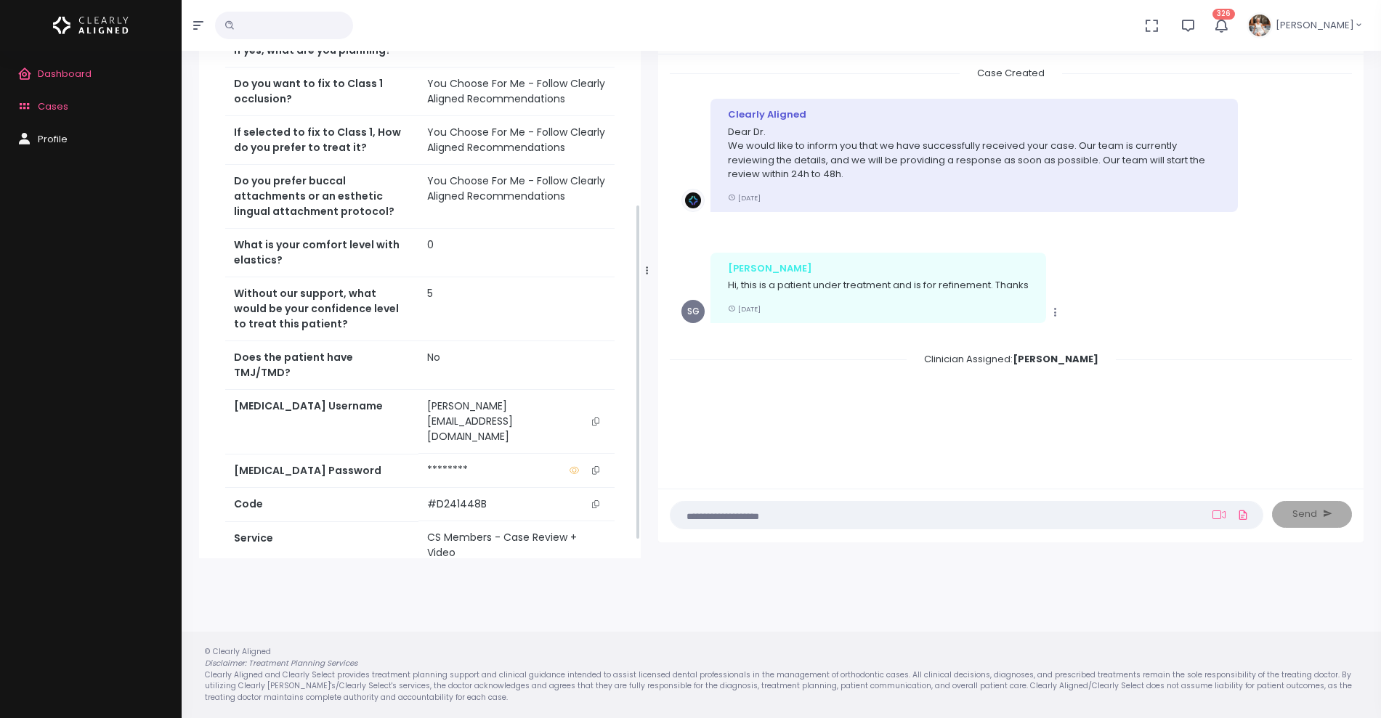
scroll to position [407, 0]
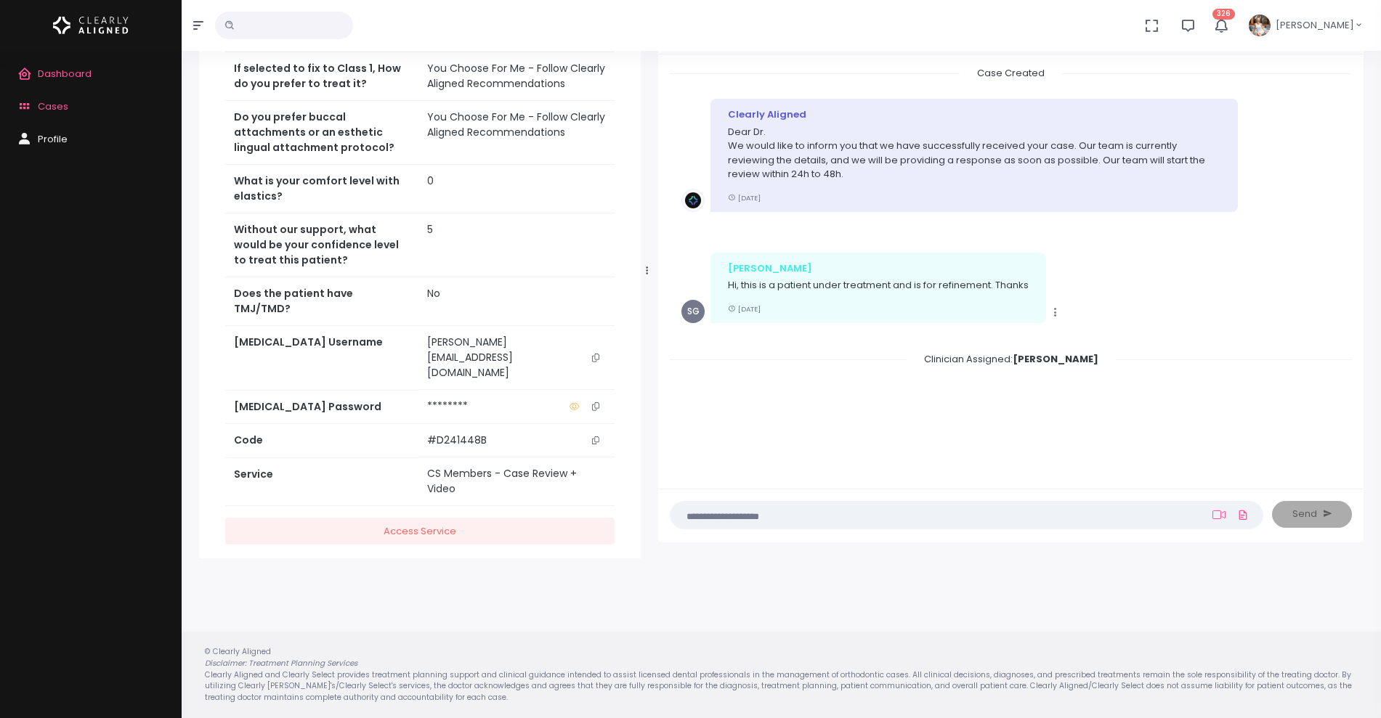
click at [598, 362] on button "scrollable content" at bounding box center [596, 358] width 20 height 46
click at [596, 357] on icon "scrollable content" at bounding box center [595, 358] width 7 height 8
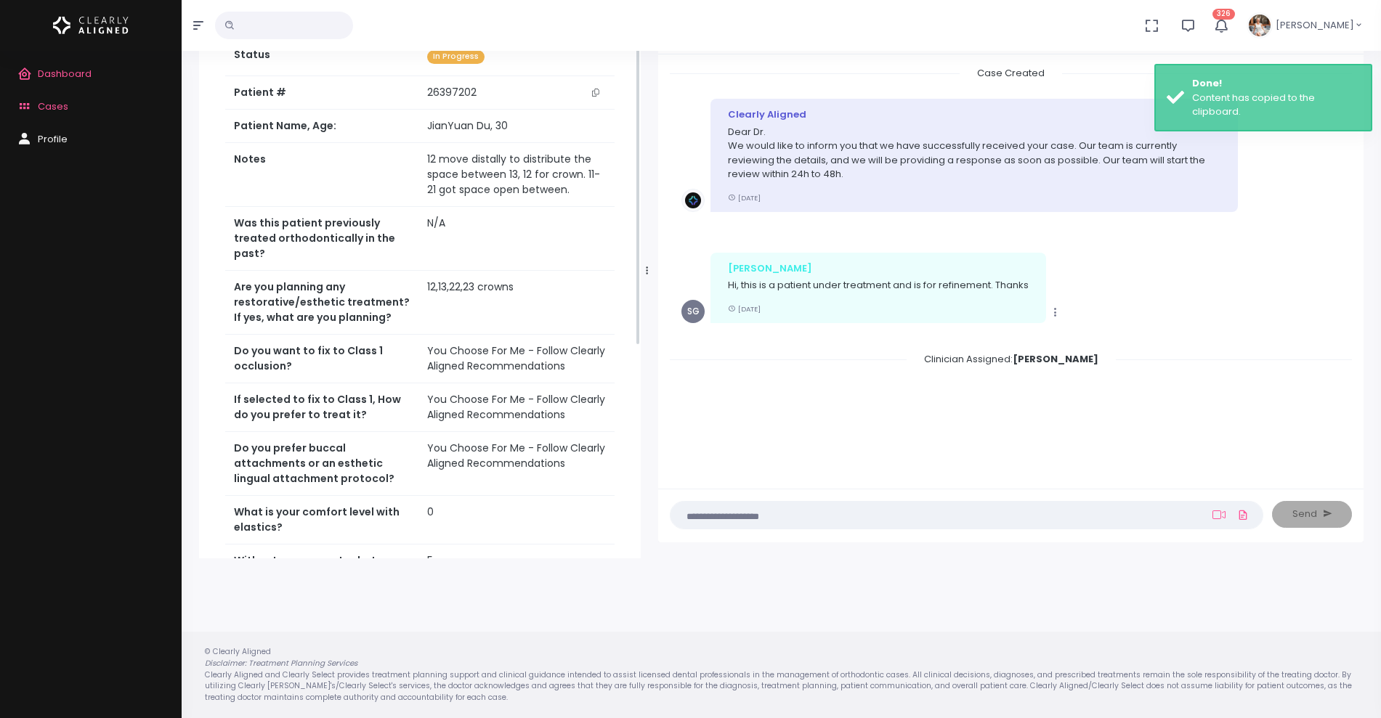
scroll to position [44, 0]
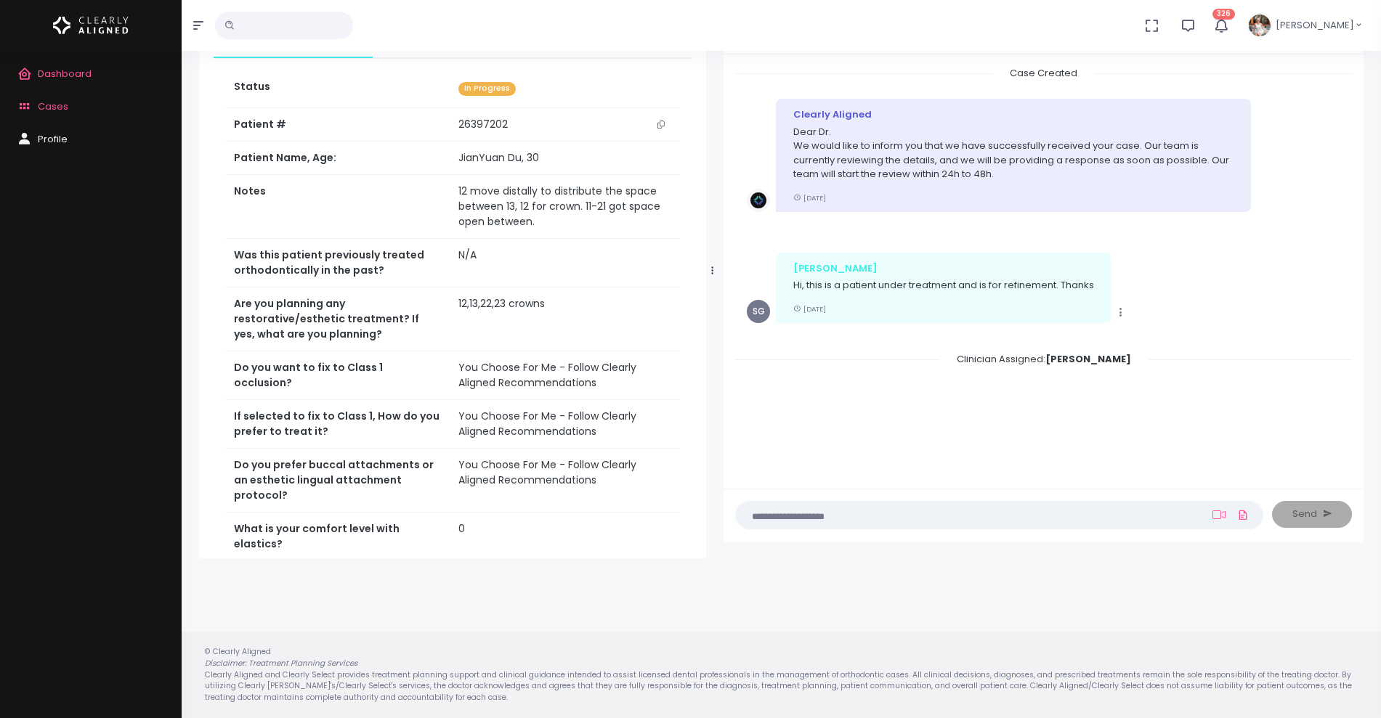
drag, startPoint x: 647, startPoint y: 268, endPoint x: 713, endPoint y: 268, distance: 65.4
click at [713, 268] on icon at bounding box center [712, 271] width 1 height 8
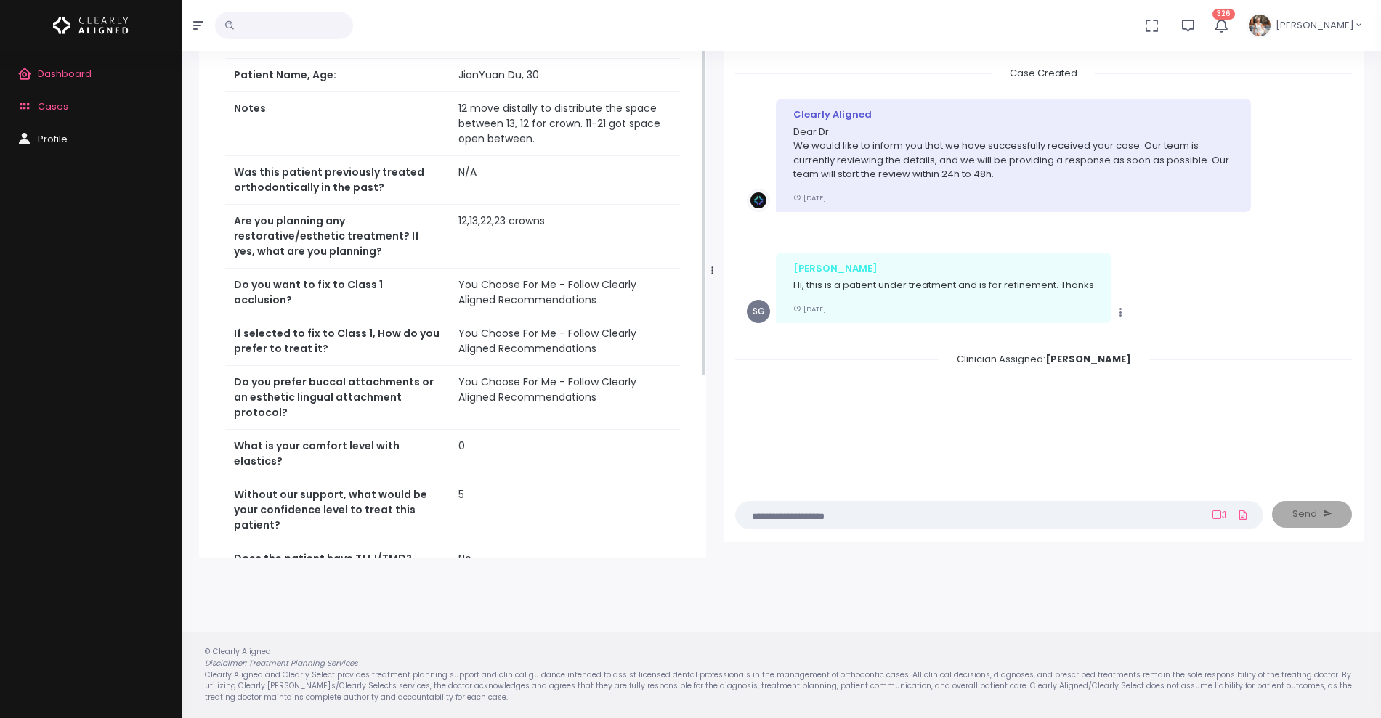
scroll to position [225, 0]
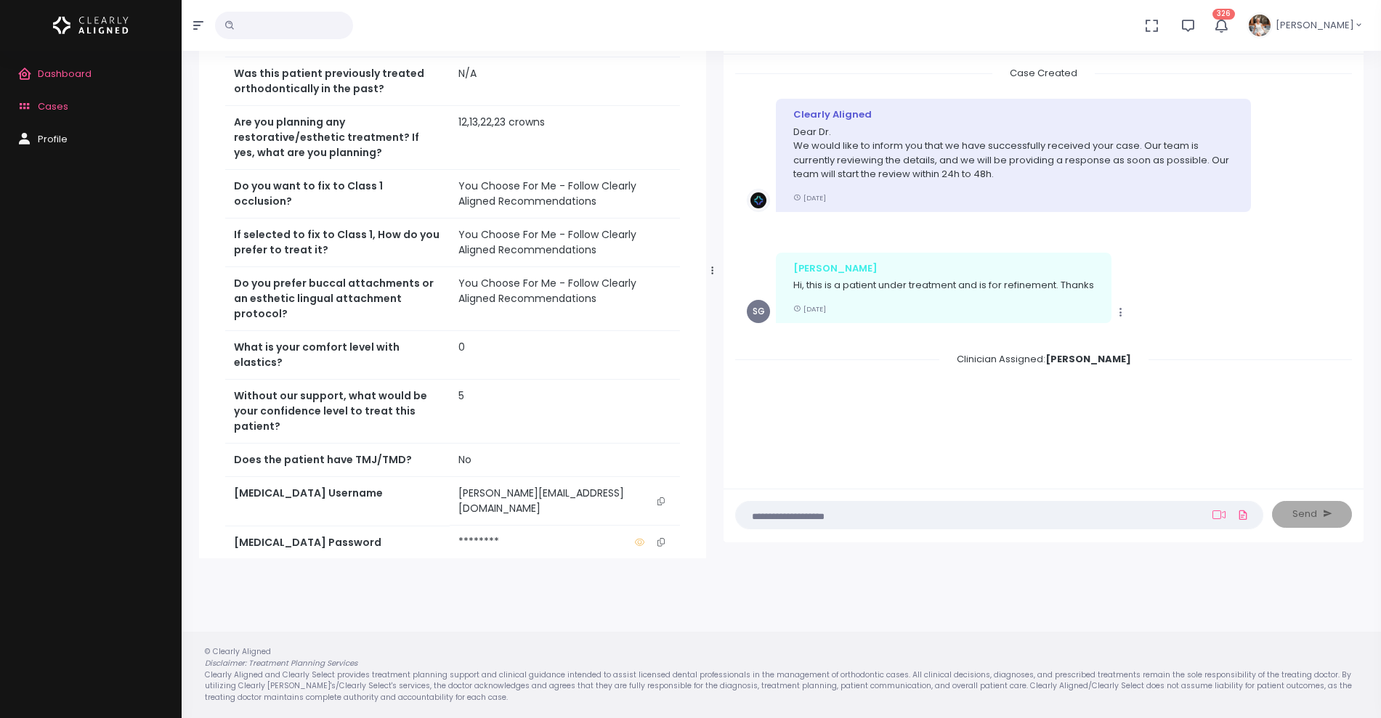
click at [659, 488] on button "scrollable content" at bounding box center [661, 501] width 20 height 31
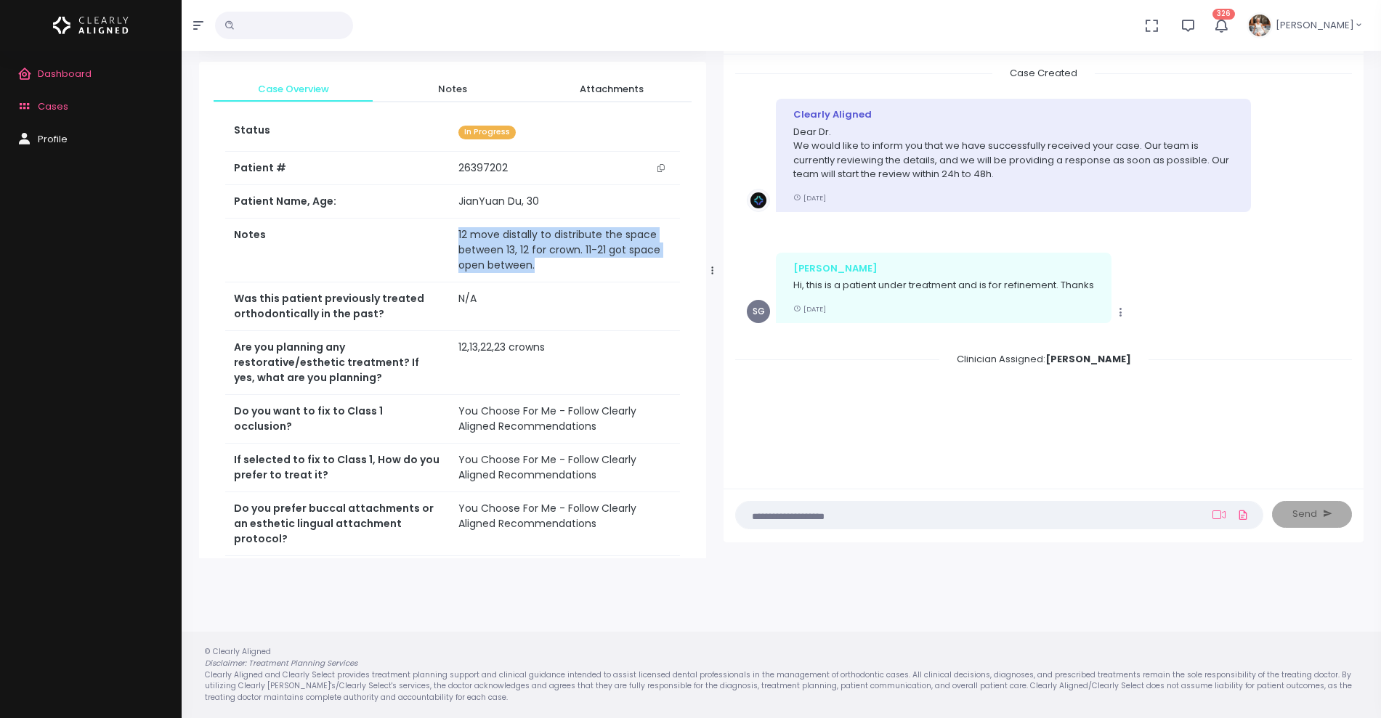
drag, startPoint x: 533, startPoint y: 265, endPoint x: 410, endPoint y: 253, distance: 122.7
click at [417, 251] on tr "Notes 12 move distally to distribute the space between 13, 12 for crown. 11-21 …" at bounding box center [452, 251] width 455 height 64
copy tr "12 move distally to distribute the space between 13, 12 for crown. 11-21 got sp…"
